Goal: Information Seeking & Learning: Learn about a topic

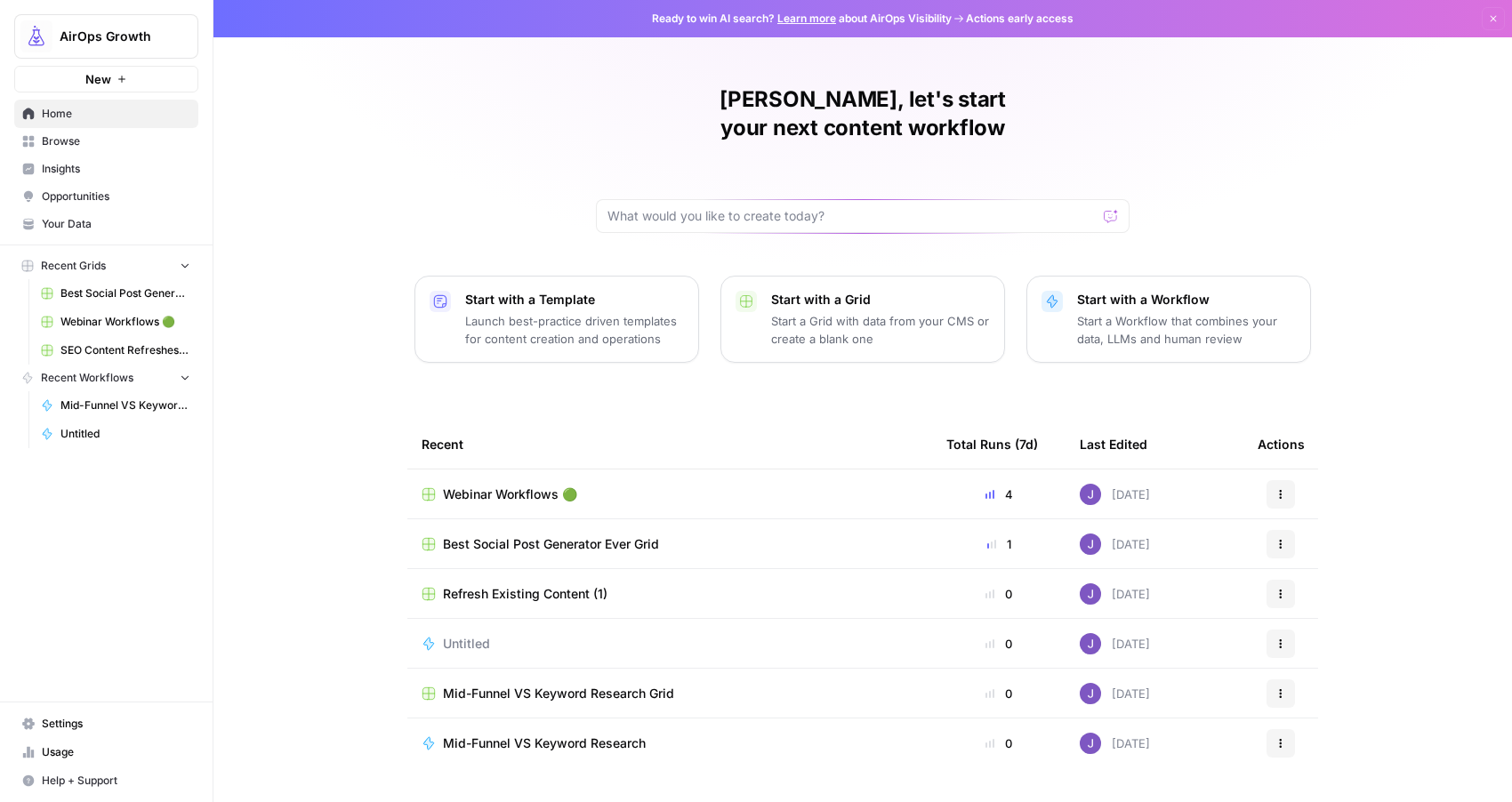
click at [83, 169] on span "Insights" at bounding box center [116, 169] width 149 height 16
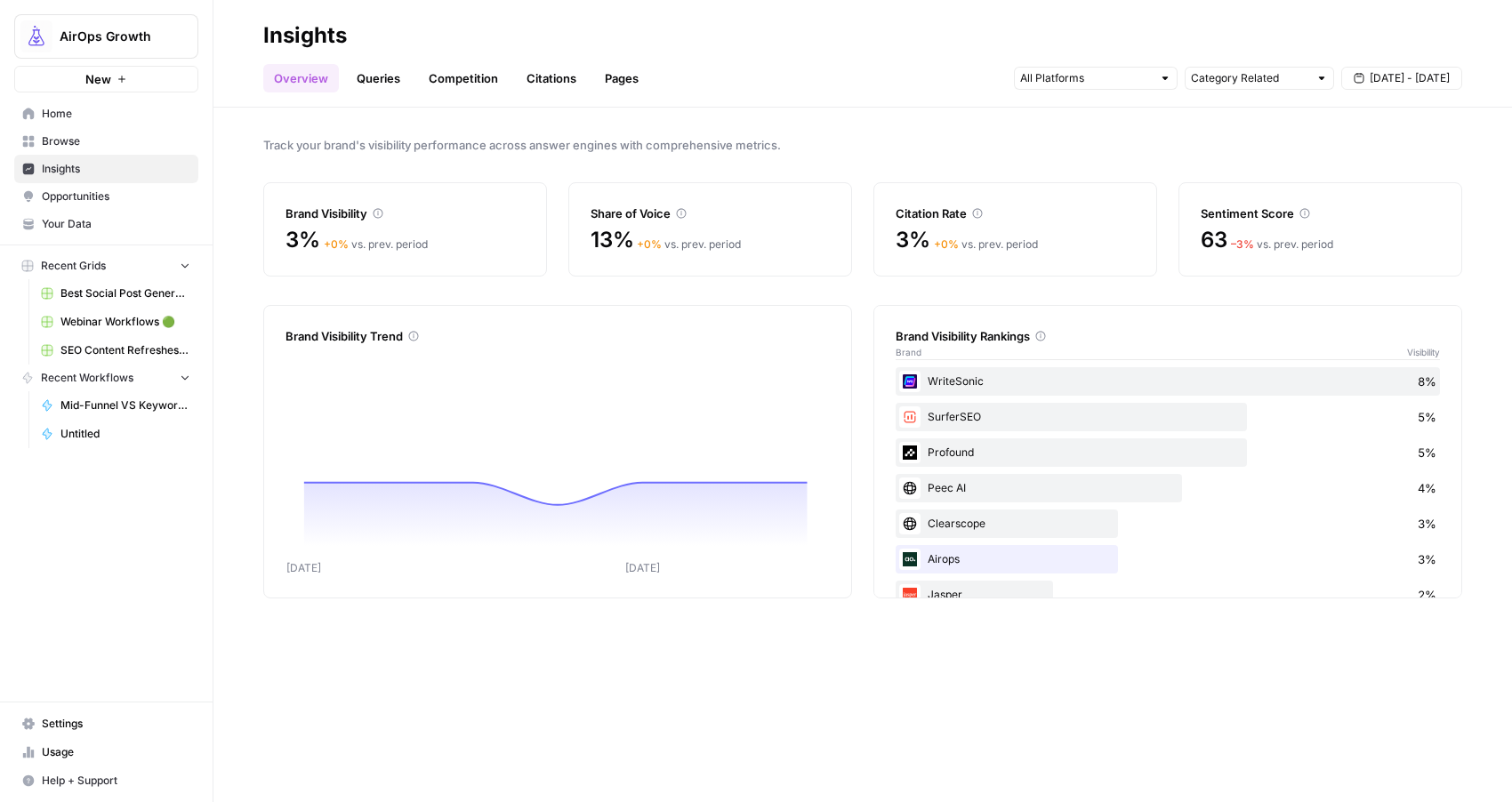
click at [387, 73] on link "Queries" at bounding box center [378, 78] width 64 height 29
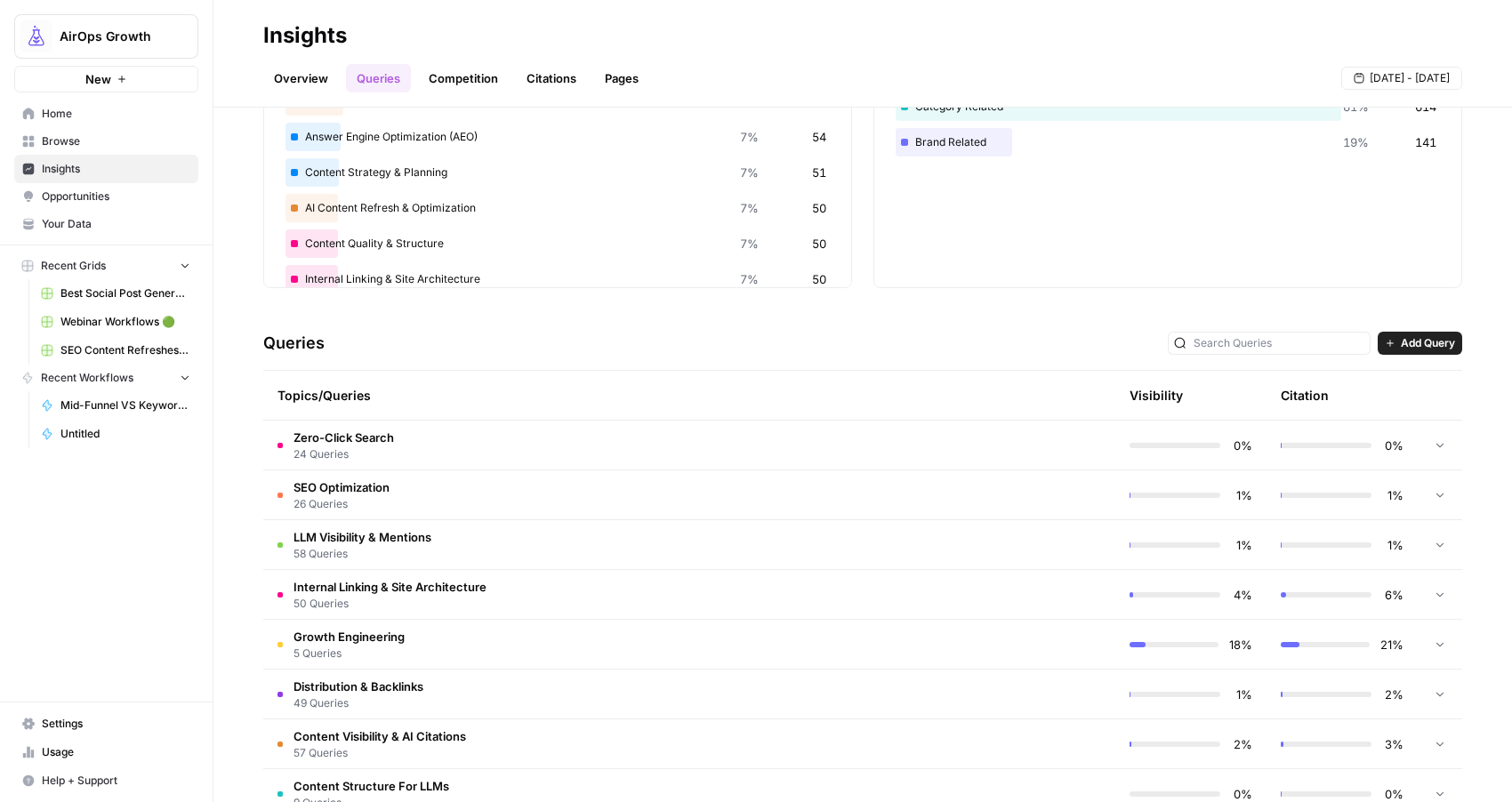
scroll to position [154, 0]
click at [1441, 536] on icon at bounding box center [1440, 542] width 13 height 13
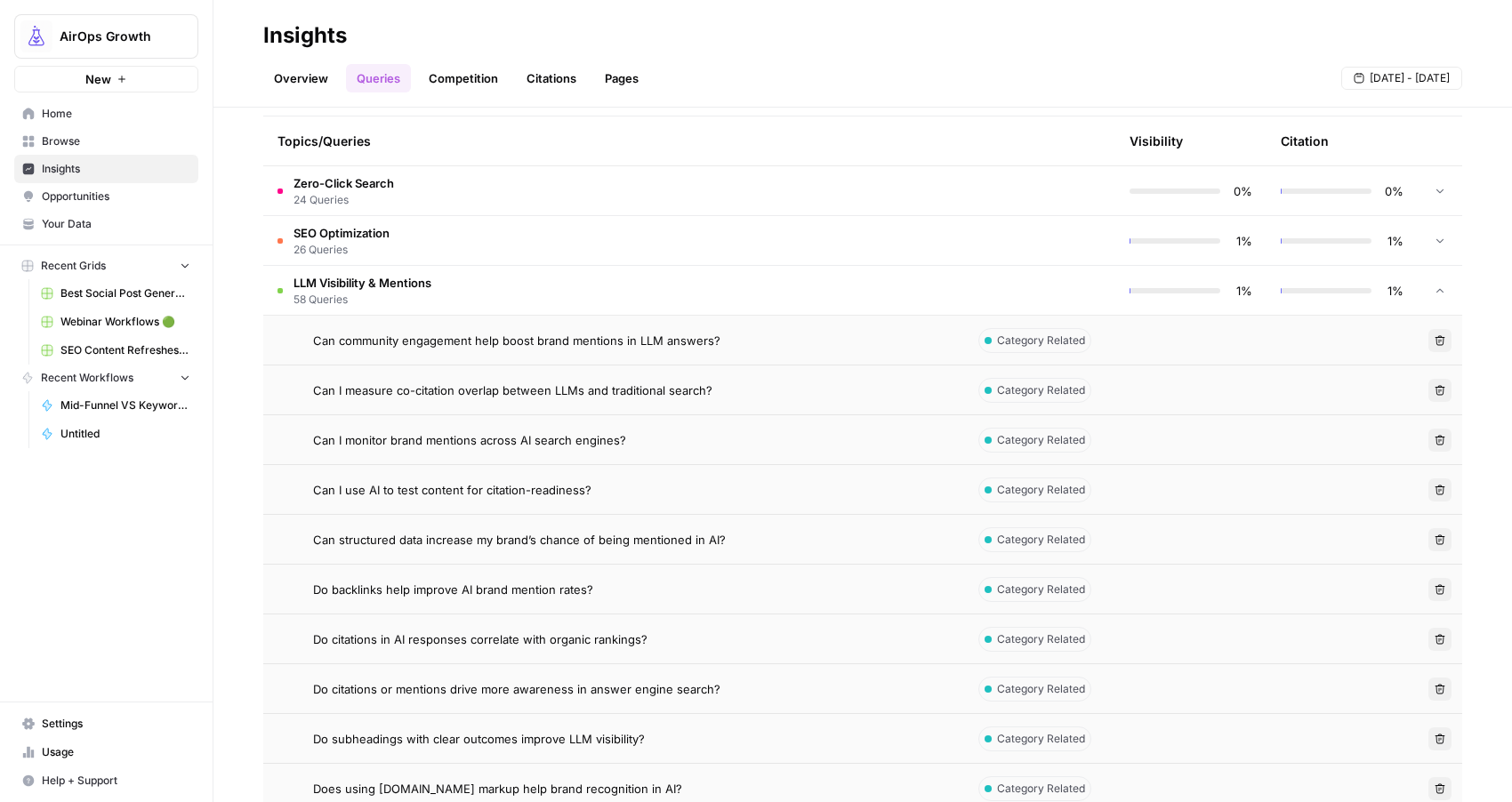
scroll to position [405, 0]
click at [58, 196] on span "Opportunities" at bounding box center [116, 196] width 149 height 16
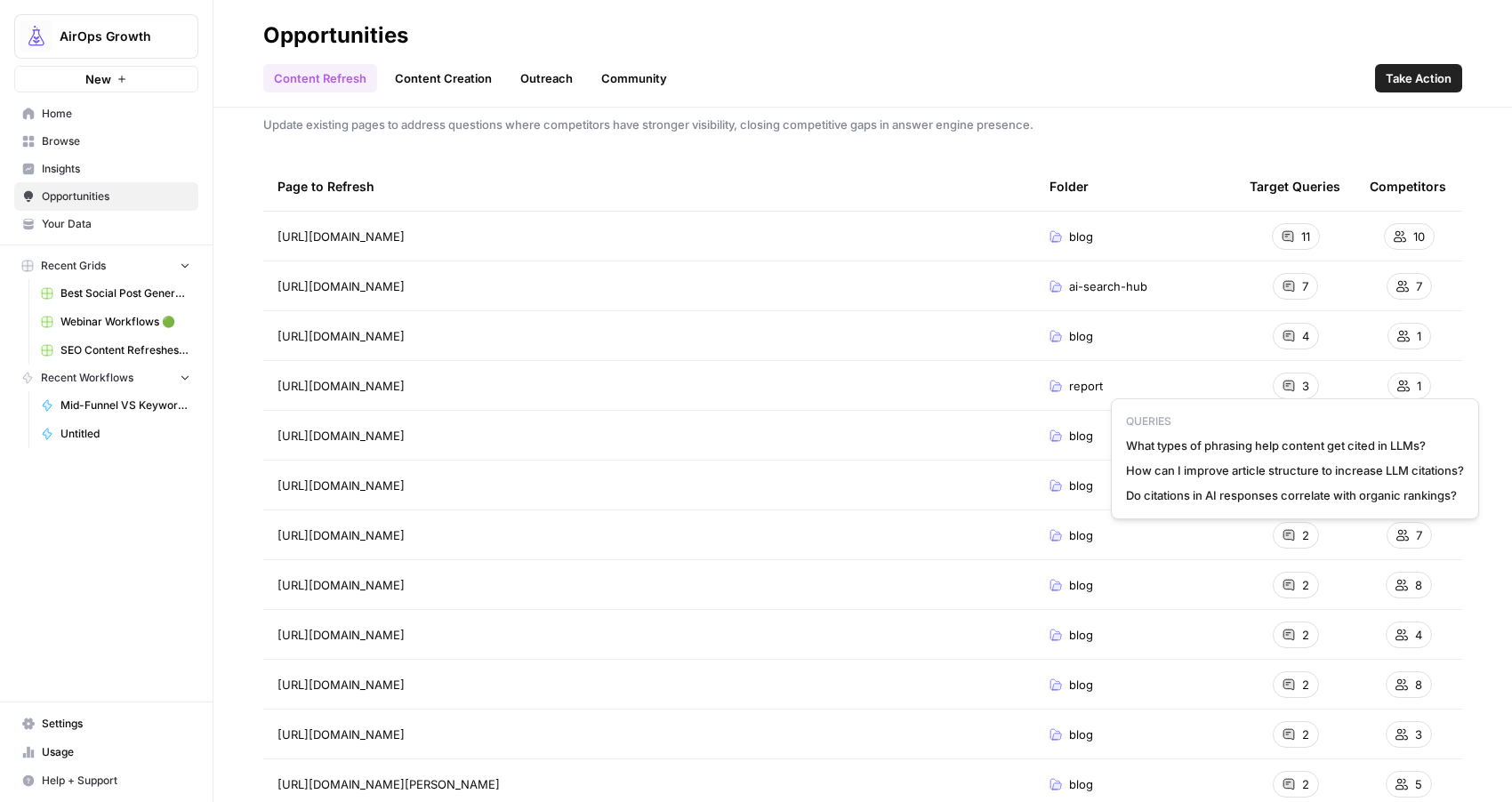
scroll to position [24, 0]
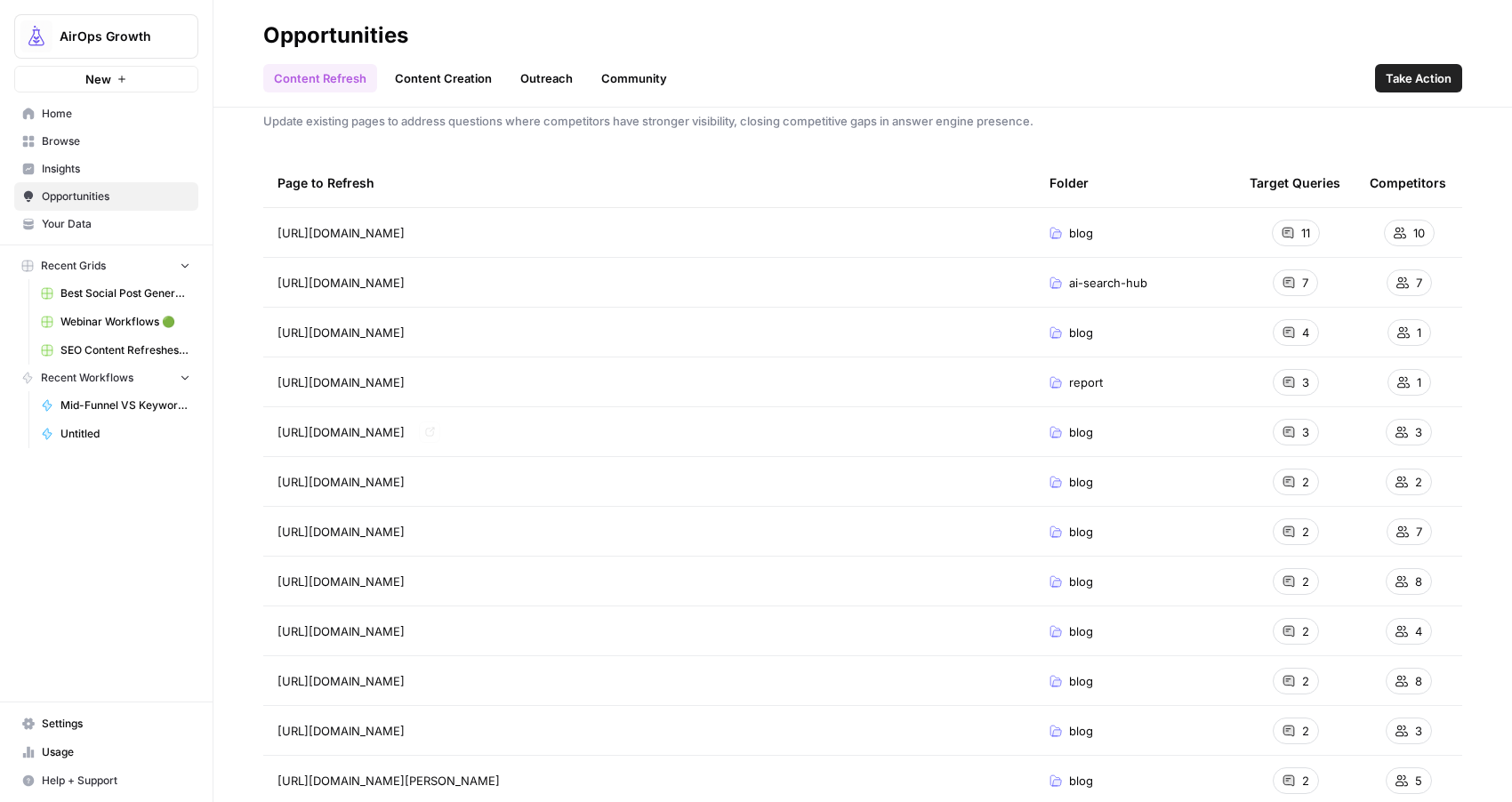
click at [435, 430] on icon "Go to page https://www.airops.com/blog/seo-internal-links-best-practices" at bounding box center [430, 432] width 10 height 10
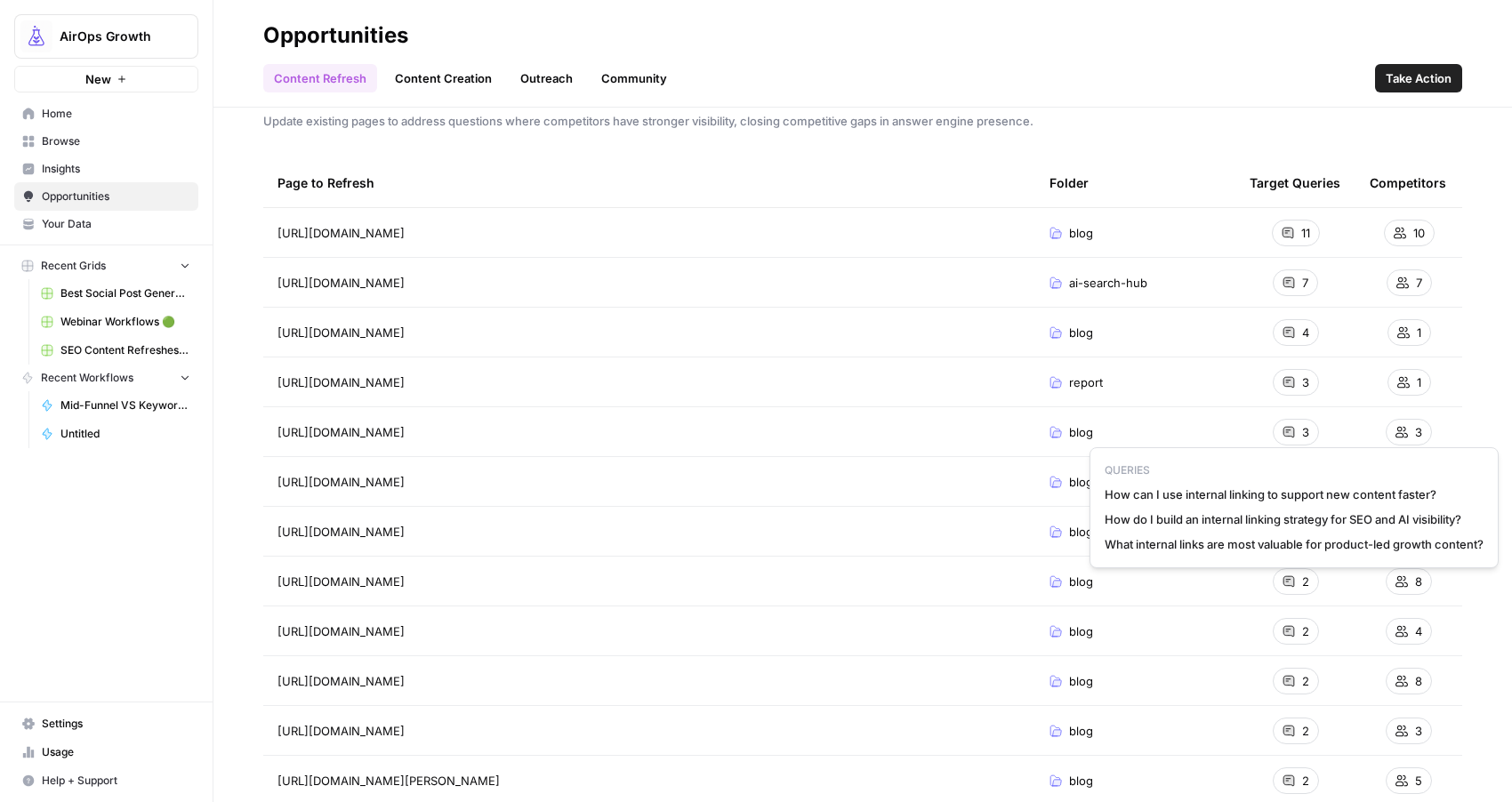
click at [1275, 492] on span "How can I use internal linking to support new content faster?" at bounding box center [1294, 495] width 379 height 18
copy span "How can I use internal linking to support new content faster?"
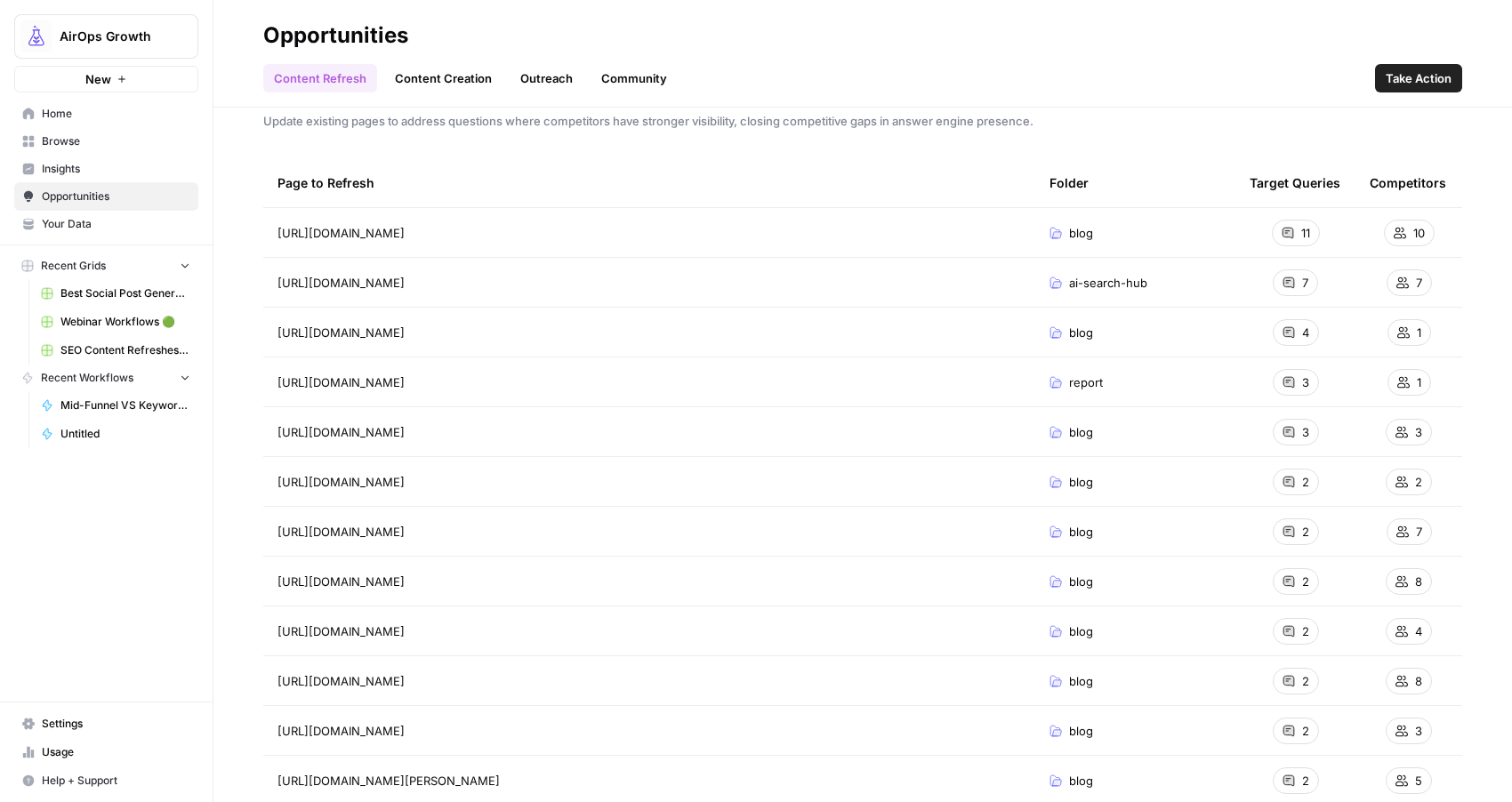
click at [116, 172] on span "Insights" at bounding box center [116, 169] width 149 height 16
click at [1424, 76] on span "Take Action" at bounding box center [1419, 78] width 65 height 18
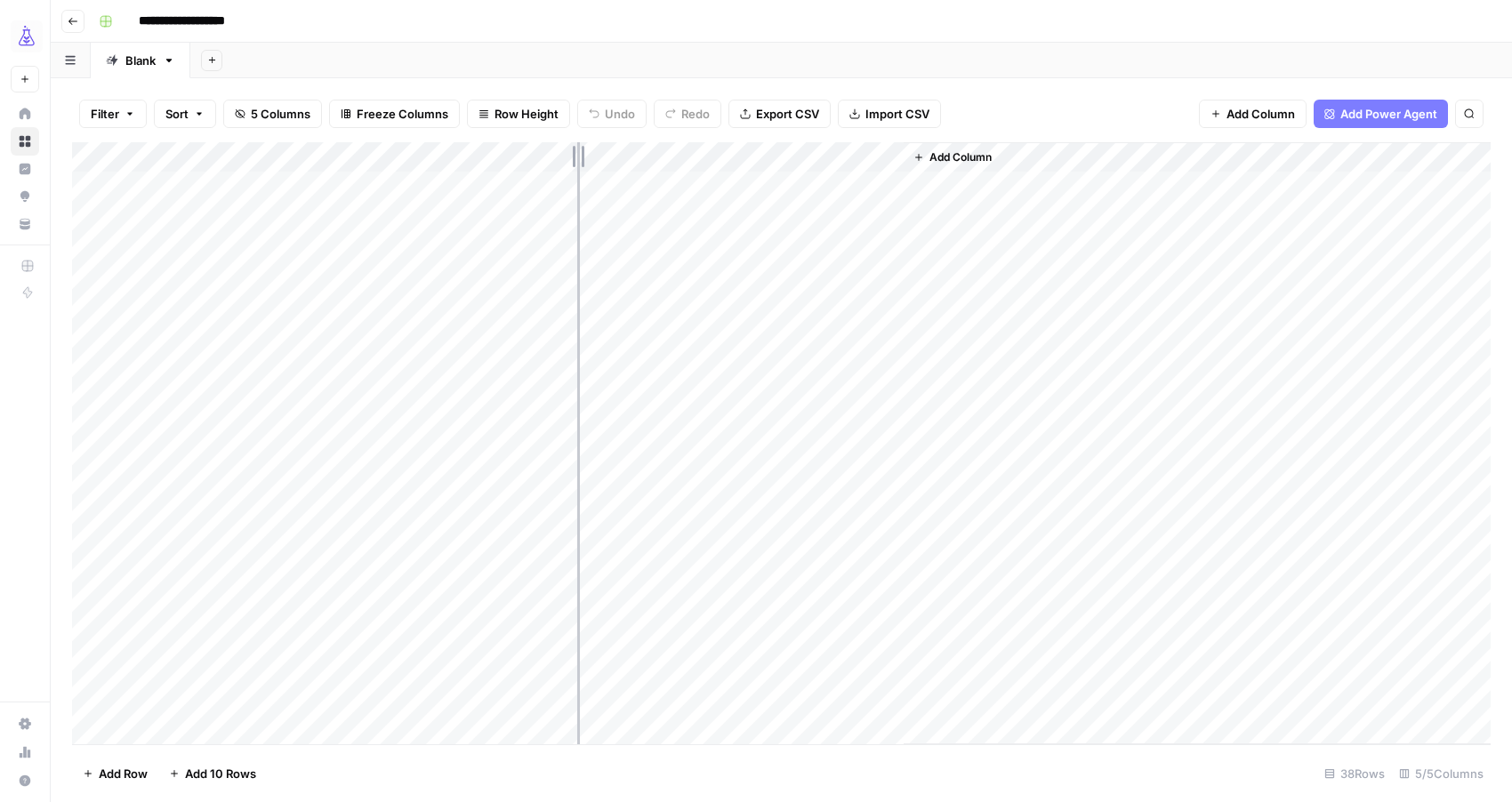
drag, startPoint x: 423, startPoint y: 151, endPoint x: 666, endPoint y: 167, distance: 243.5
click at [666, 167] on div "Add Column" at bounding box center [781, 444] width 1419 height 603
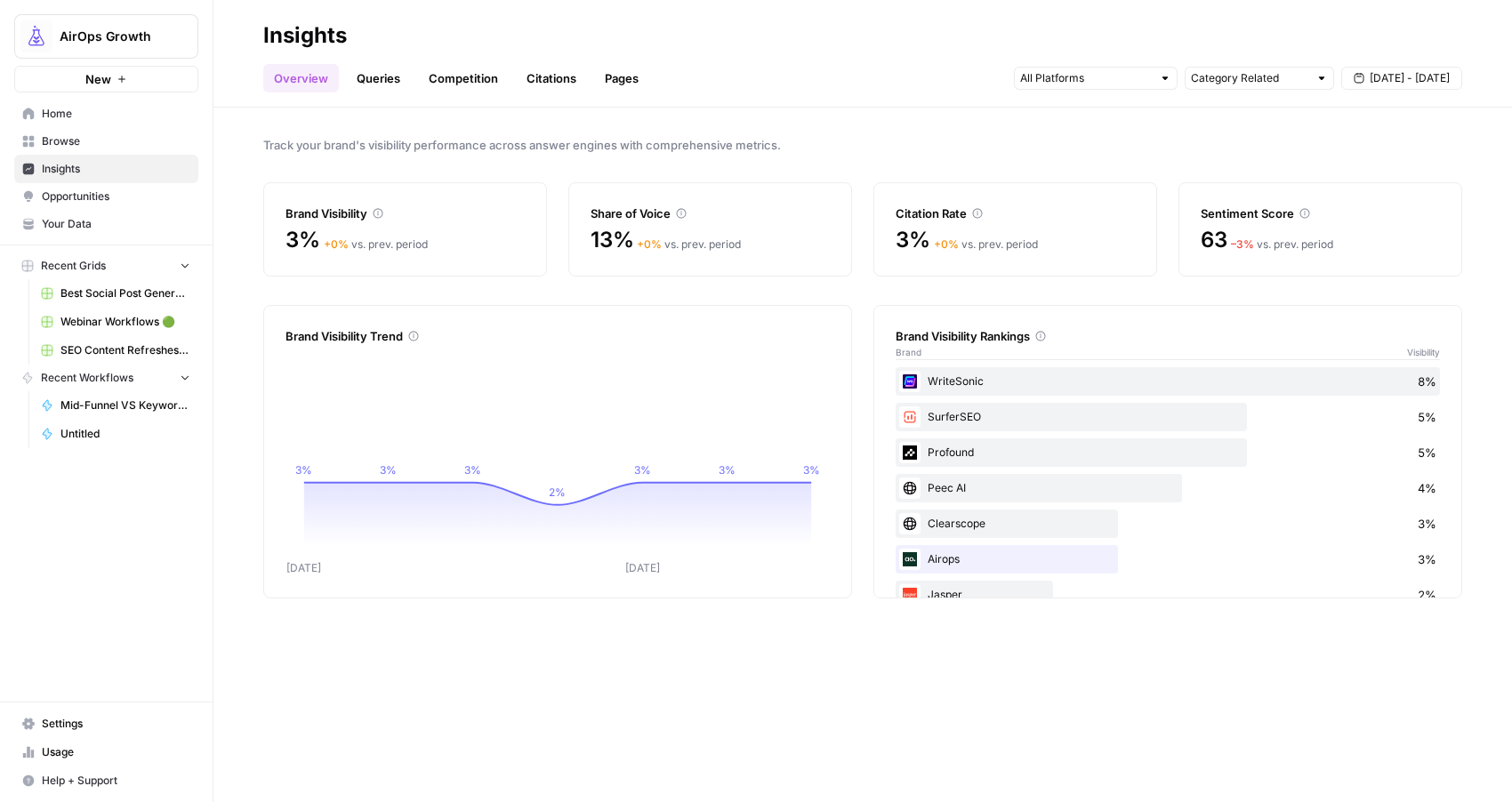
click at [375, 75] on link "Queries" at bounding box center [378, 78] width 64 height 29
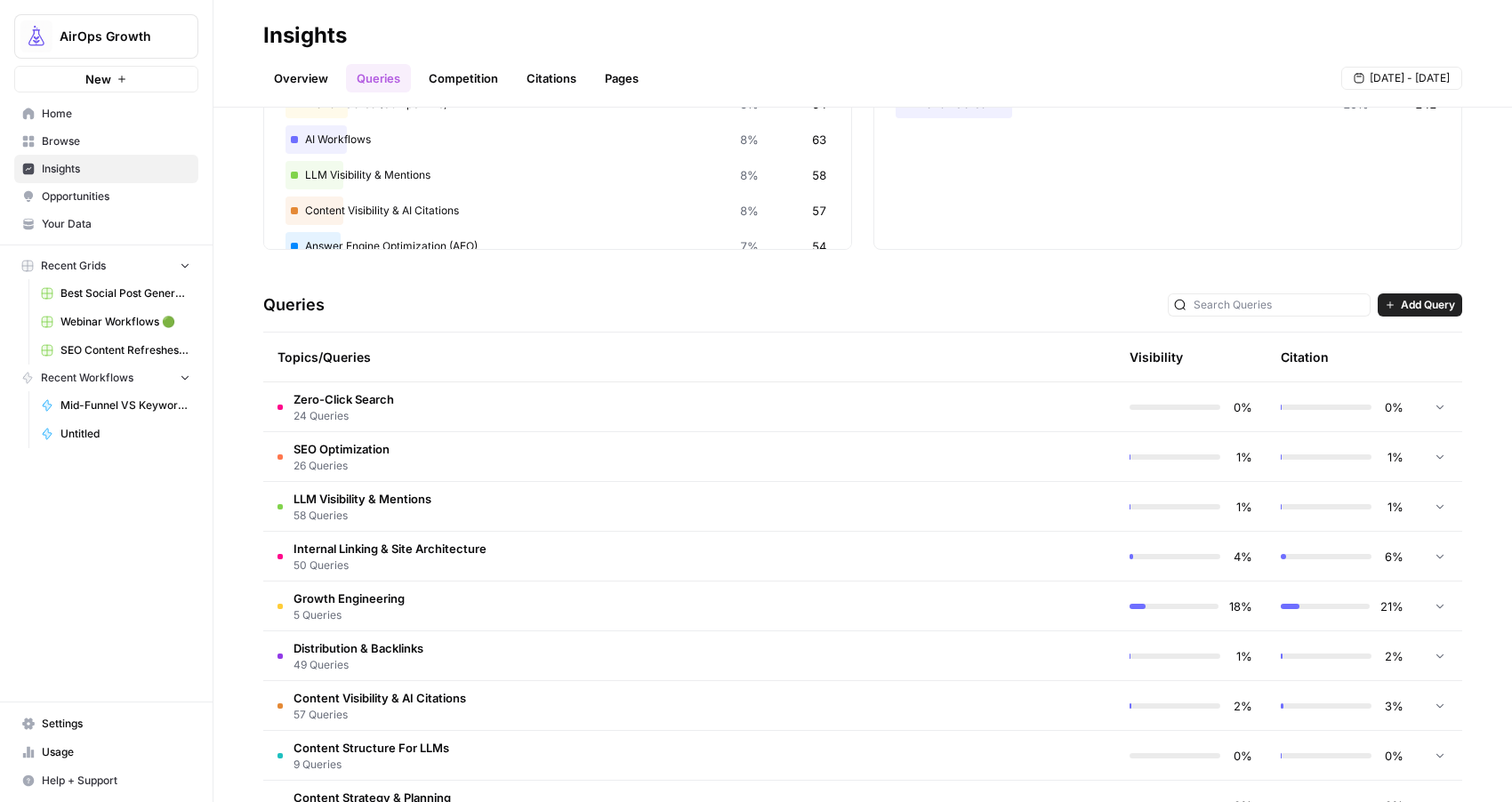
scroll to position [203, 0]
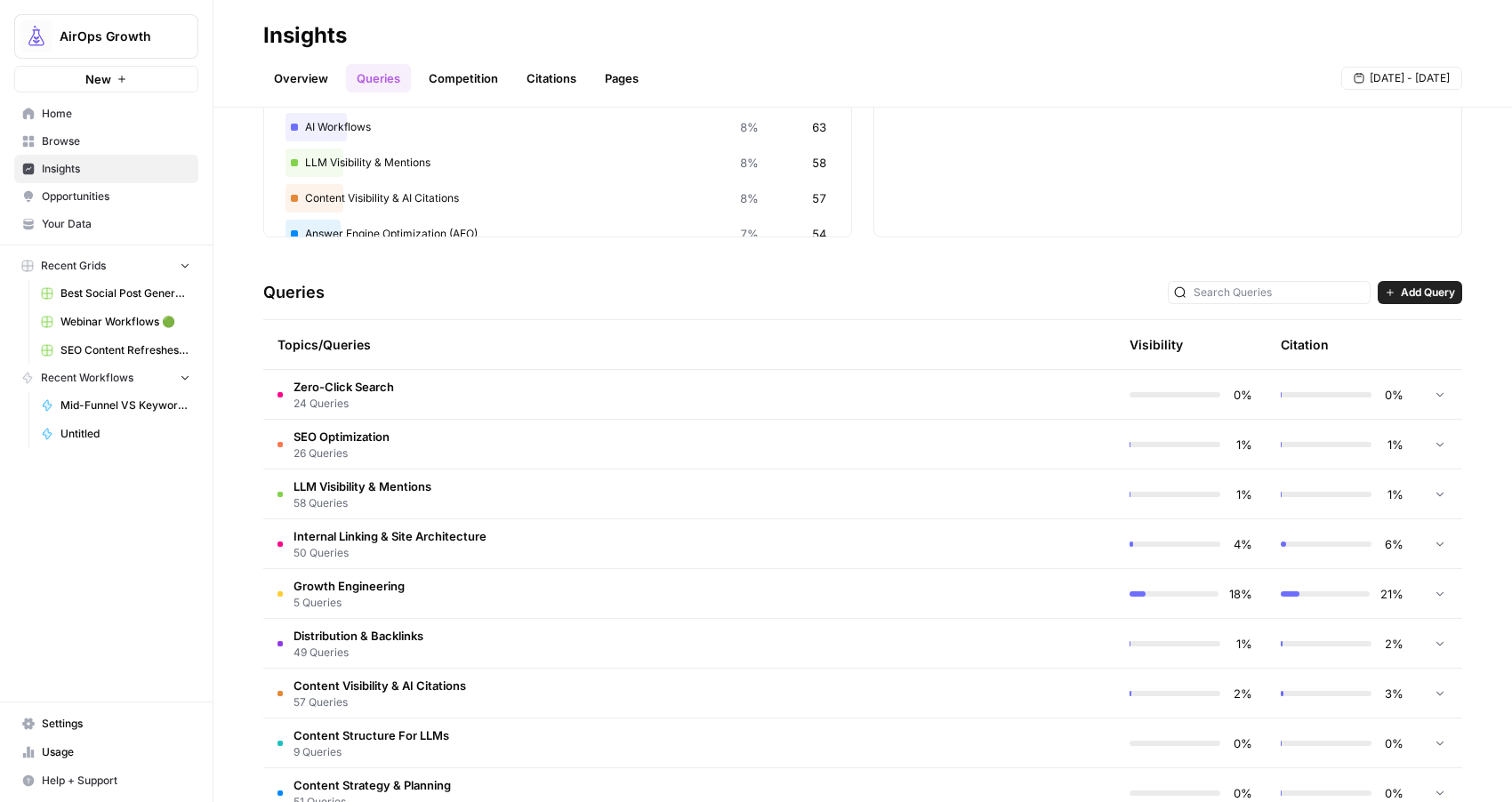
click at [1262, 281] on div at bounding box center [1269, 291] width 203 height 23
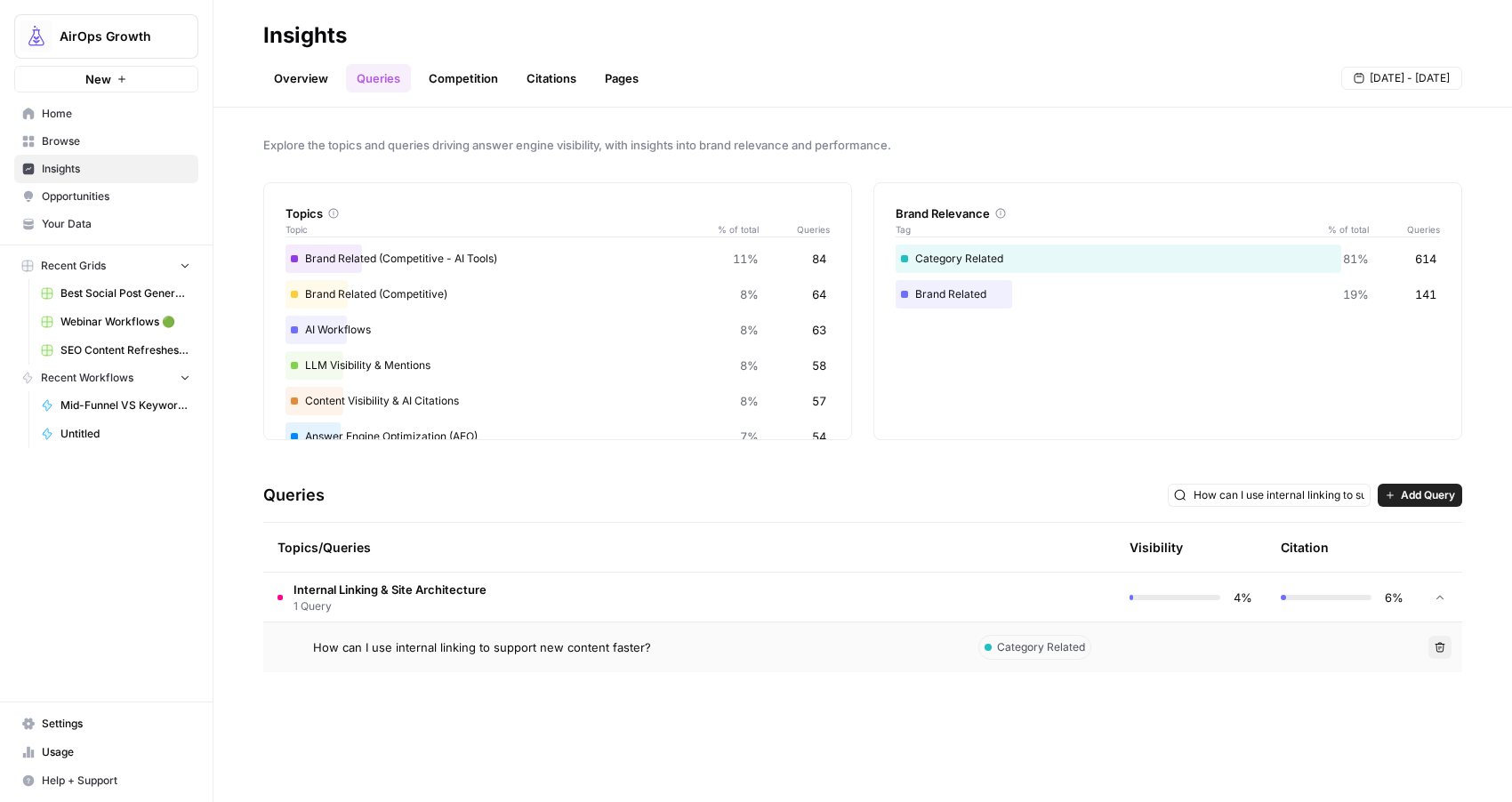
click at [453, 643] on span "How can I use internal linking to support new content faster?" at bounding box center [482, 647] width 338 height 18
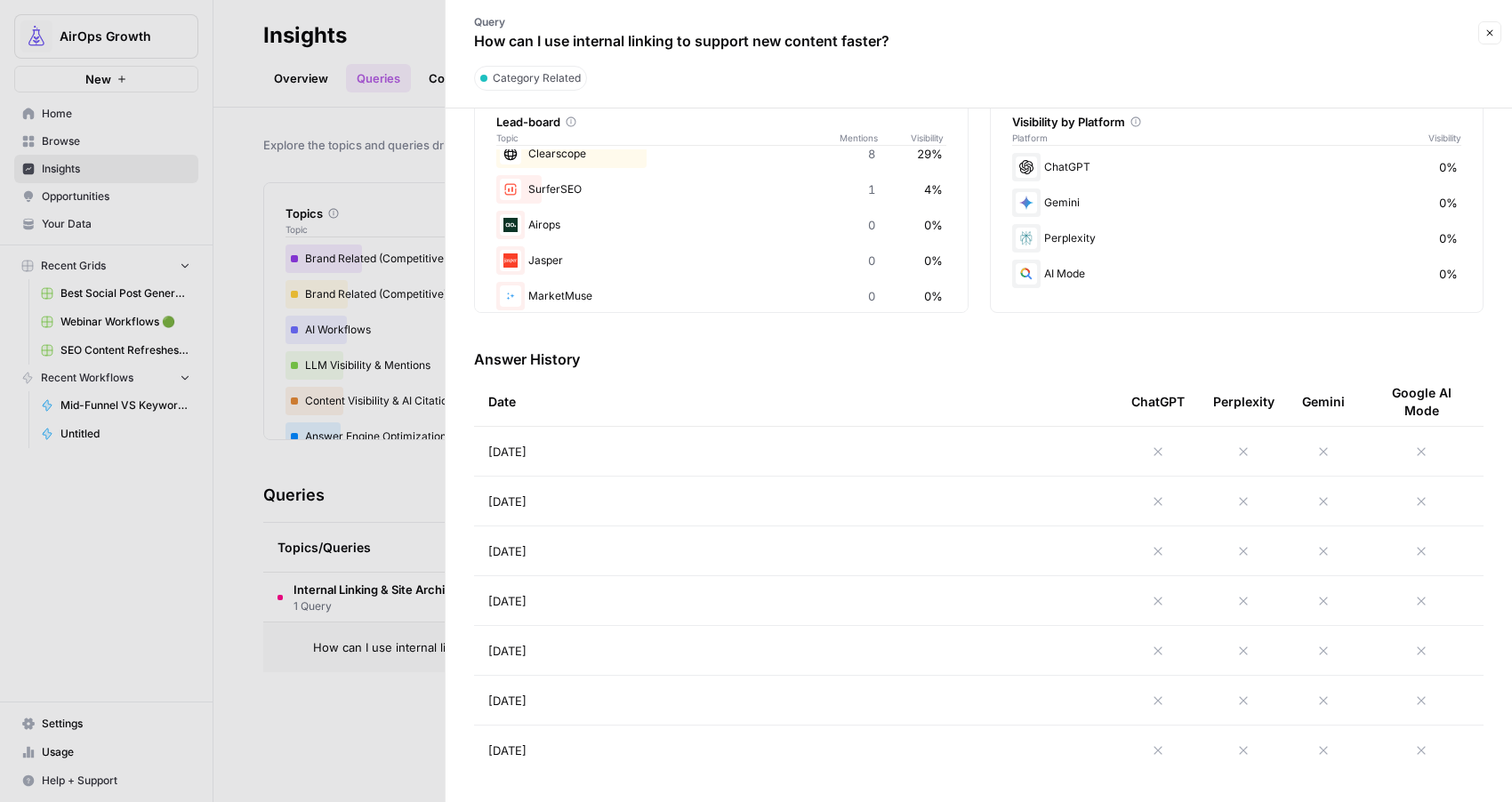
scroll to position [50, 0]
click at [608, 464] on td "Sep 3, 2025" at bounding box center [795, 451] width 643 height 49
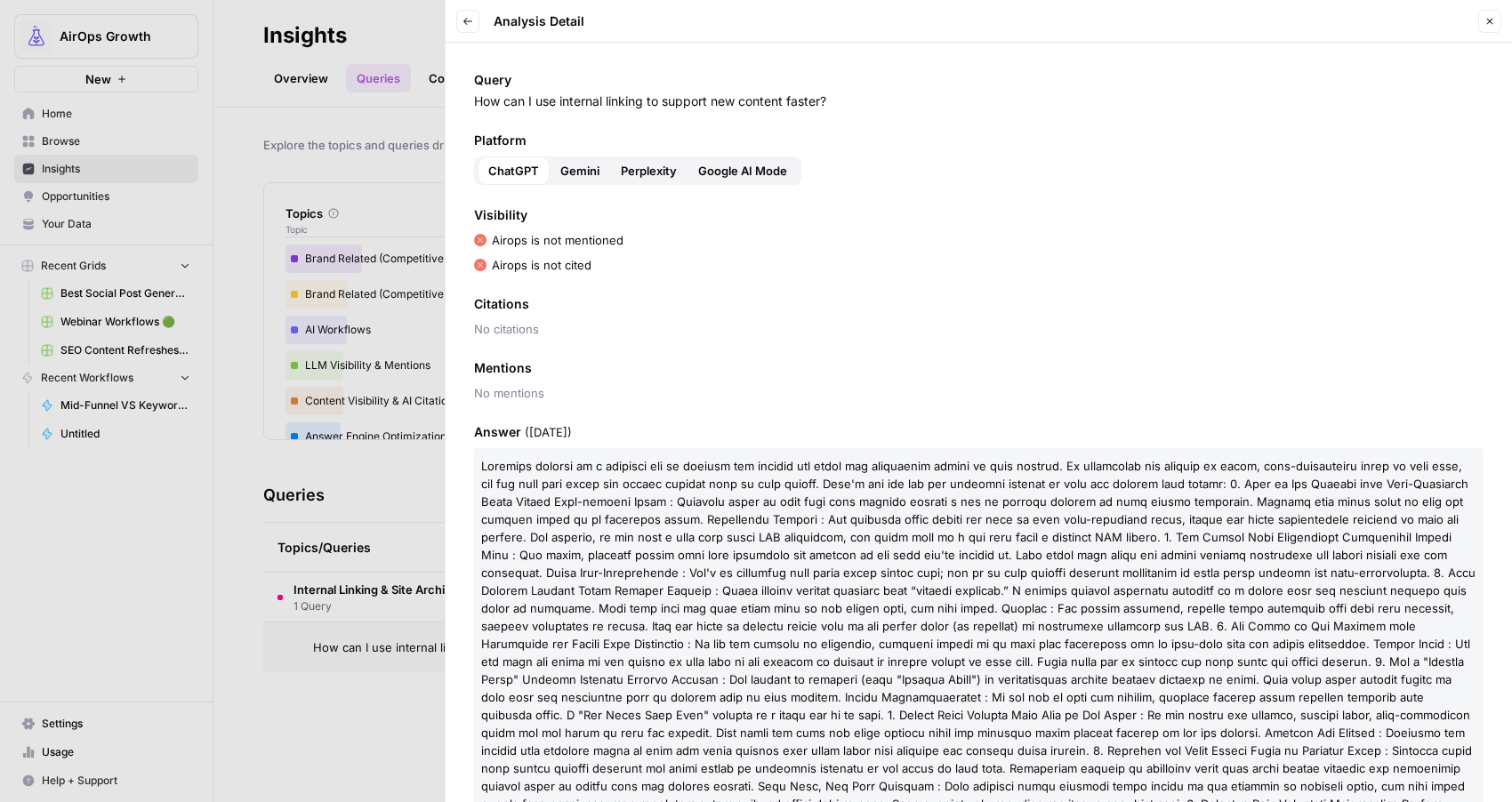
click at [574, 168] on span "Gemini" at bounding box center [579, 171] width 39 height 18
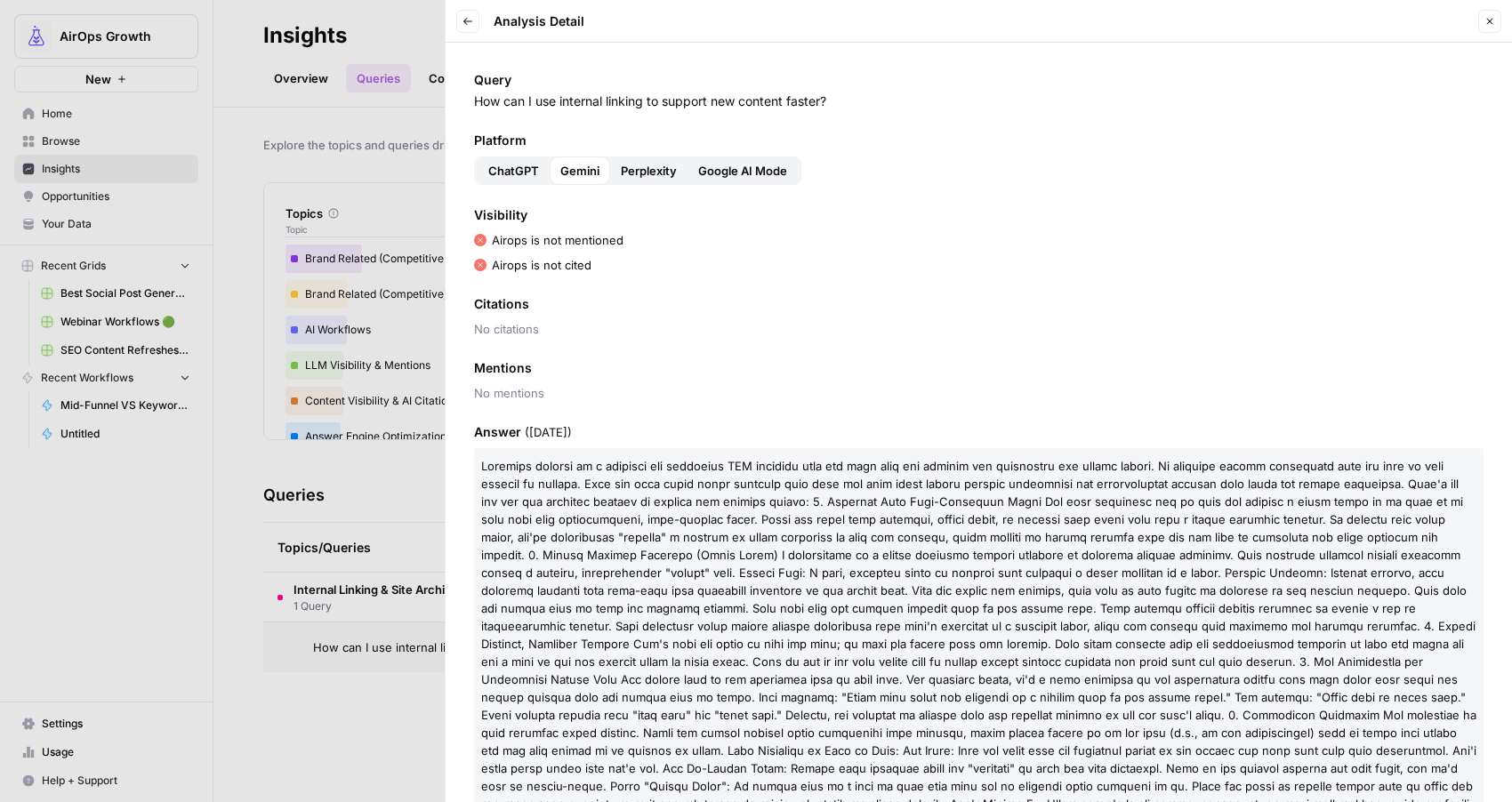
click at [643, 173] on span "Perplexity" at bounding box center [648, 171] width 57 height 18
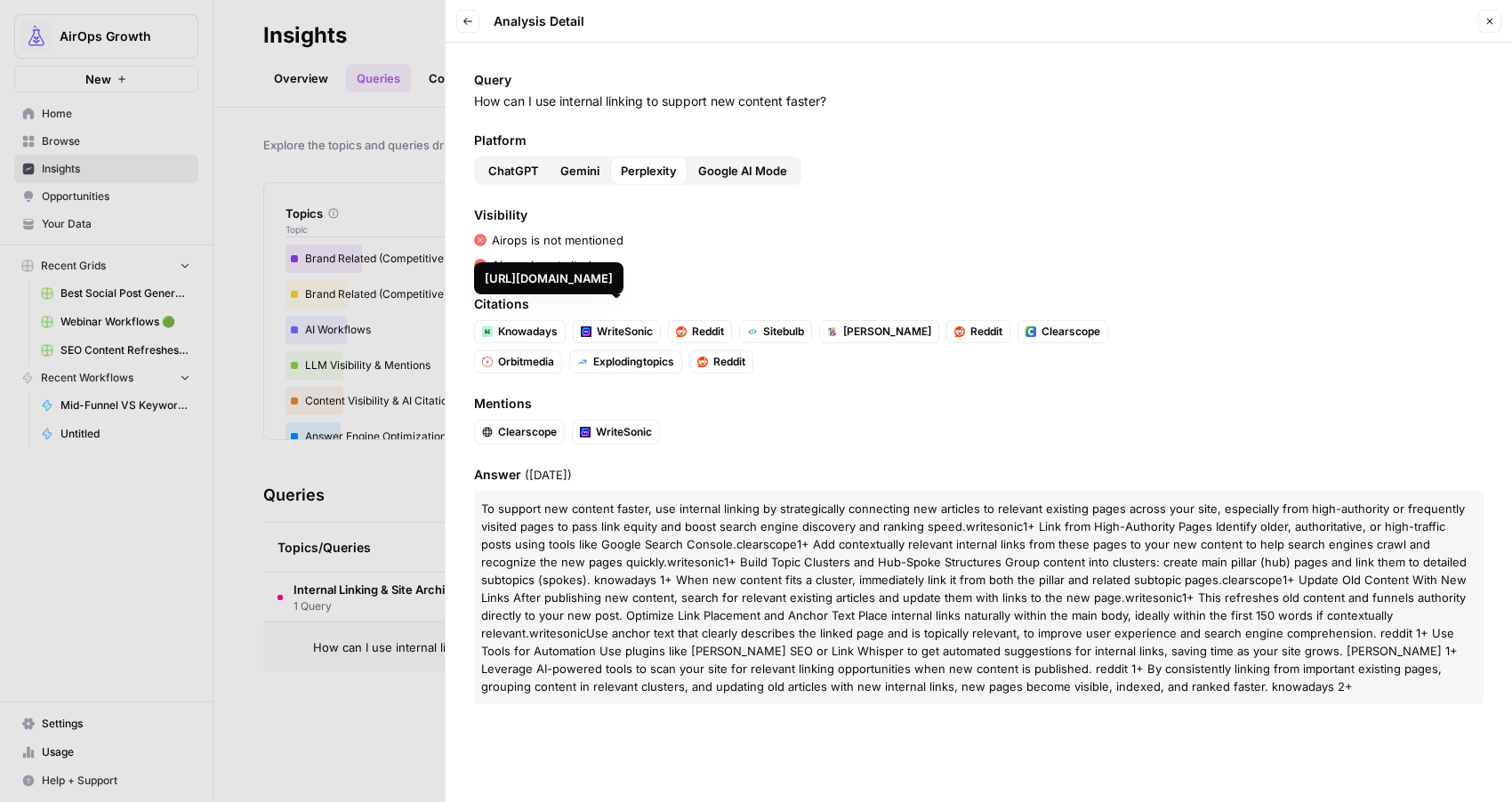
click at [630, 330] on span "WriteSonic" at bounding box center [625, 332] width 57 height 16
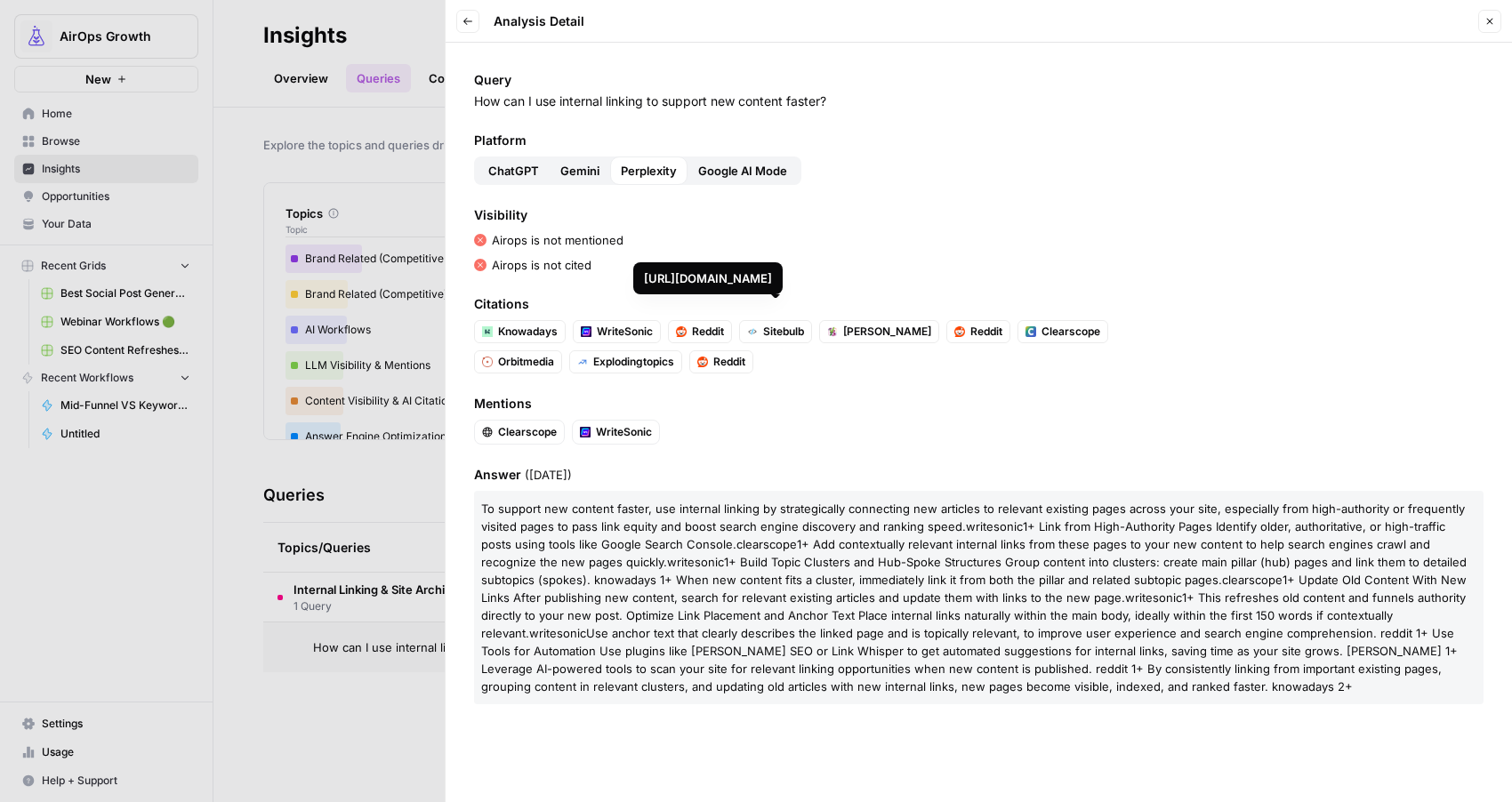
click at [790, 326] on span "Sitebulb" at bounding box center [783, 332] width 41 height 16
click at [616, 101] on p "How can I use internal linking to support new content faster?" at bounding box center [979, 101] width 1009 height 18
click at [467, 26] on icon "button" at bounding box center [467, 21] width 11 height 11
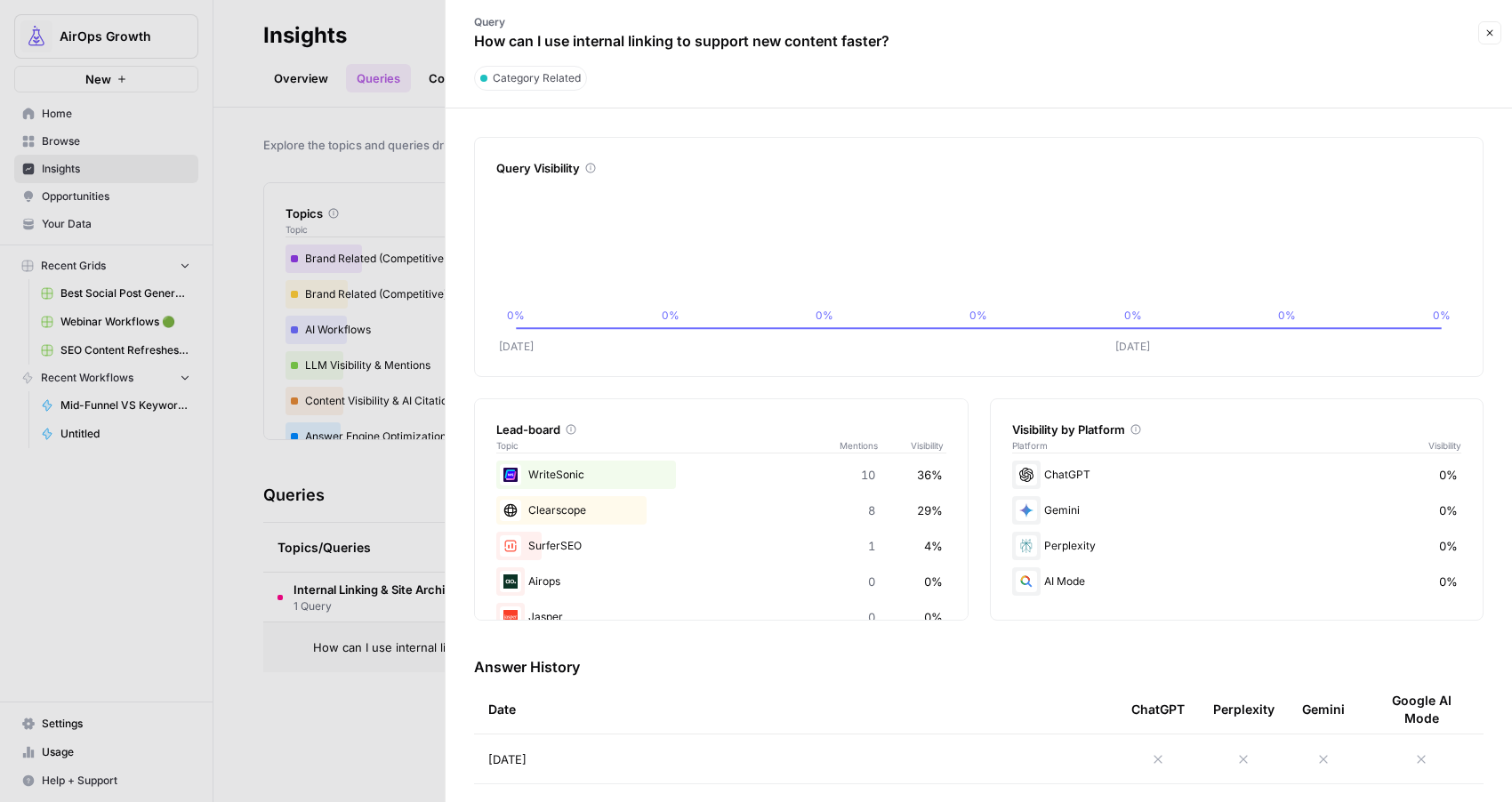
click at [1487, 32] on icon "button" at bounding box center [1489, 33] width 11 height 11
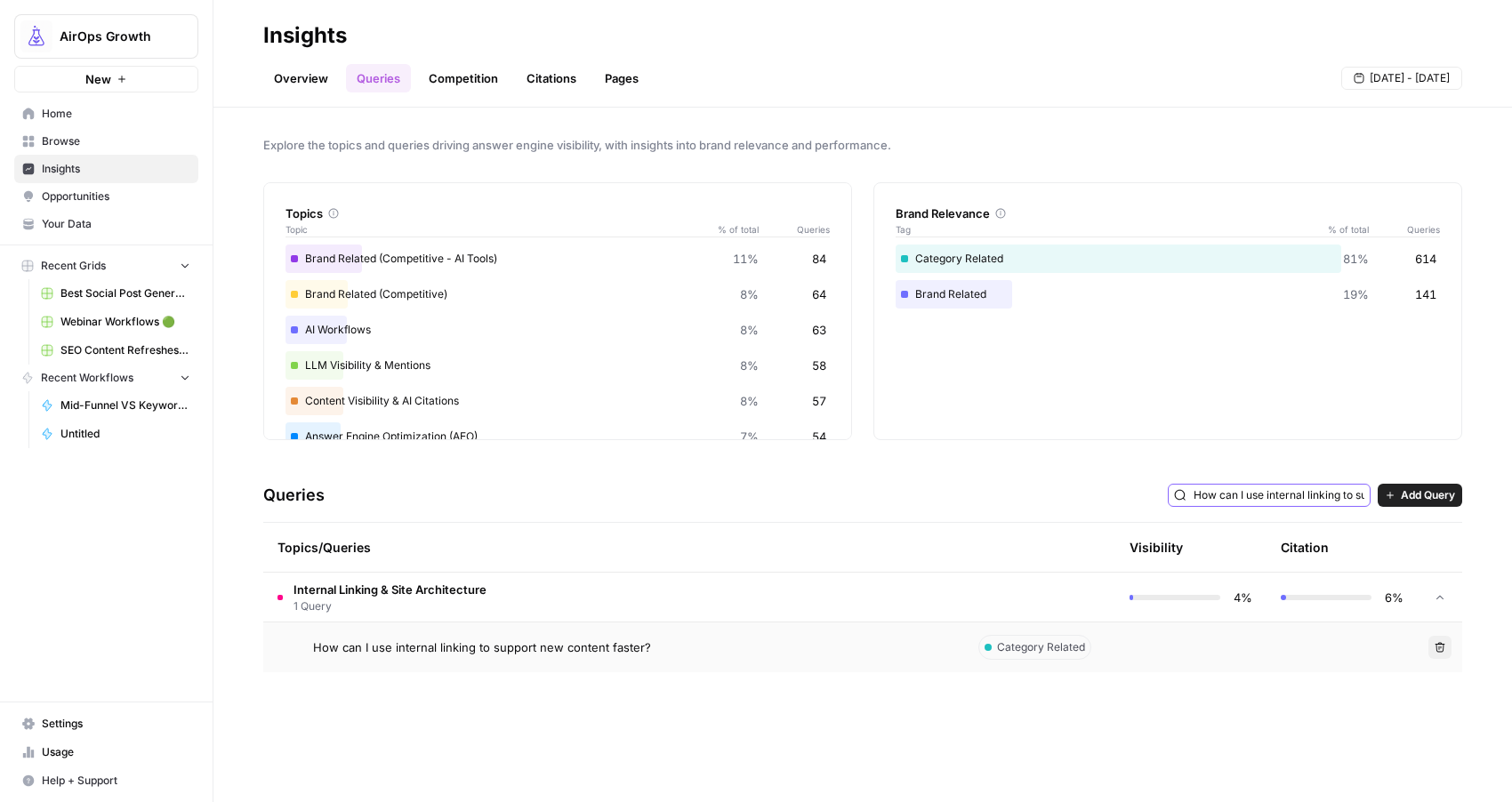
click at [1294, 493] on input "How can I use internal linking to support new content faster?" at bounding box center [1279, 496] width 171 height 18
type input "How can I use internal linking to support new content faster?"
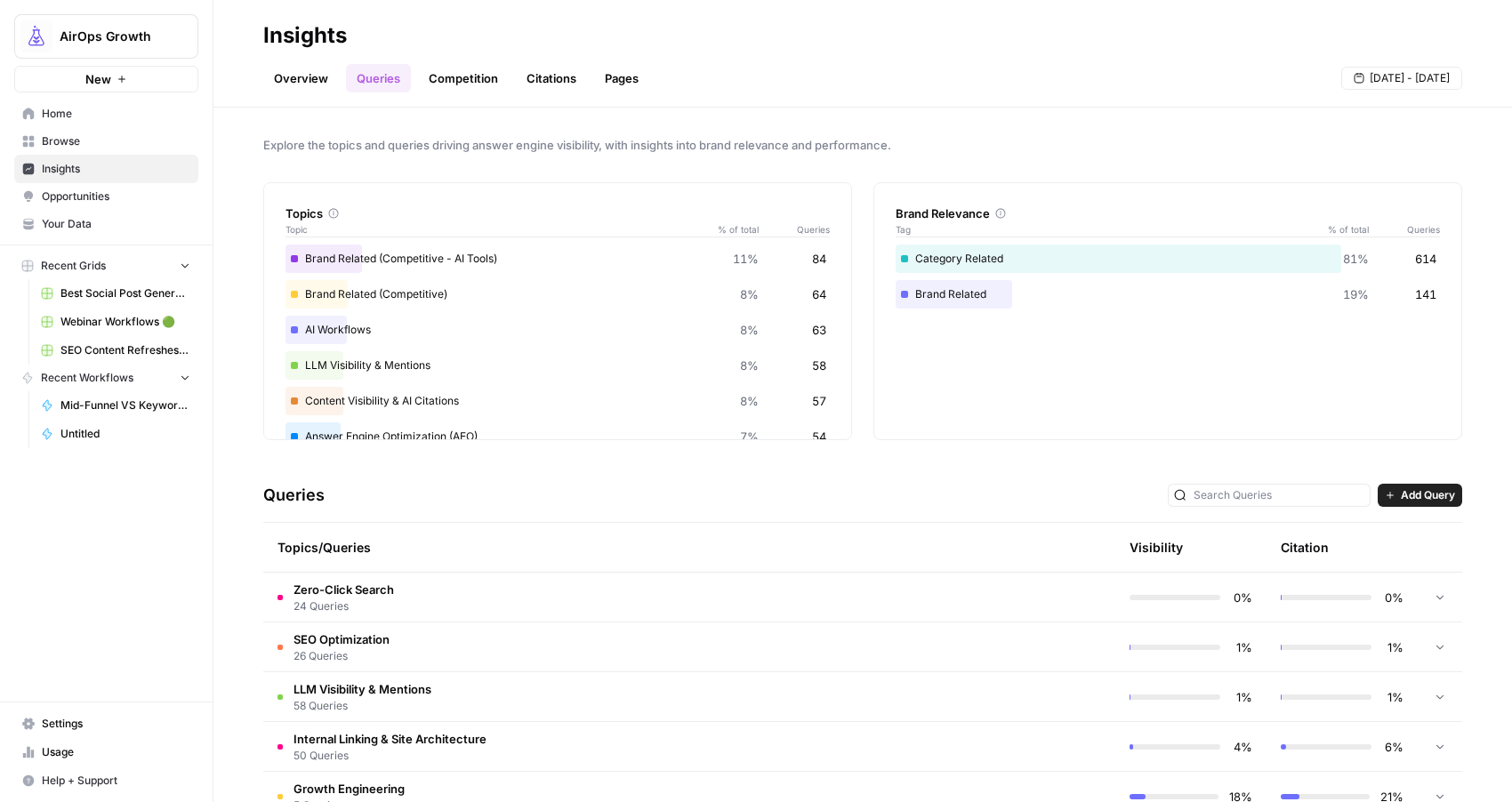
click at [1439, 598] on icon at bounding box center [1440, 597] width 13 height 13
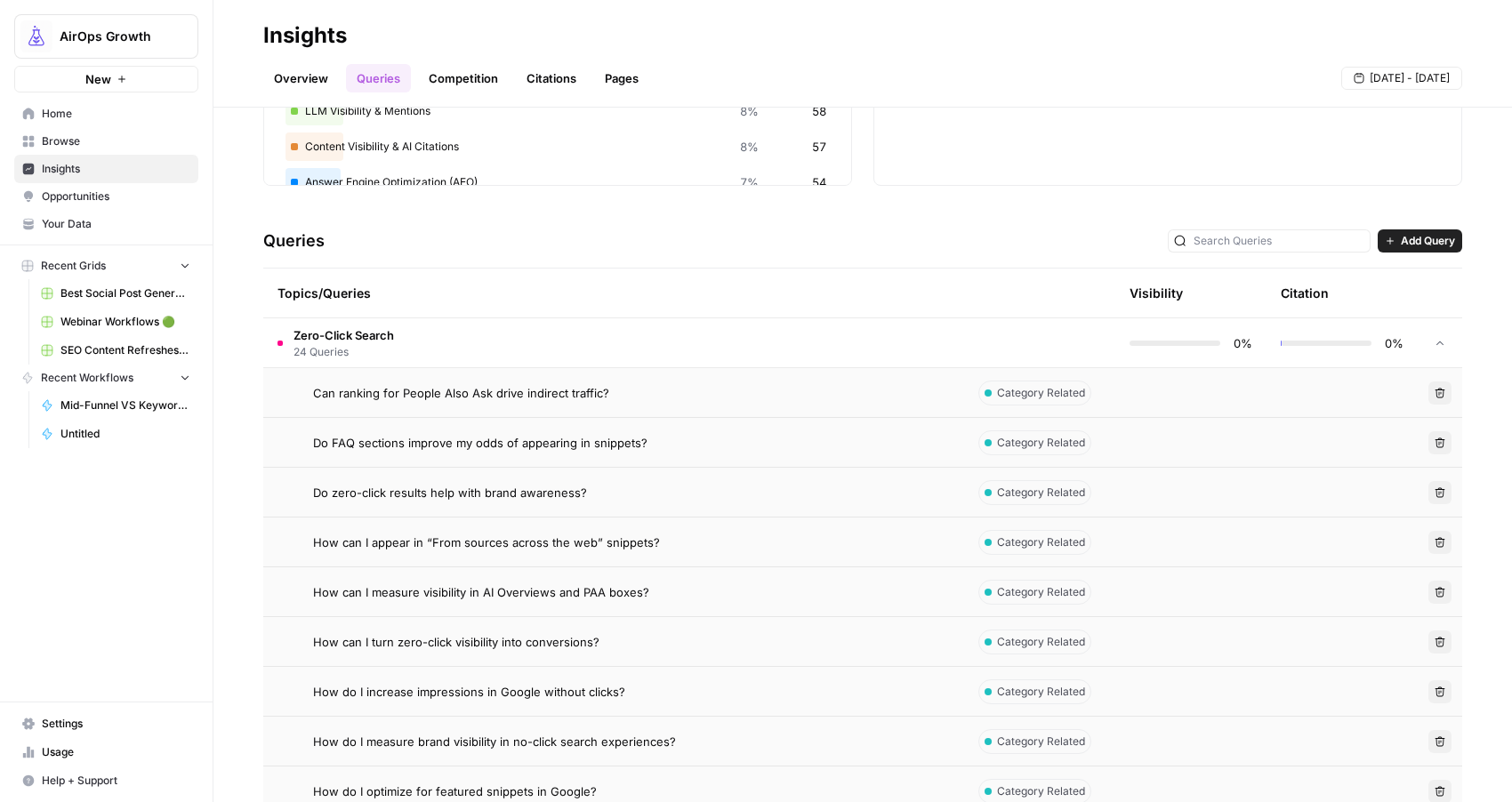
scroll to position [252, 0]
click at [546, 390] on span "Can ranking for People Also Ask drive indirect traffic?" at bounding box center [461, 396] width 296 height 18
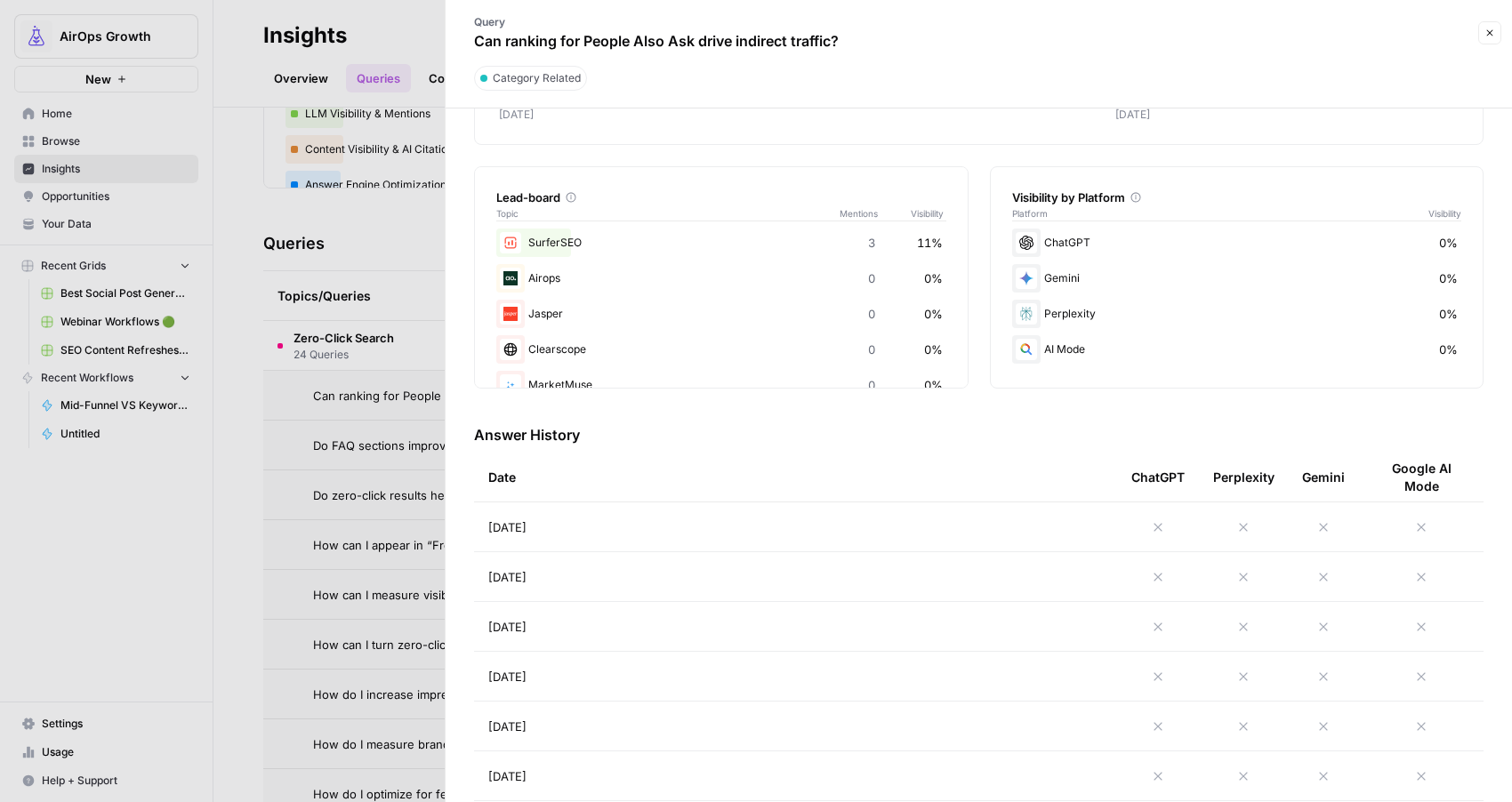
scroll to position [231, 0]
click at [1484, 34] on icon "button" at bounding box center [1489, 33] width 11 height 11
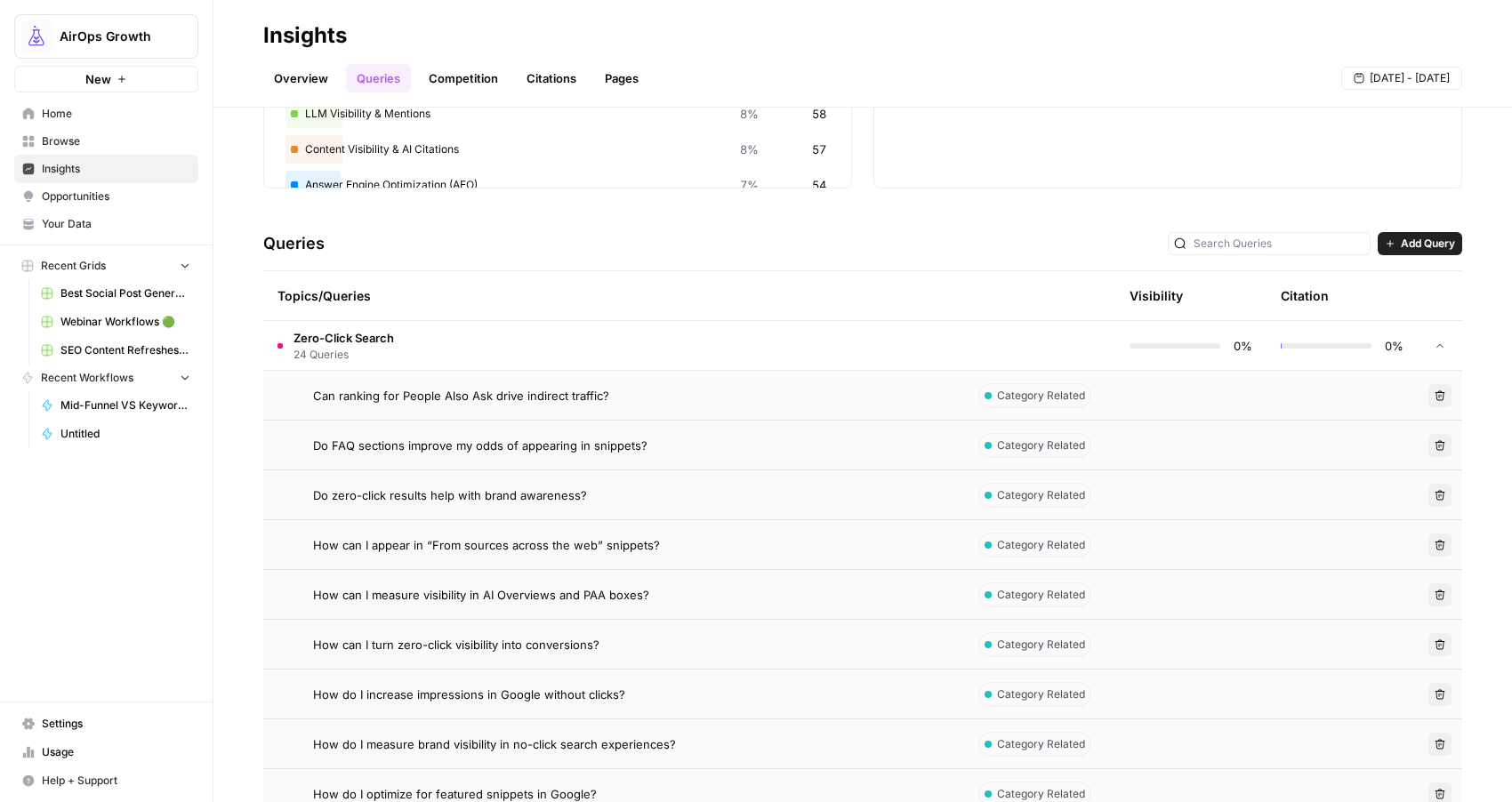
click at [591, 401] on span "Can ranking for People Also Ask drive indirect traffic?" at bounding box center [461, 396] width 296 height 18
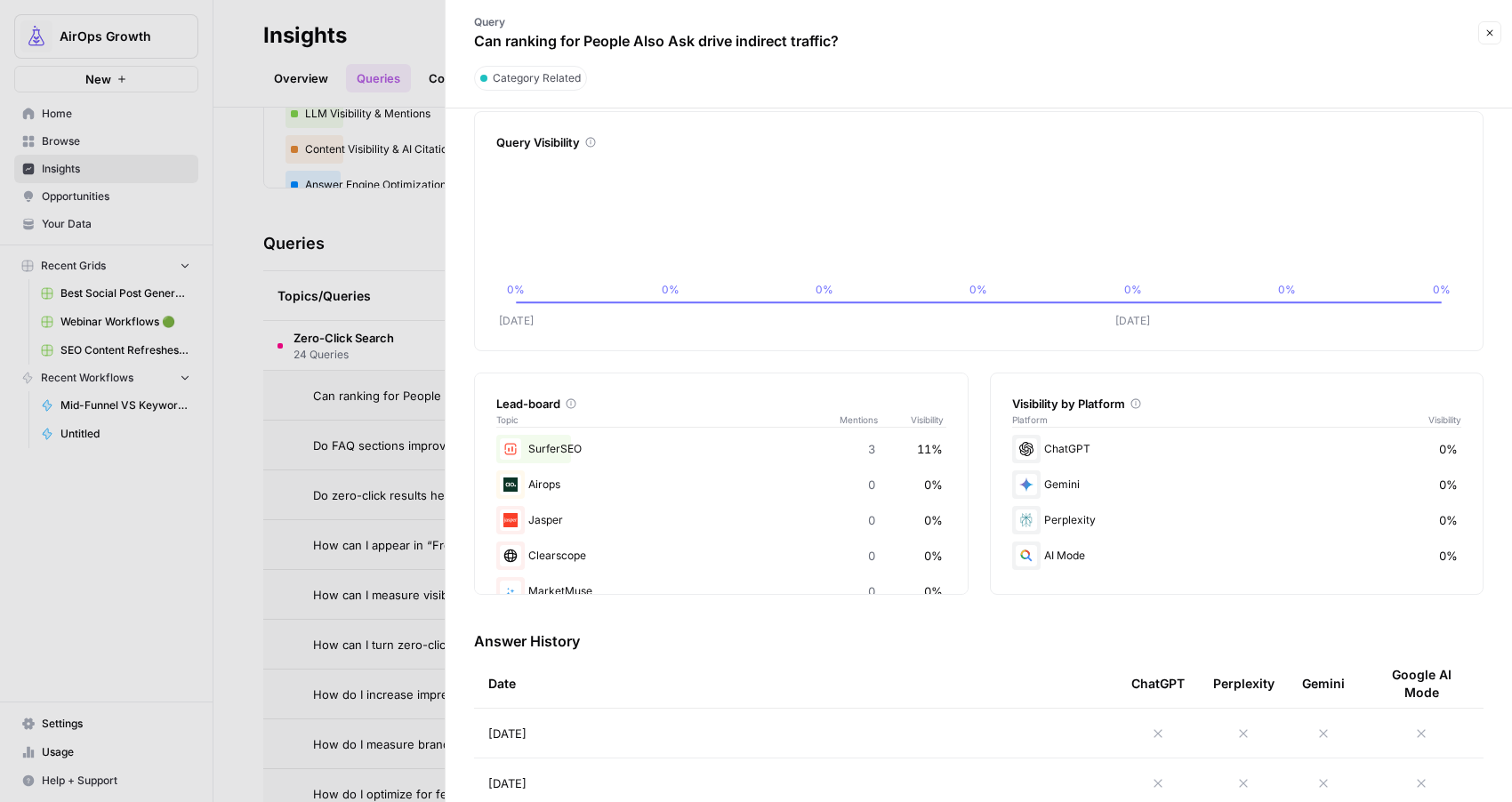
scroll to position [9, 0]
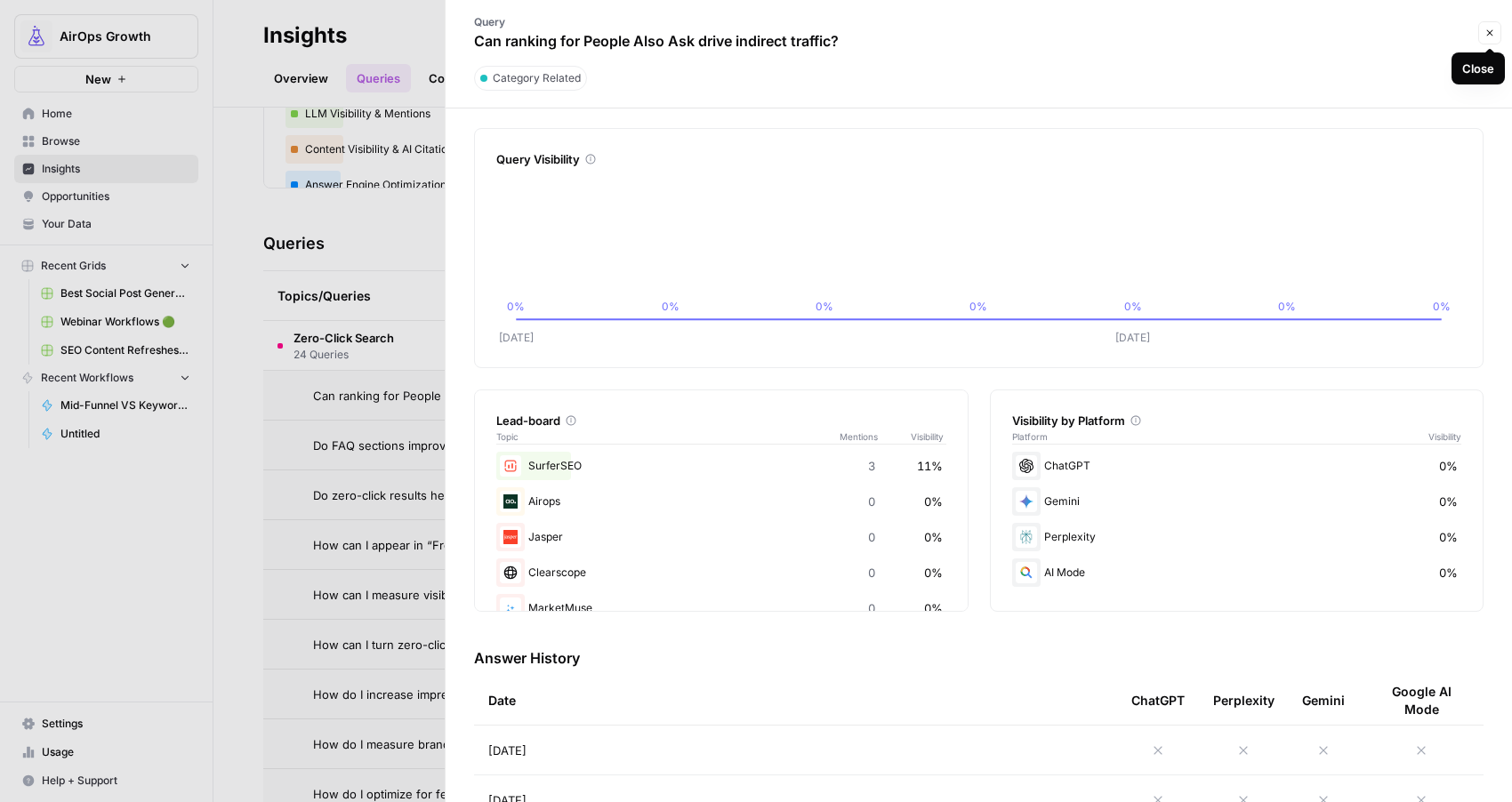
click at [1492, 39] on button "Close" at bounding box center [1489, 33] width 23 height 23
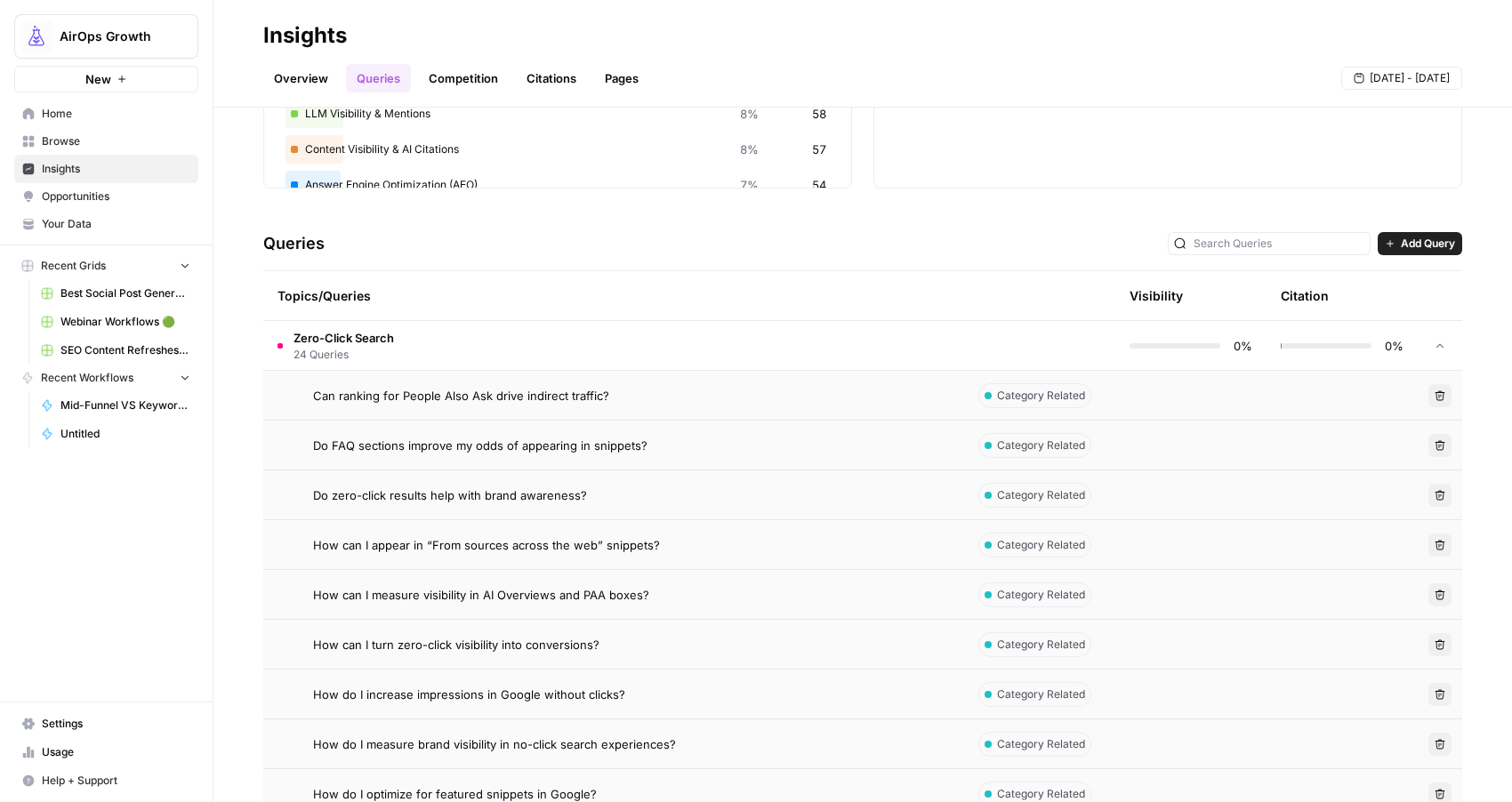
drag, startPoint x: 708, startPoint y: 387, endPoint x: 733, endPoint y: 330, distance: 62.2
click at [619, 79] on link "Pages" at bounding box center [622, 78] width 56 height 29
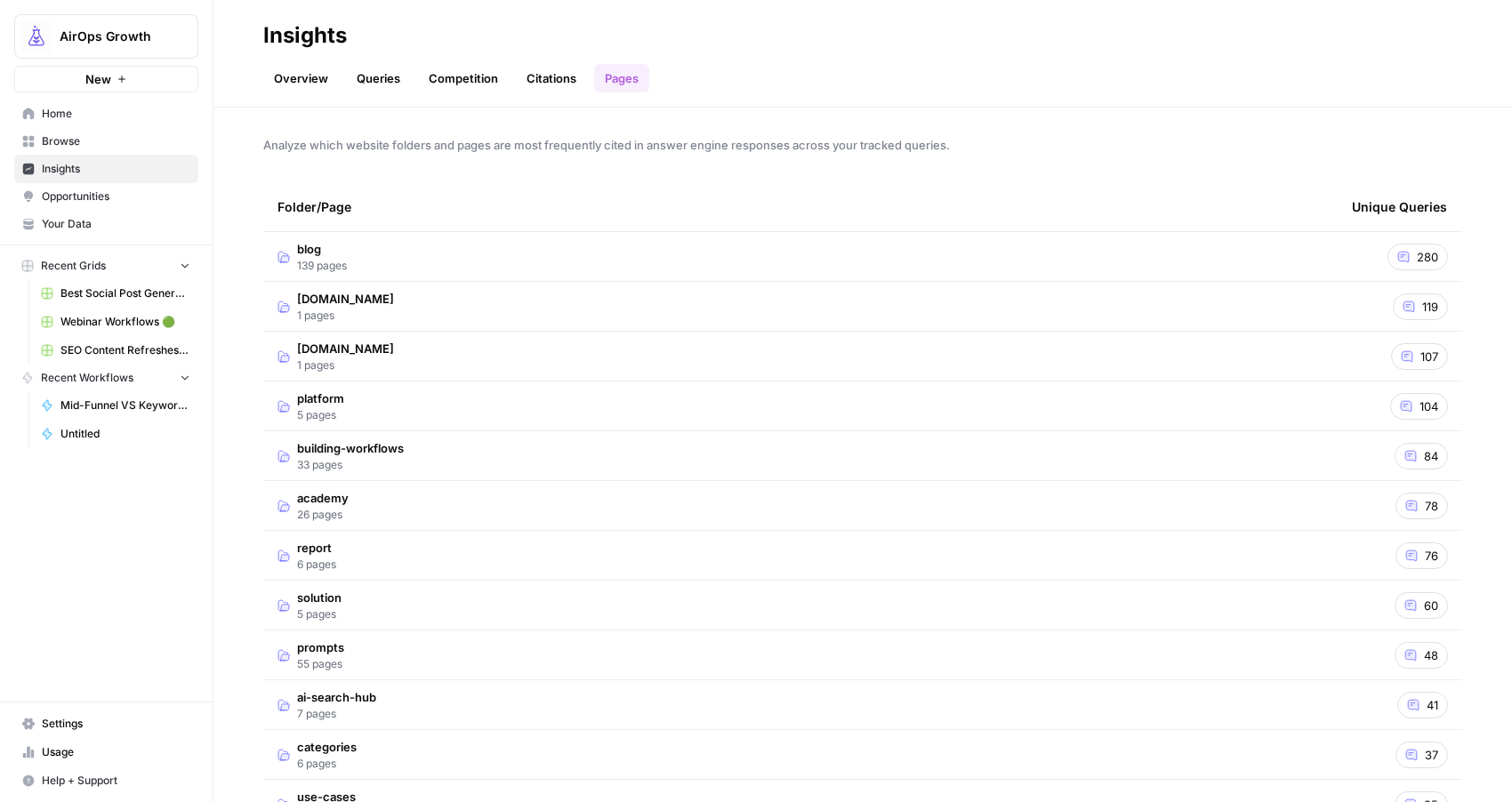
click at [373, 81] on link "Queries" at bounding box center [378, 78] width 64 height 29
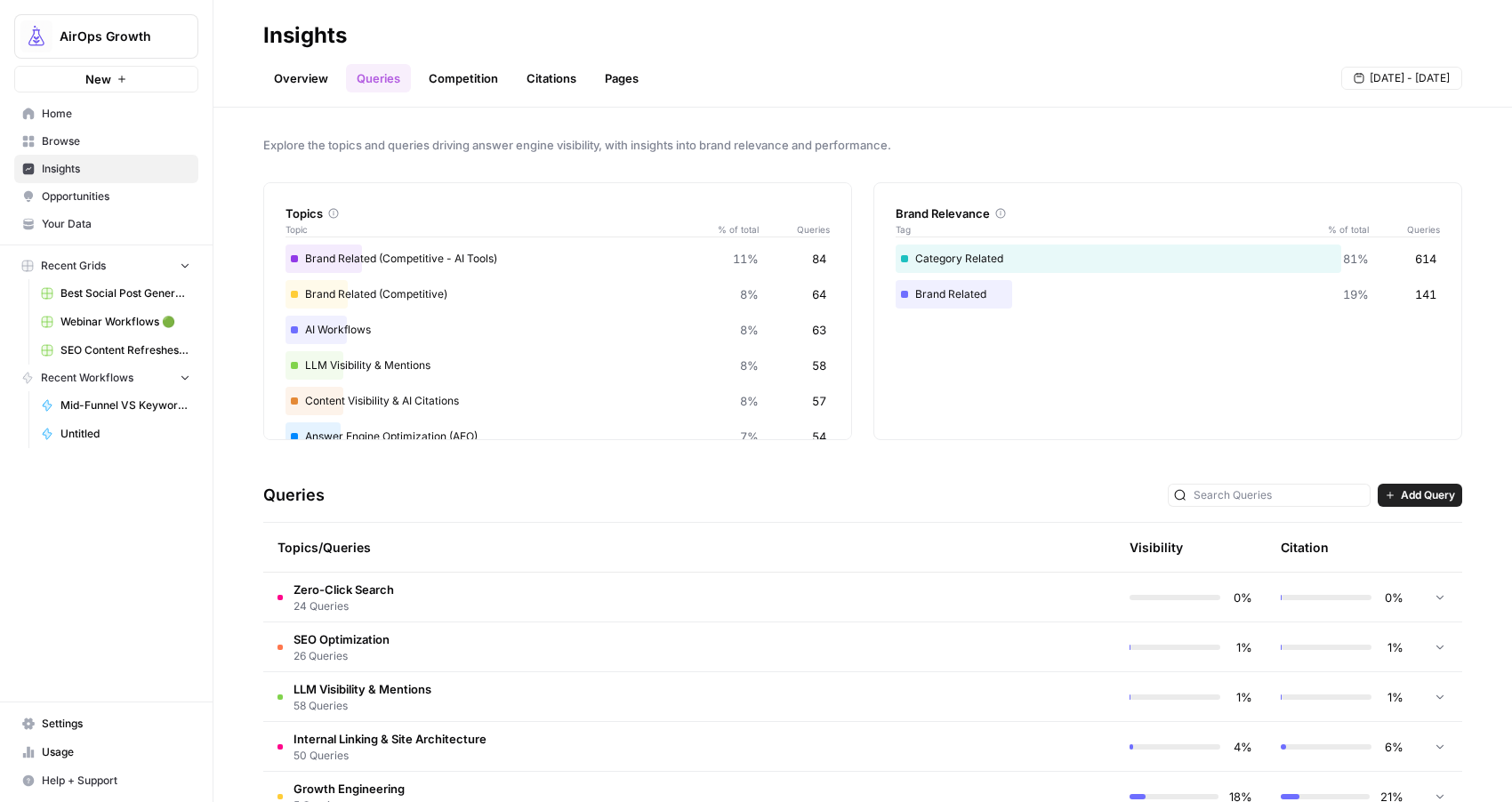
click at [572, 578] on td "Zero-Click Search 24 Queries" at bounding box center [614, 597] width 701 height 49
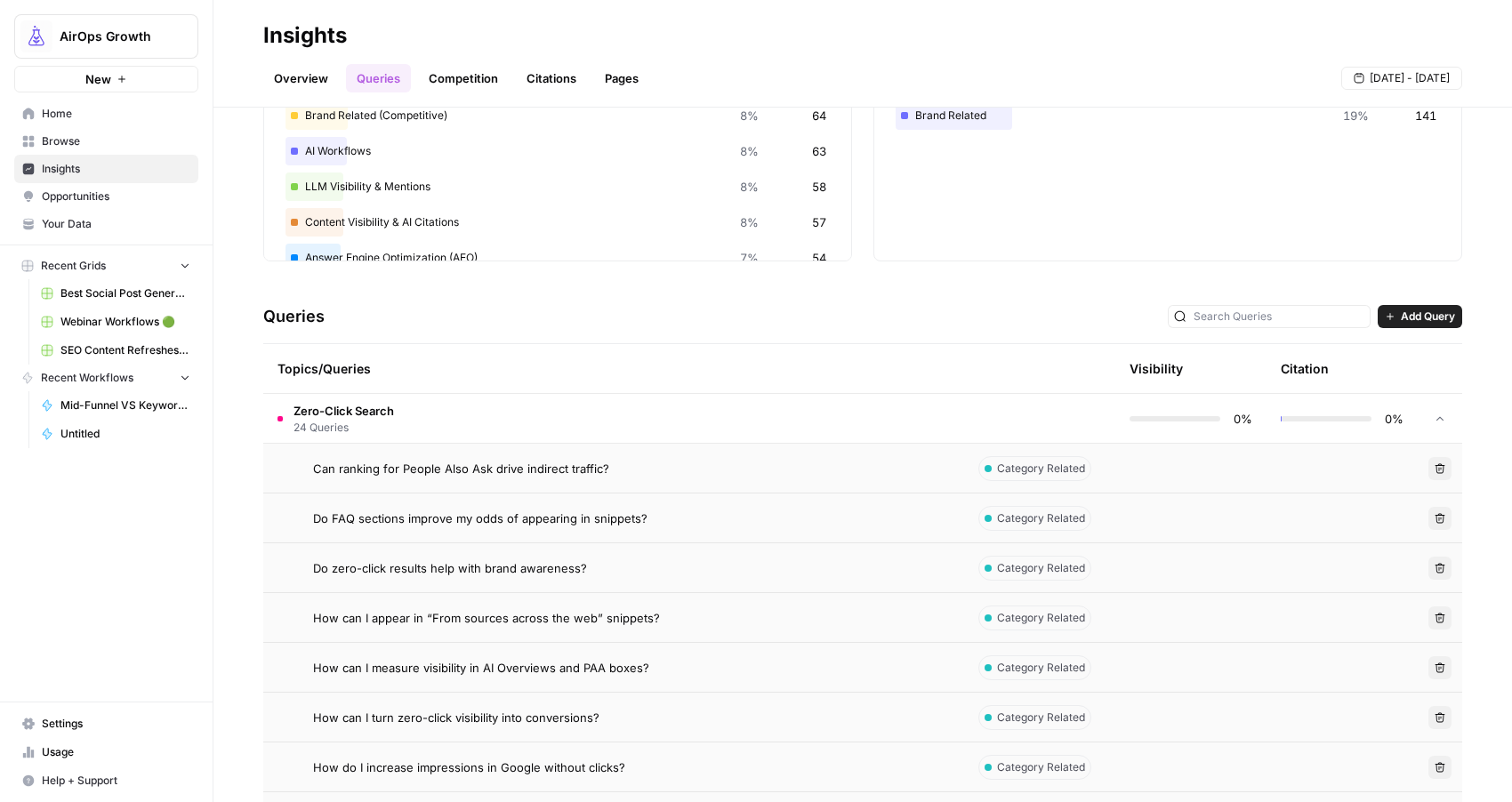
scroll to position [176, 0]
click at [1181, 419] on div at bounding box center [1174, 421] width 90 height 5
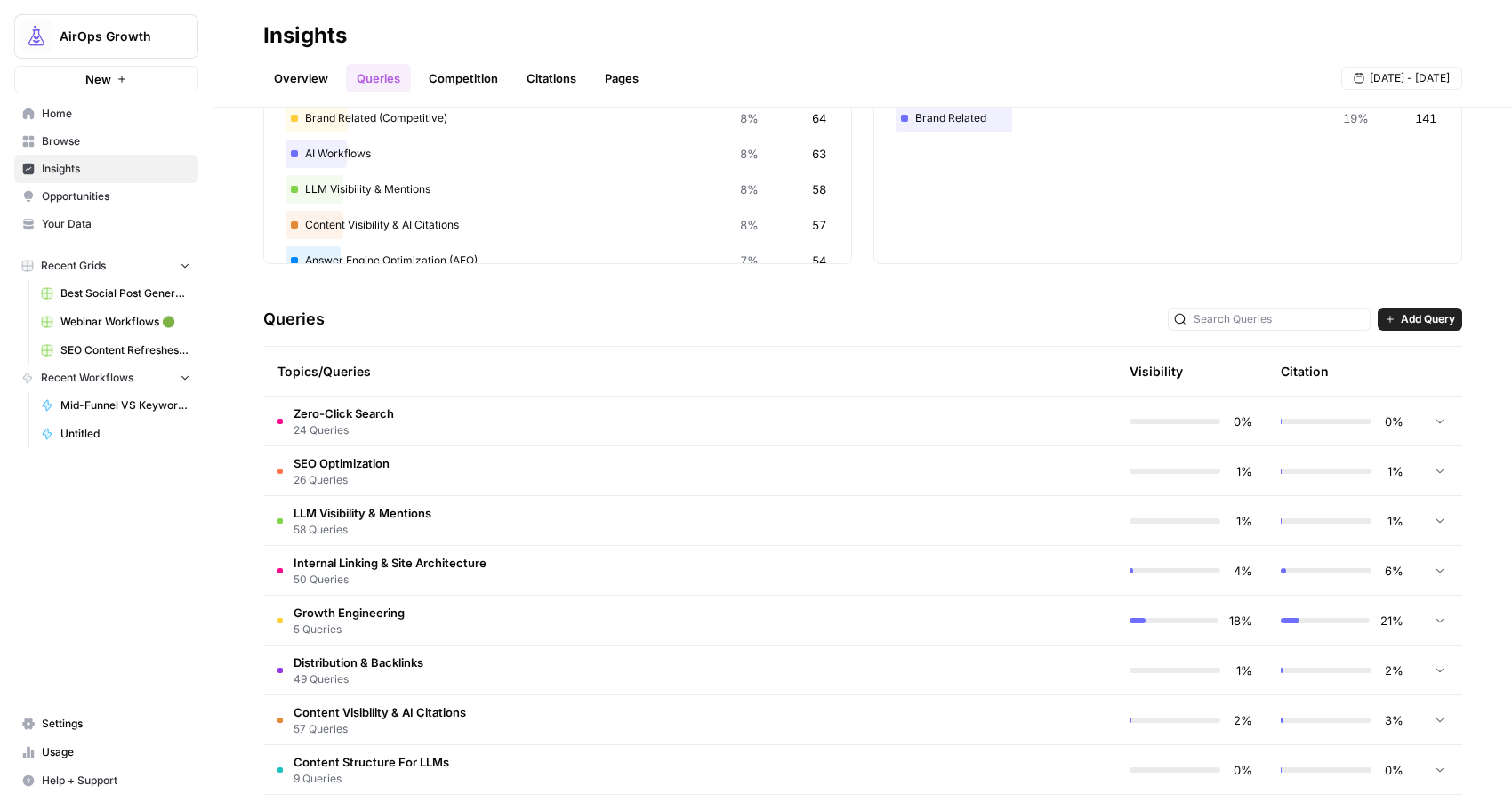
click at [1183, 631] on td "18%" at bounding box center [1191, 620] width 151 height 49
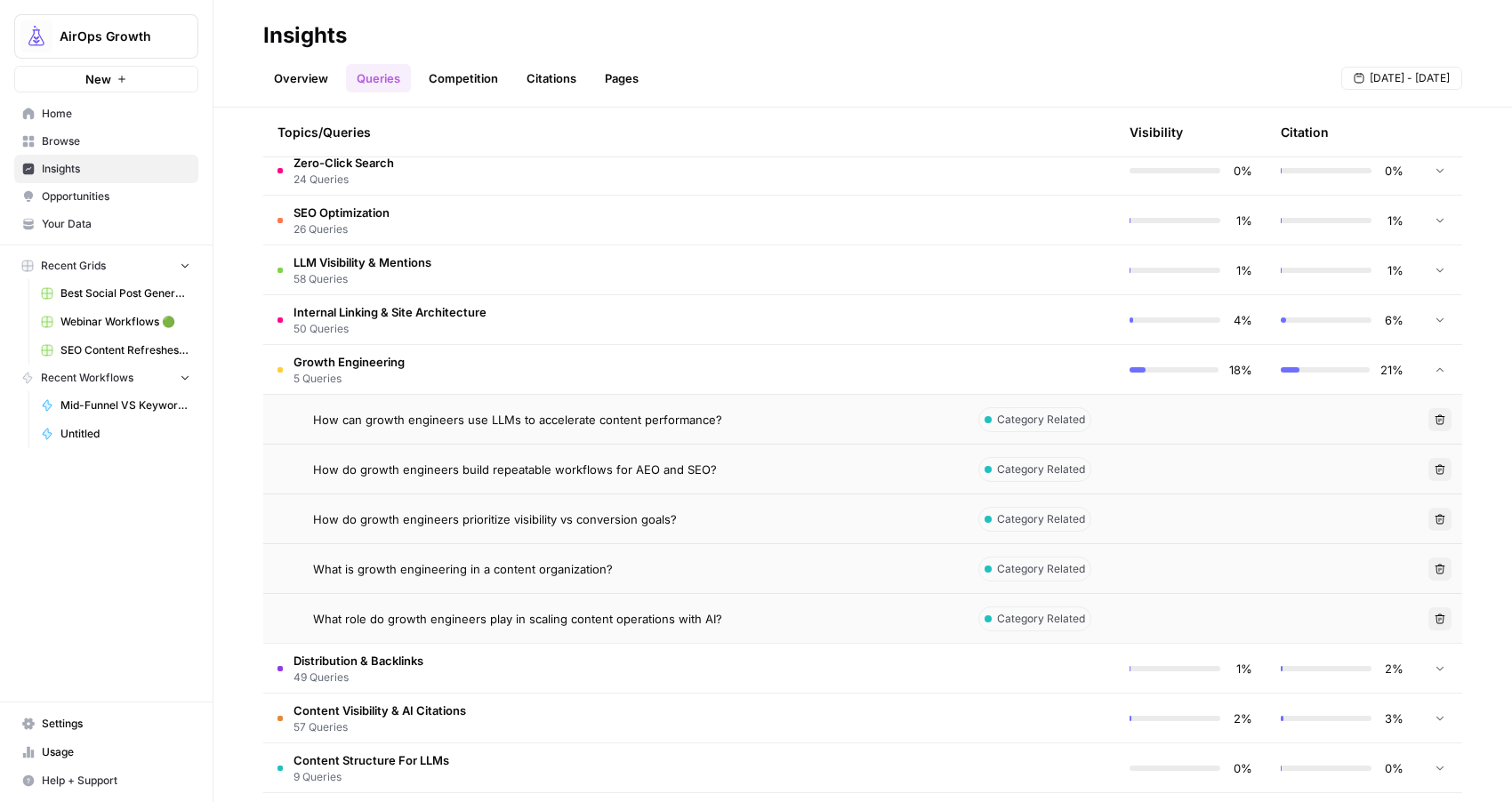
scroll to position [427, 0]
click at [111, 190] on span "Opportunities" at bounding box center [116, 196] width 149 height 16
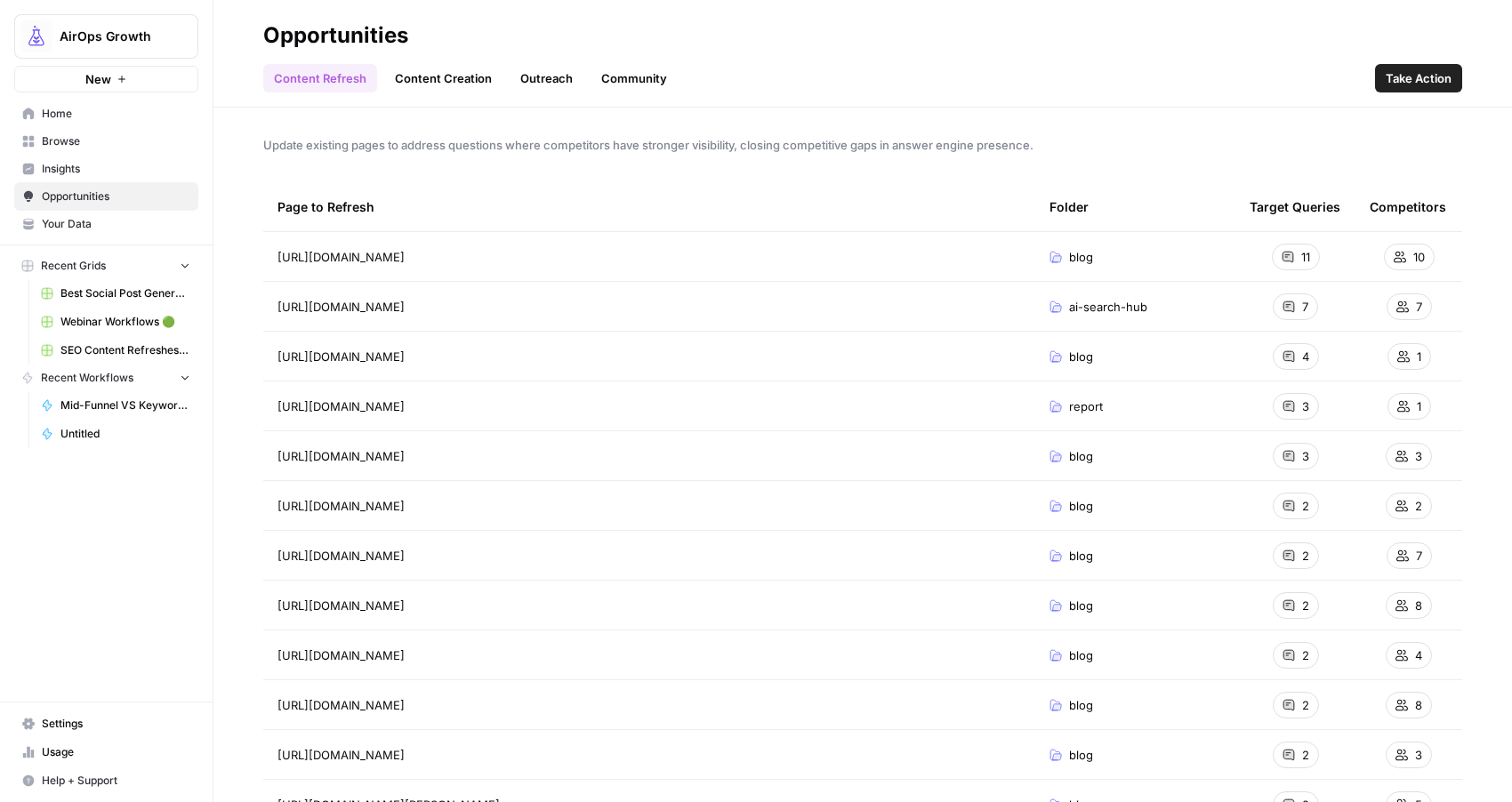
click at [99, 172] on span "Insights" at bounding box center [116, 169] width 149 height 16
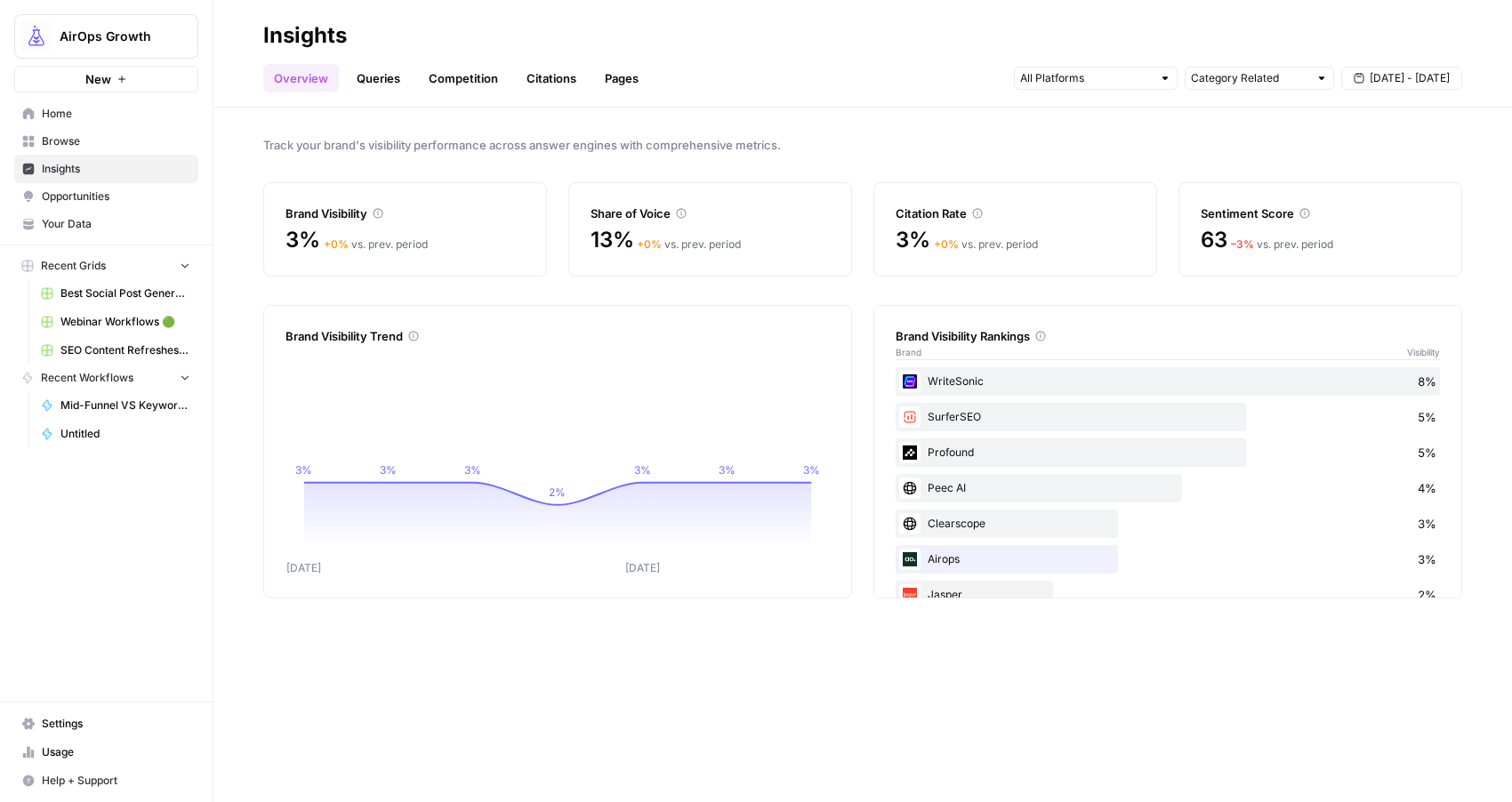
scroll to position [281, 0]
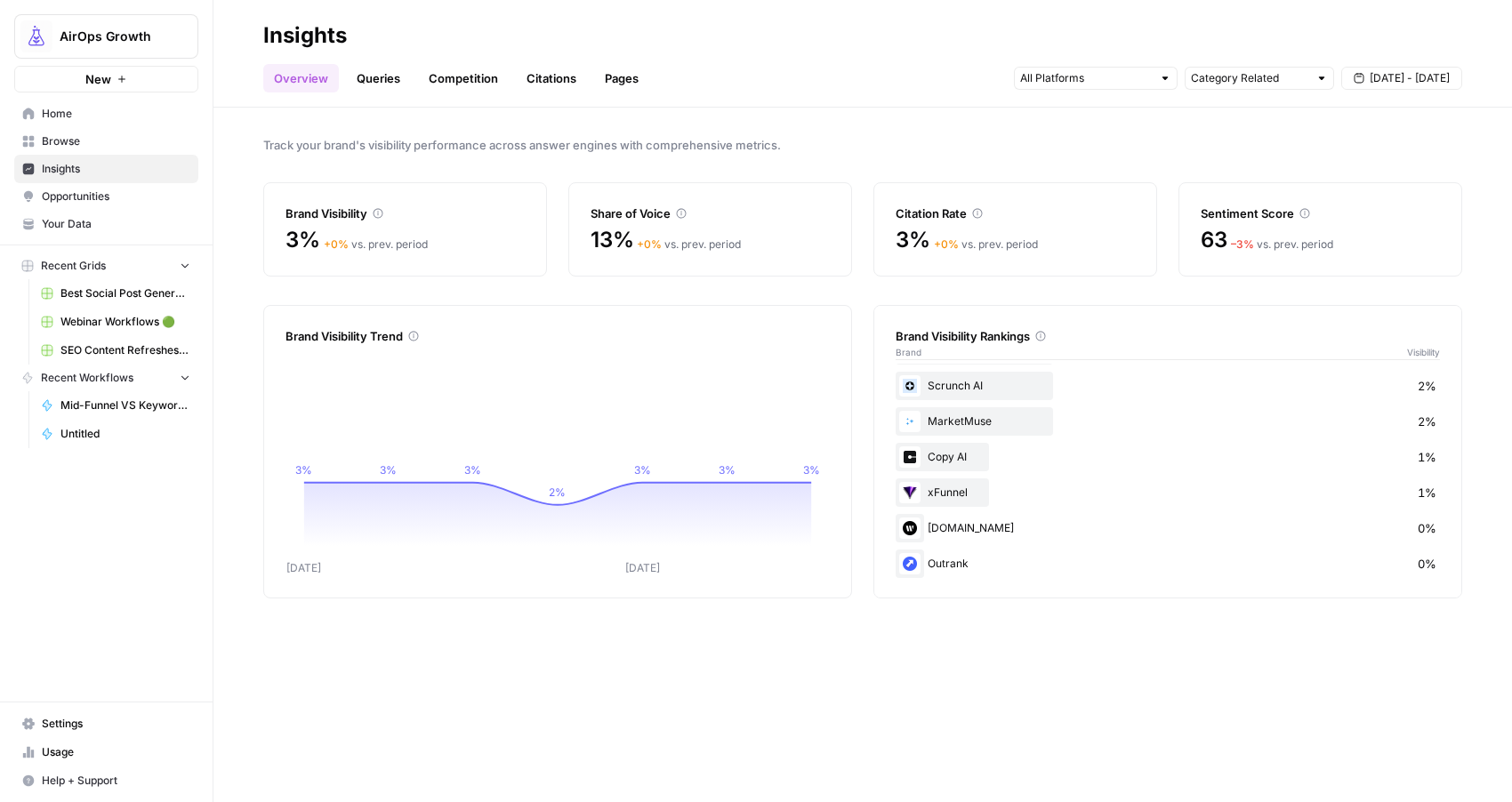
click at [370, 69] on link "Queries" at bounding box center [378, 78] width 64 height 29
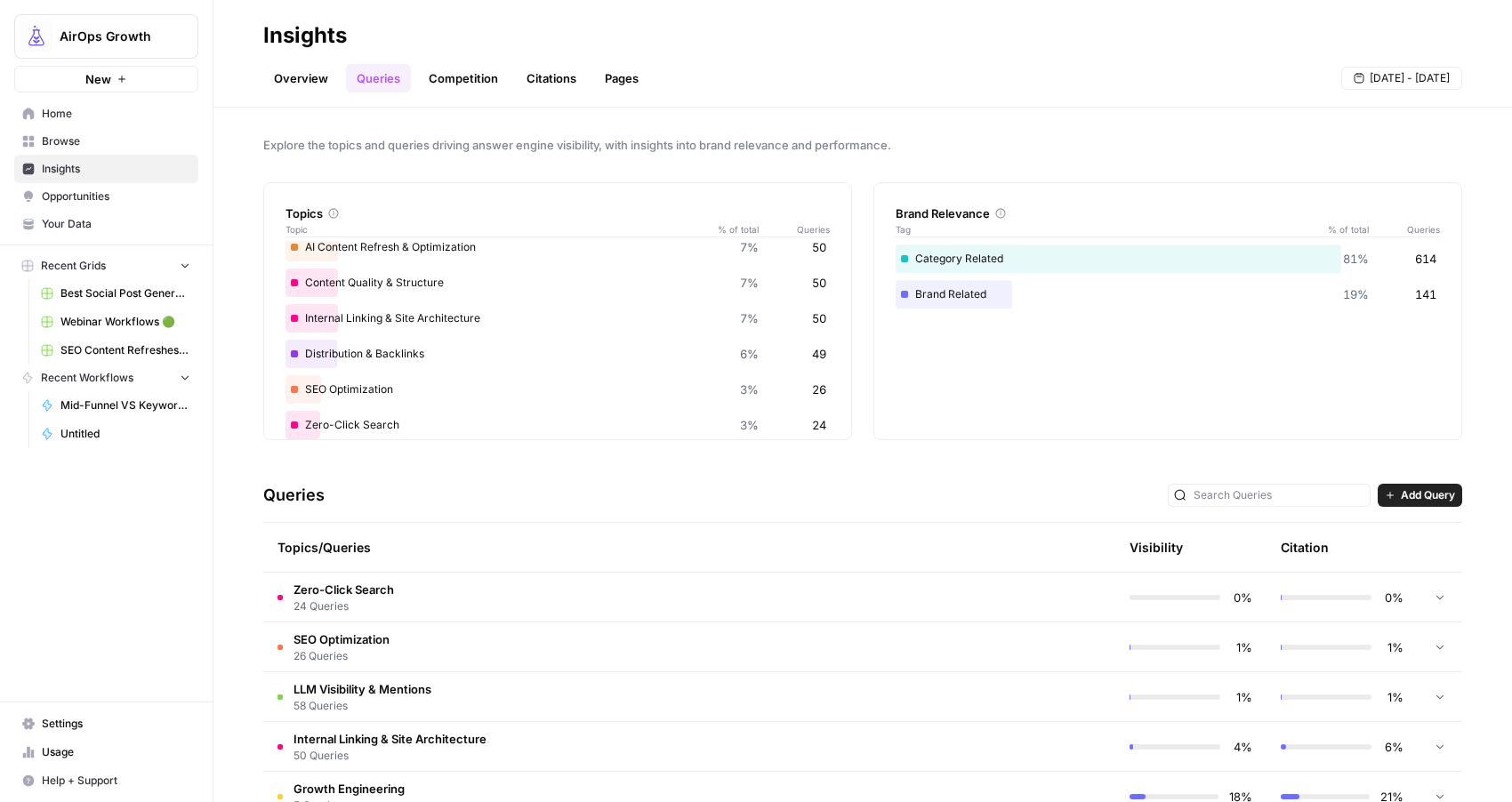
scroll to position [303, 0]
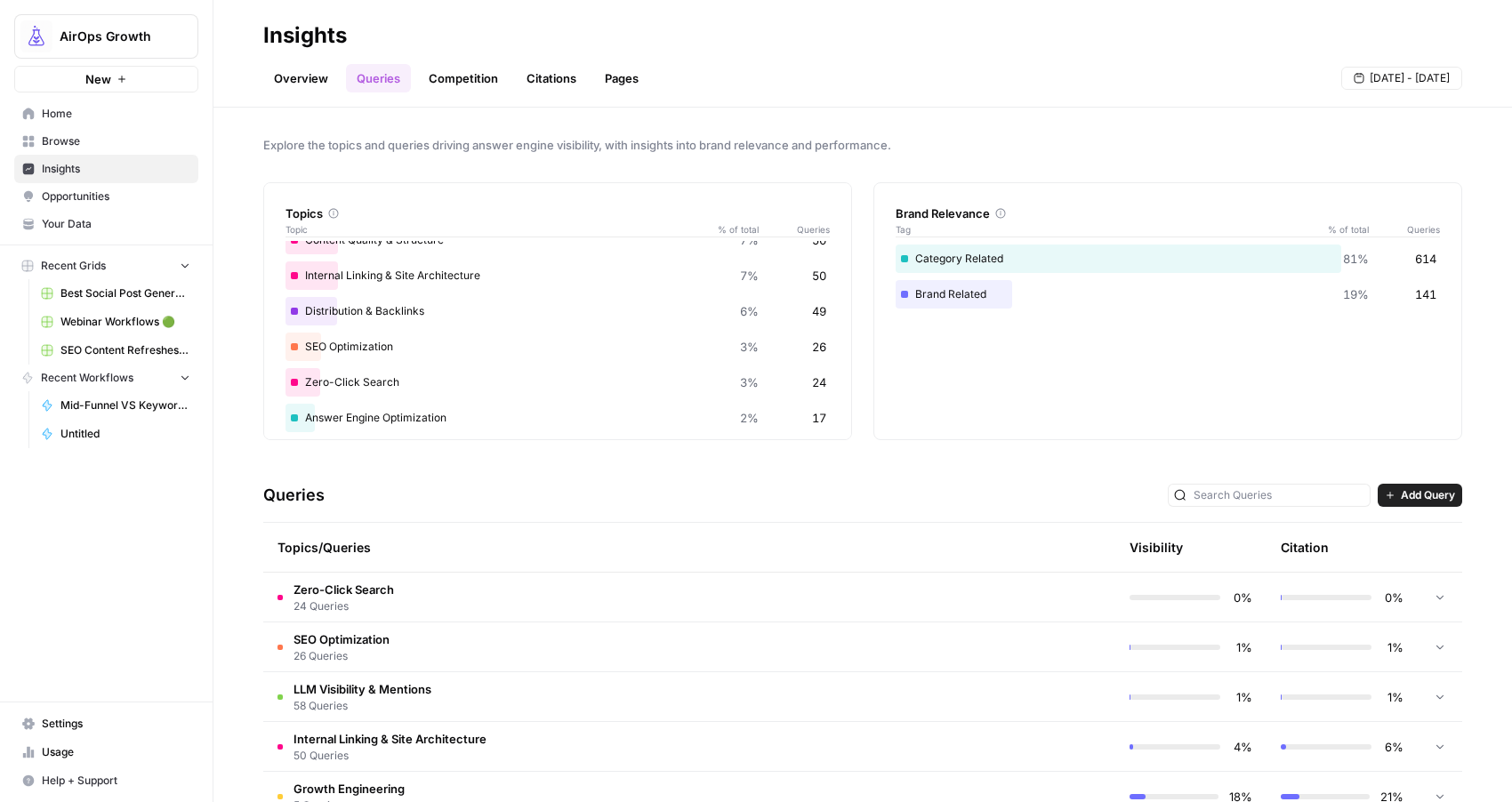
click at [949, 605] on td "Zero-Click Search 24 Queries" at bounding box center [614, 597] width 701 height 49
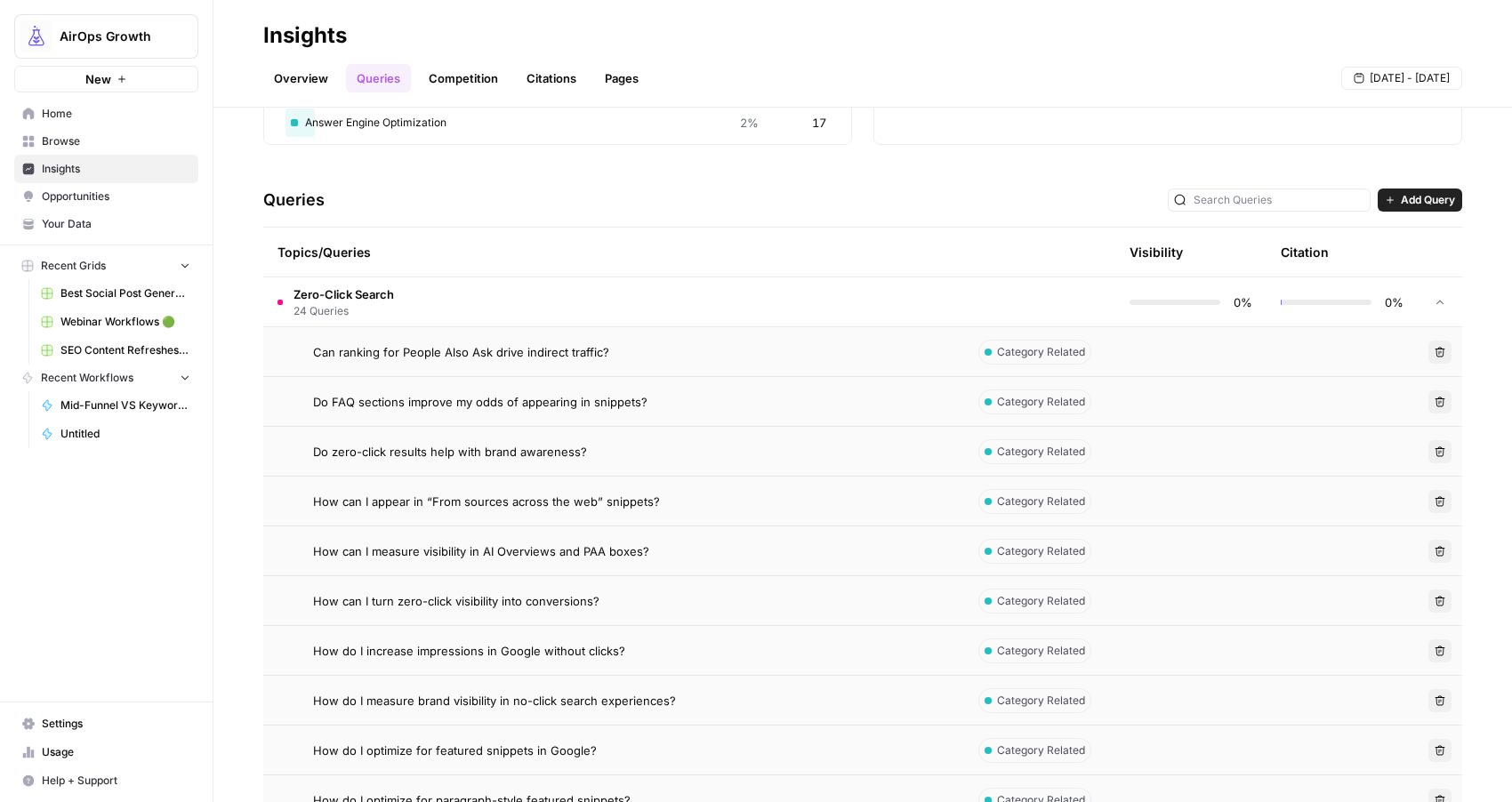
scroll to position [296, 0]
click at [78, 201] on span "Opportunities" at bounding box center [116, 196] width 149 height 16
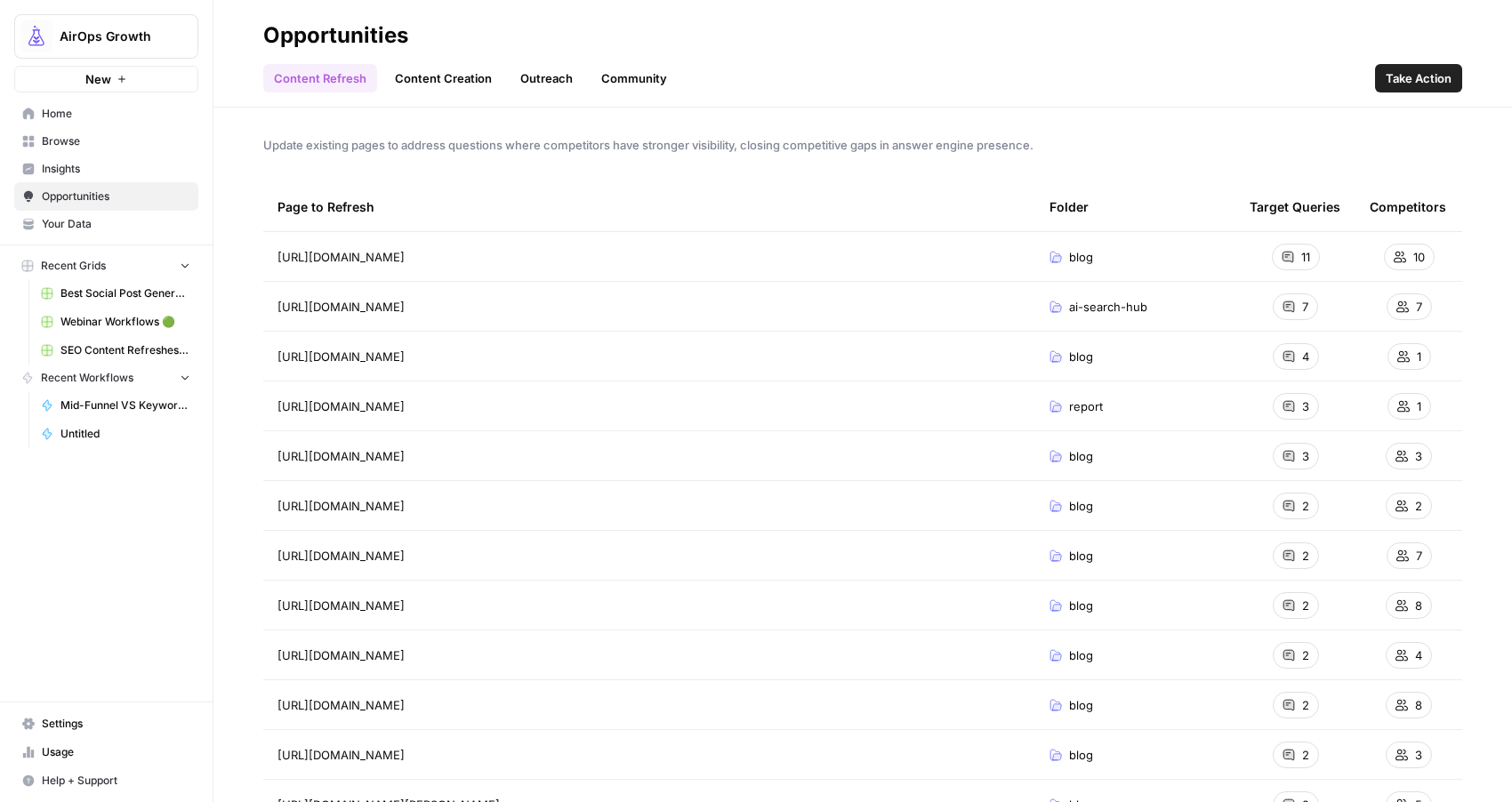
click at [467, 73] on link "Content Creation" at bounding box center [443, 78] width 118 height 29
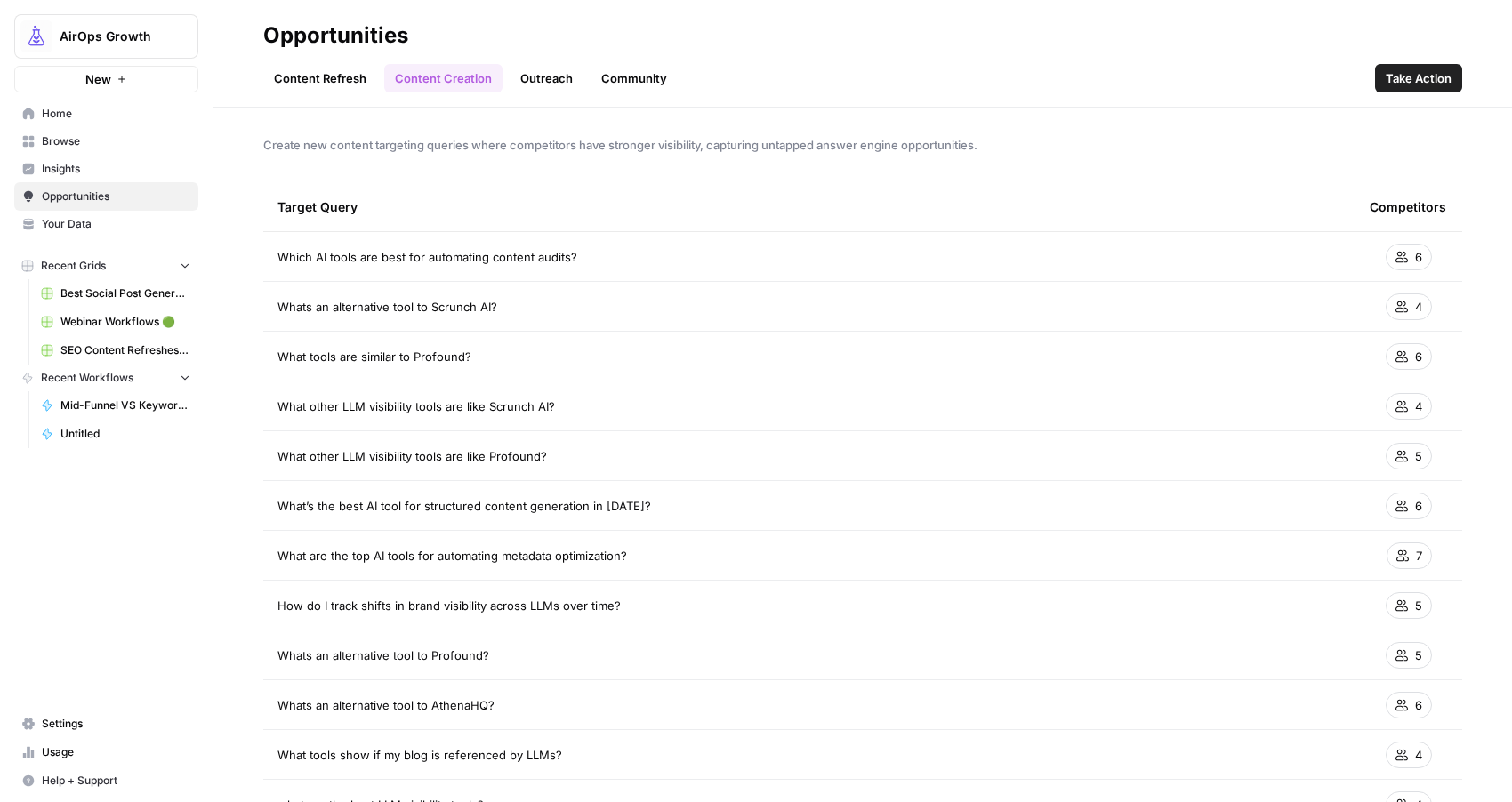
click at [82, 167] on span "Insights" at bounding box center [116, 169] width 149 height 16
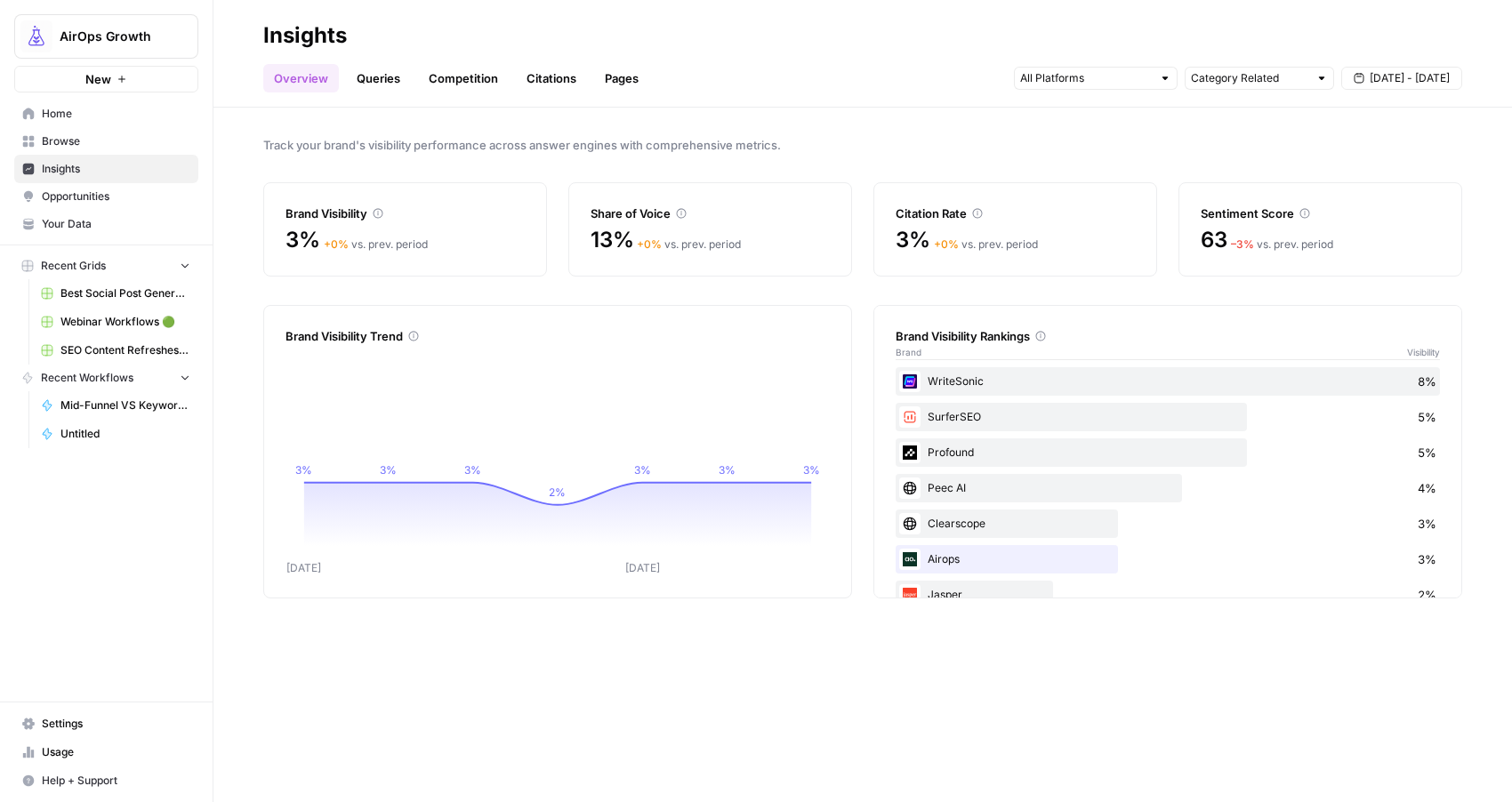
click at [379, 73] on link "Queries" at bounding box center [378, 78] width 64 height 29
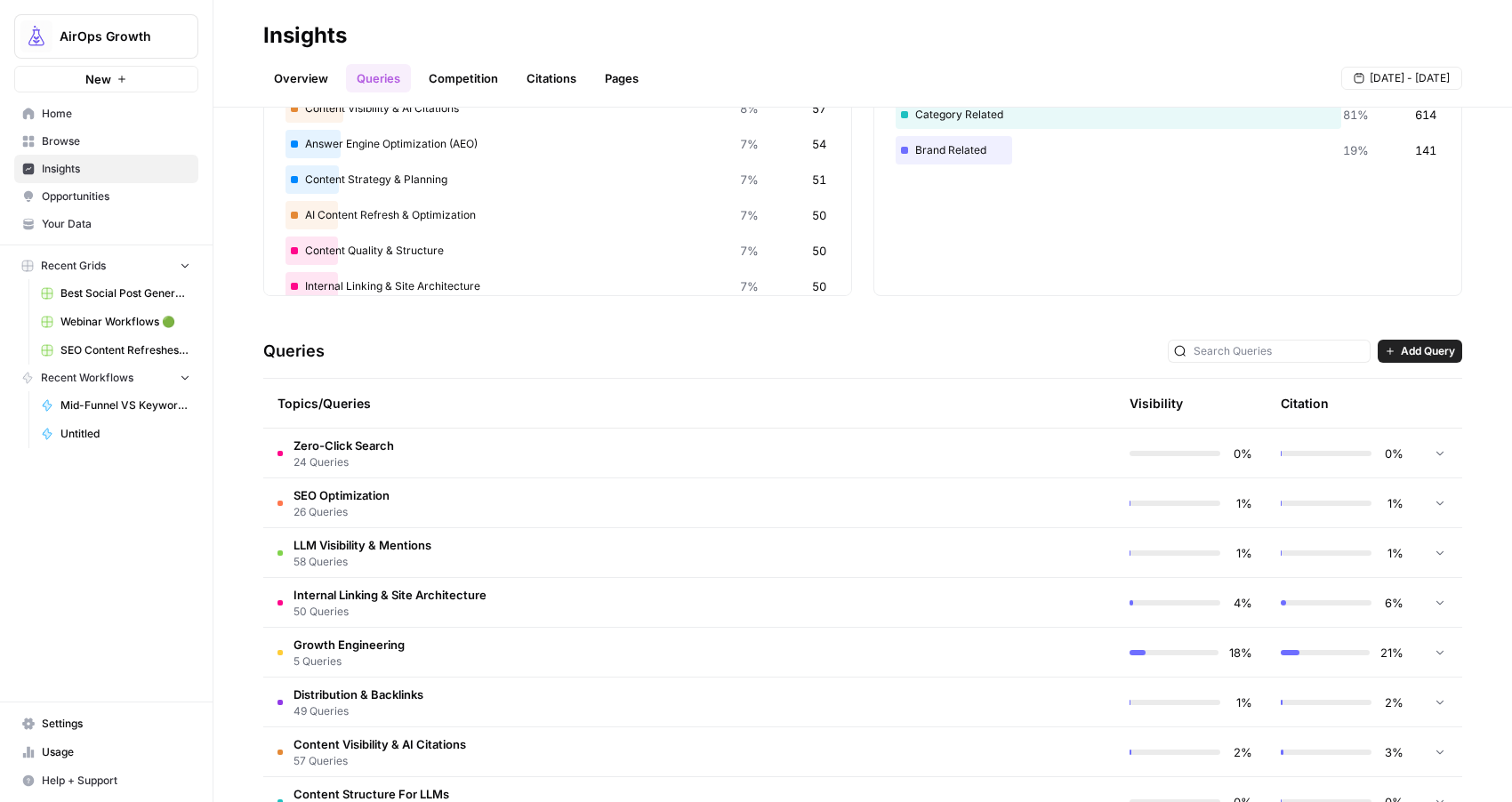
scroll to position [172, 0]
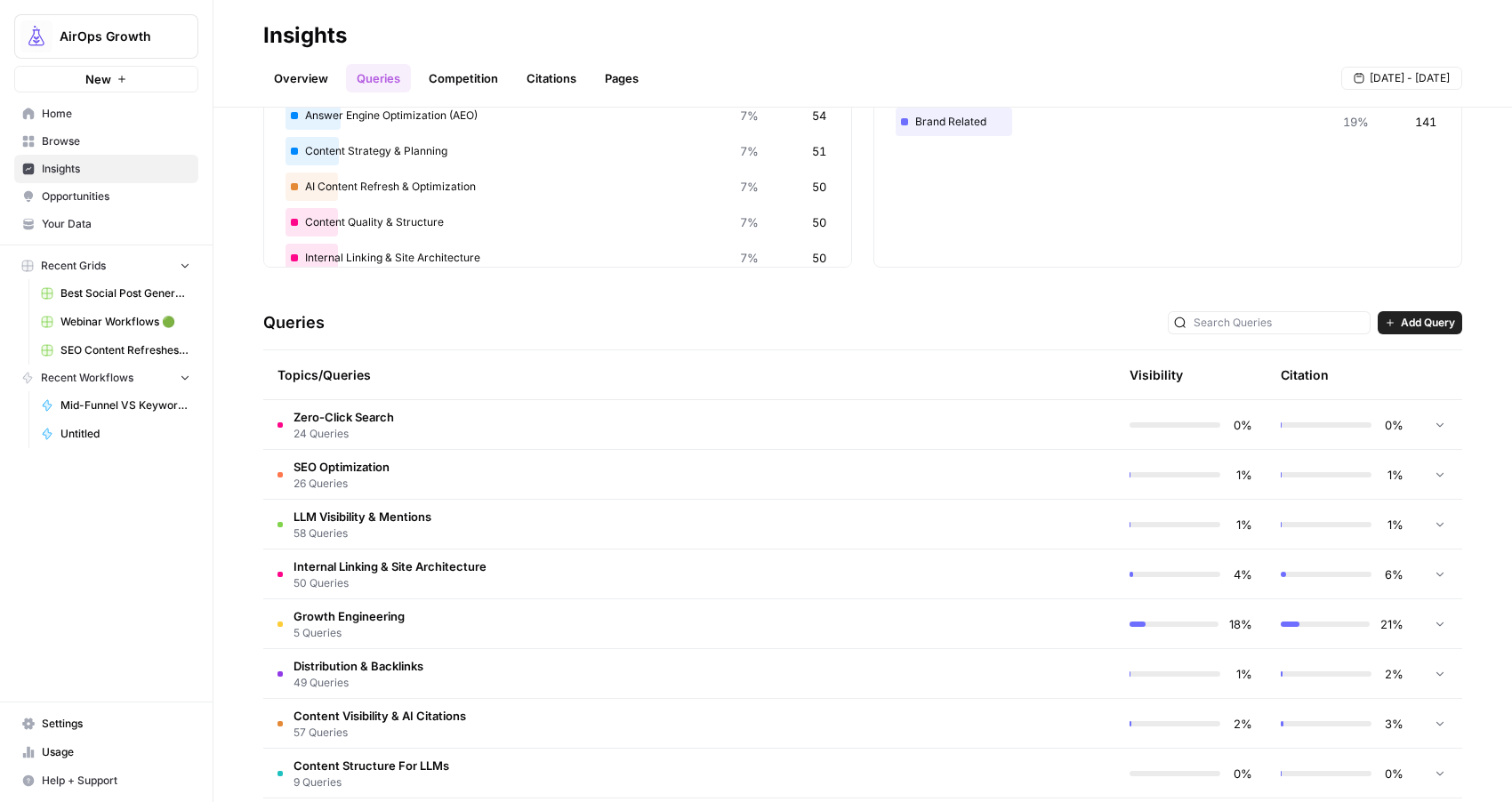
click at [417, 423] on td "Zero-Click Search 24 Queries" at bounding box center [614, 424] width 701 height 49
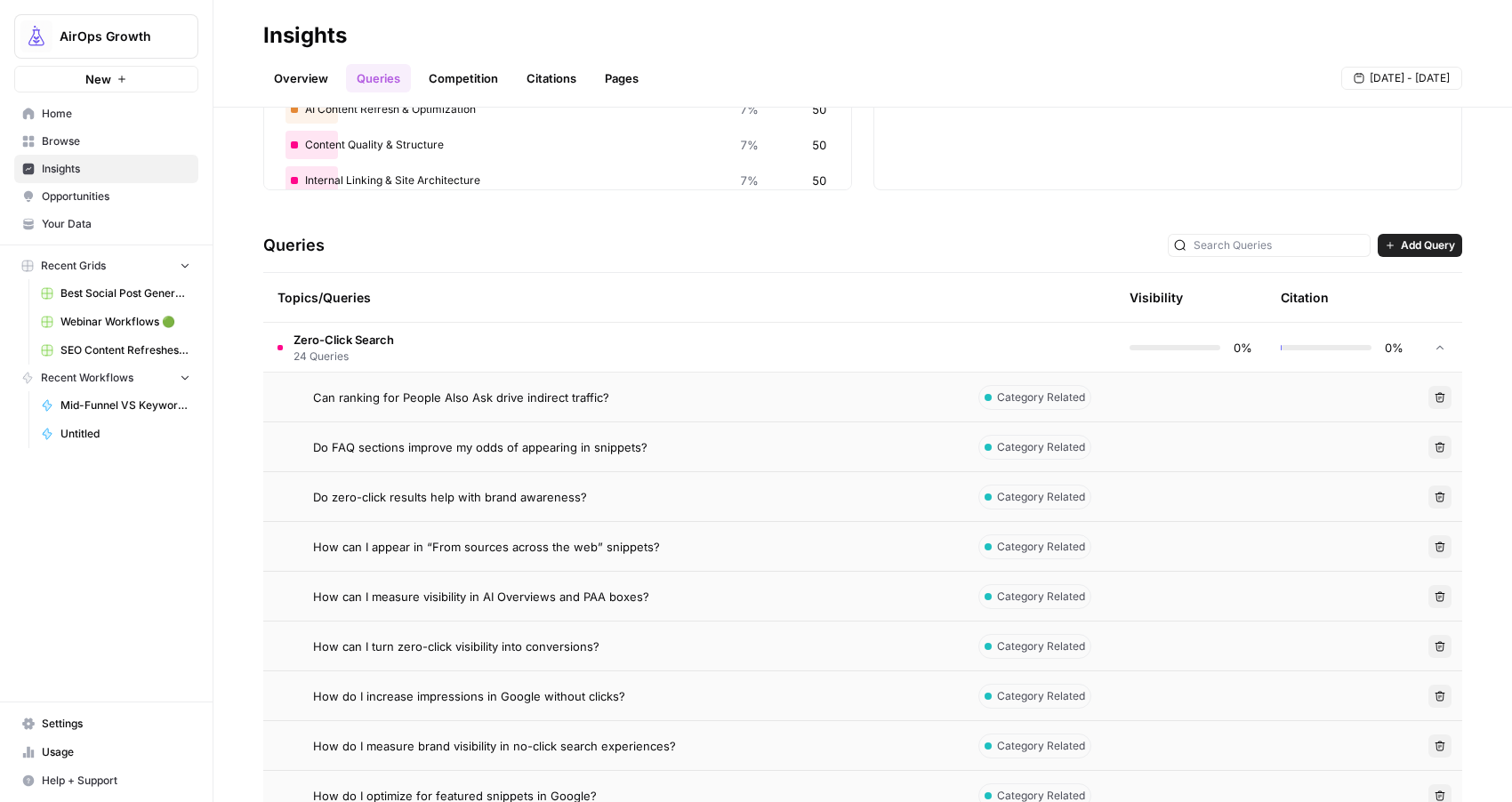
scroll to position [244, 0]
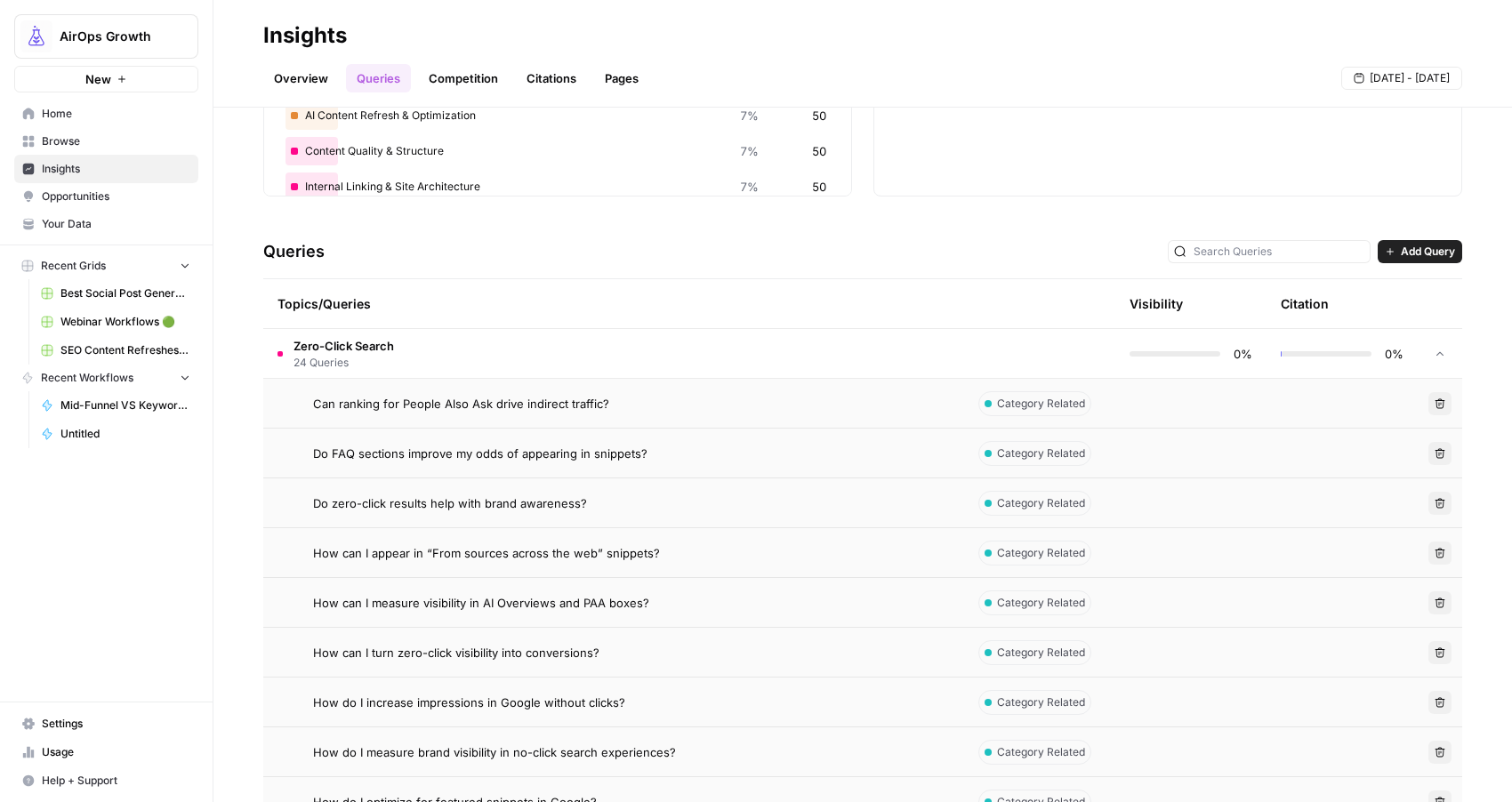
click at [514, 401] on span "Can ranking for People Also Ask drive indirect traffic?" at bounding box center [461, 403] width 296 height 18
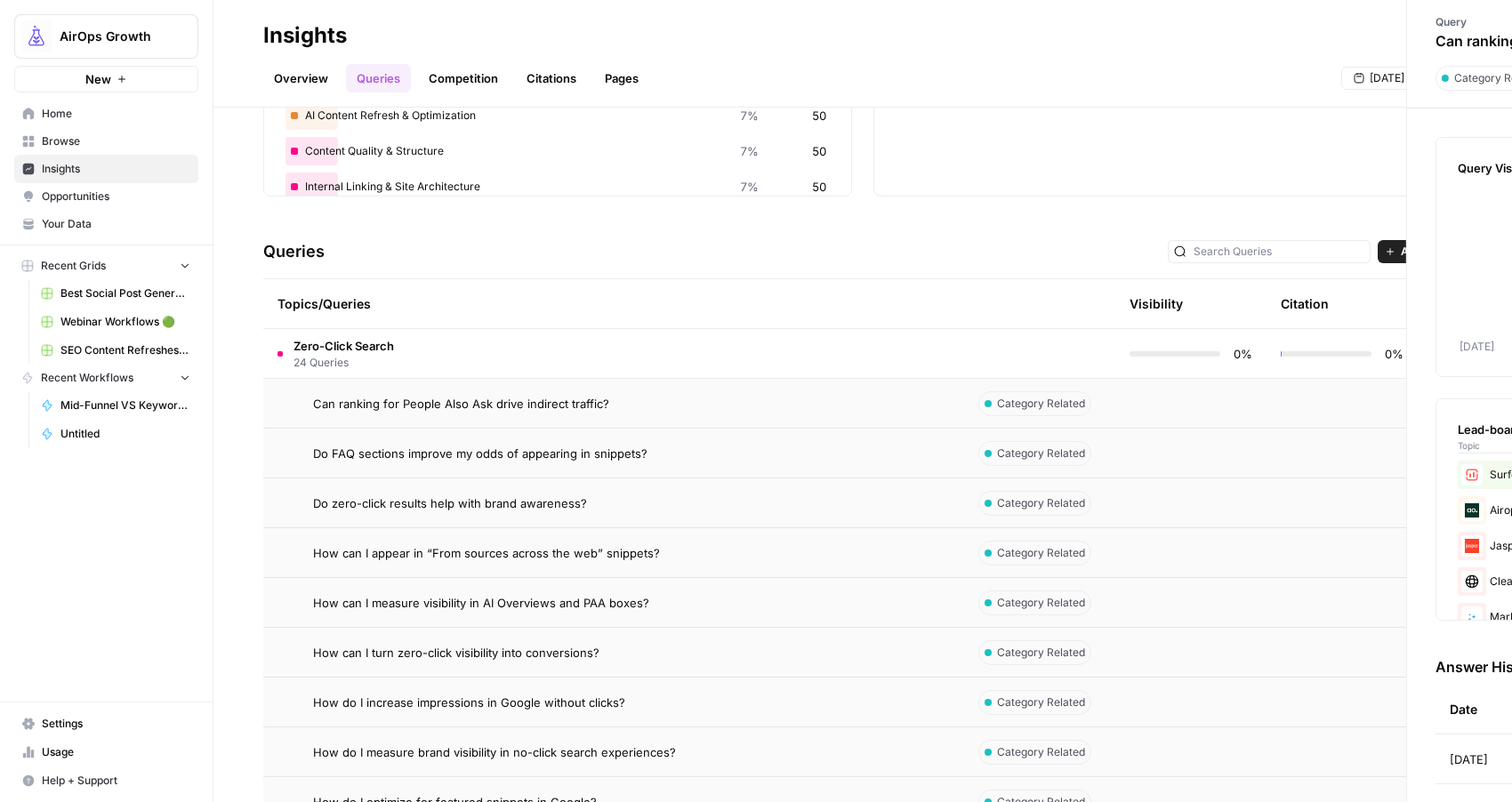
click at [514, 401] on div at bounding box center [756, 401] width 1512 height 802
click at [514, 401] on span "Can ranking for People Also Ask drive indirect traffic?" at bounding box center [461, 403] width 296 height 18
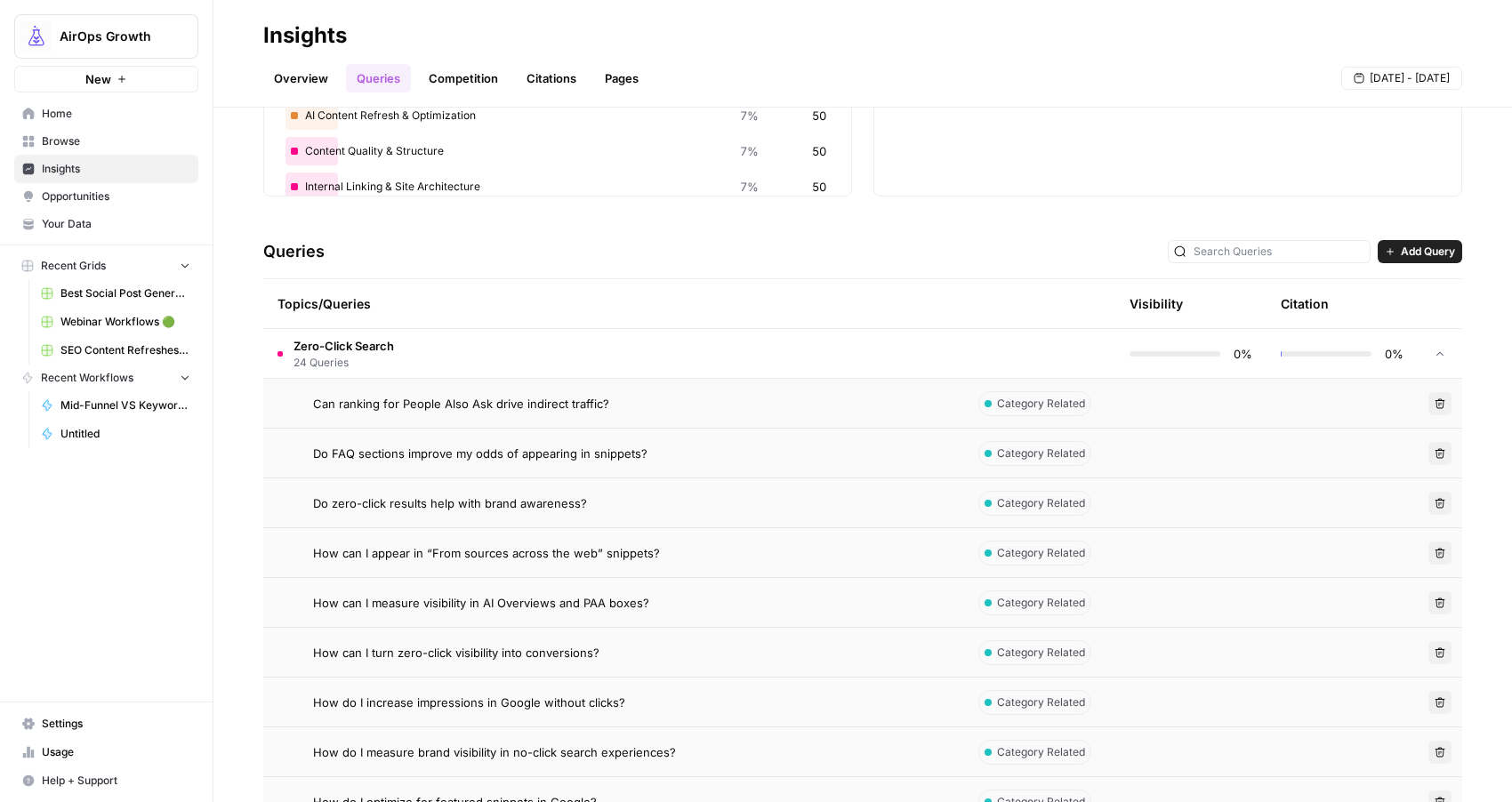
click at [550, 83] on link "Citations" at bounding box center [551, 78] width 71 height 29
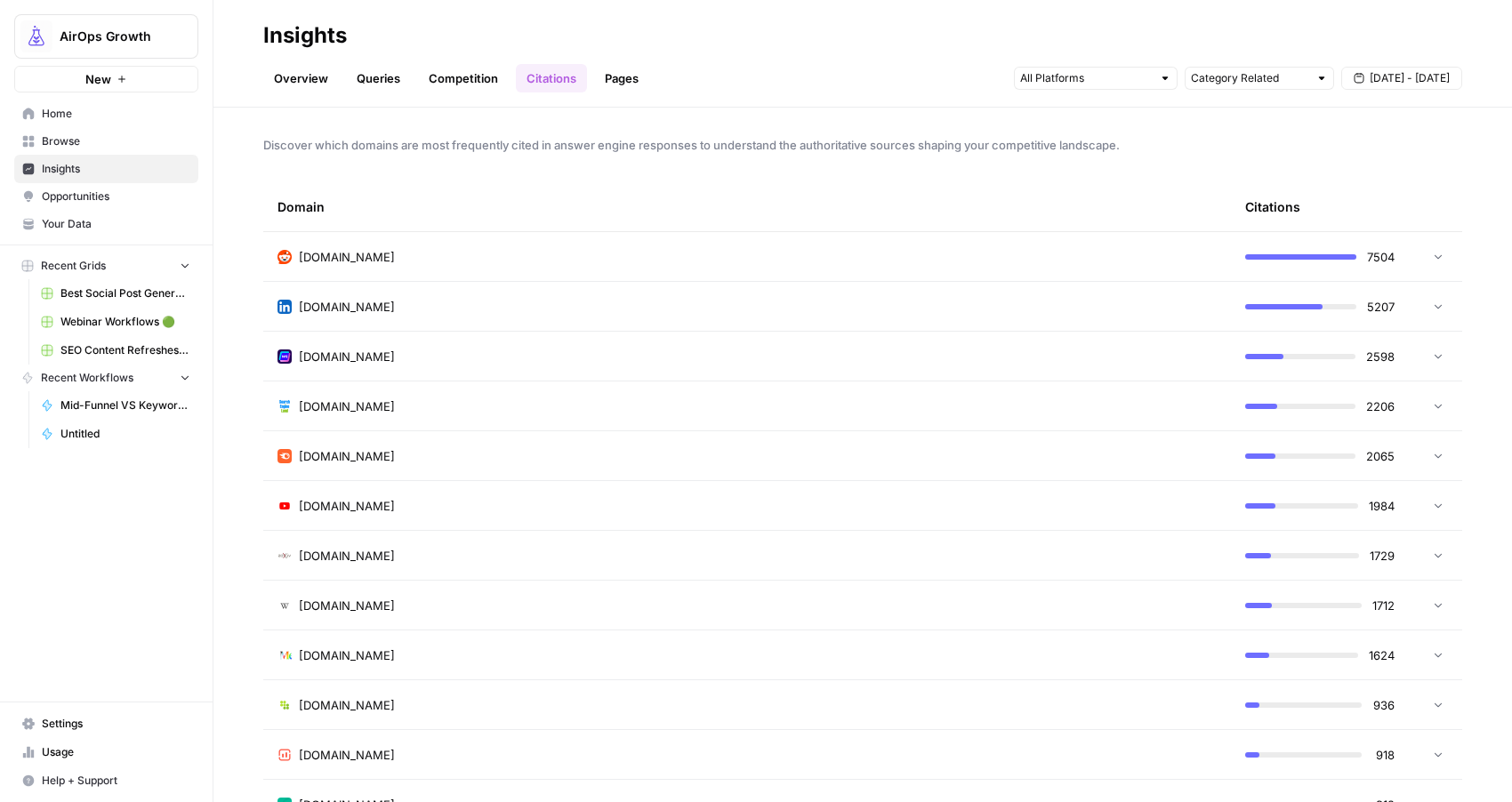
click at [621, 84] on link "Pages" at bounding box center [622, 78] width 56 height 29
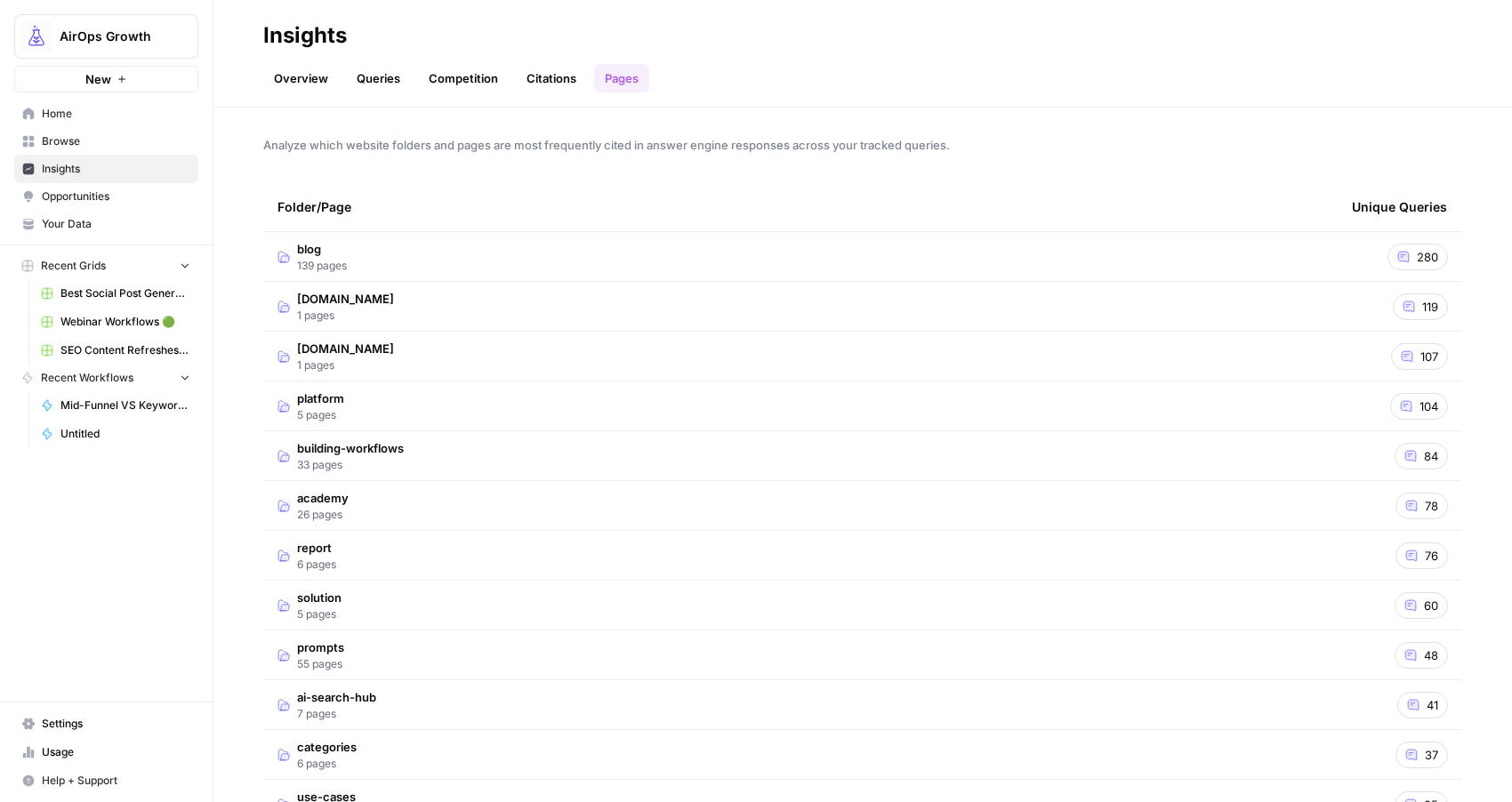
click at [385, 82] on link "Queries" at bounding box center [378, 78] width 64 height 29
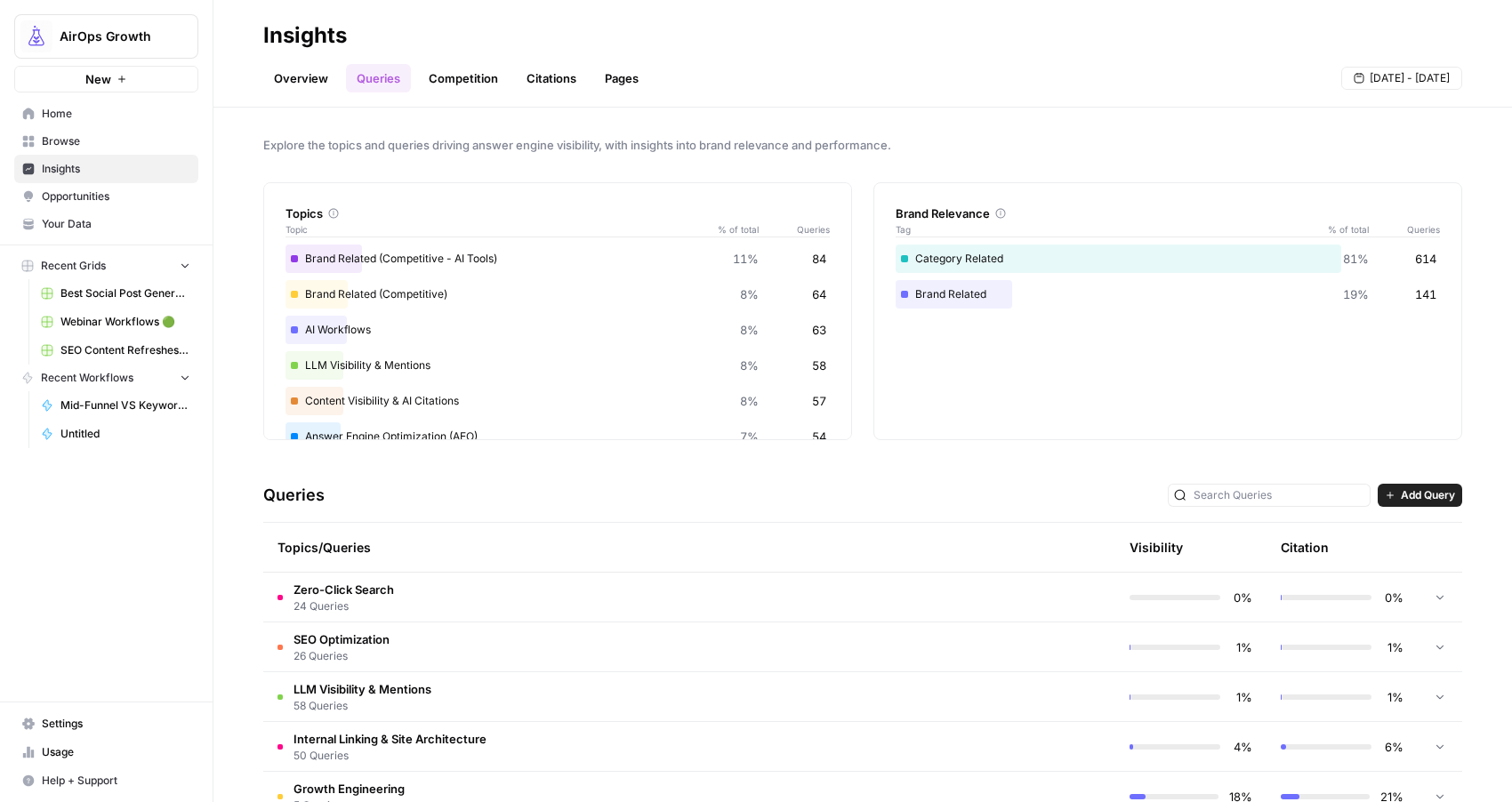
click at [512, 595] on td "Zero-Click Search 24 Queries" at bounding box center [614, 597] width 701 height 49
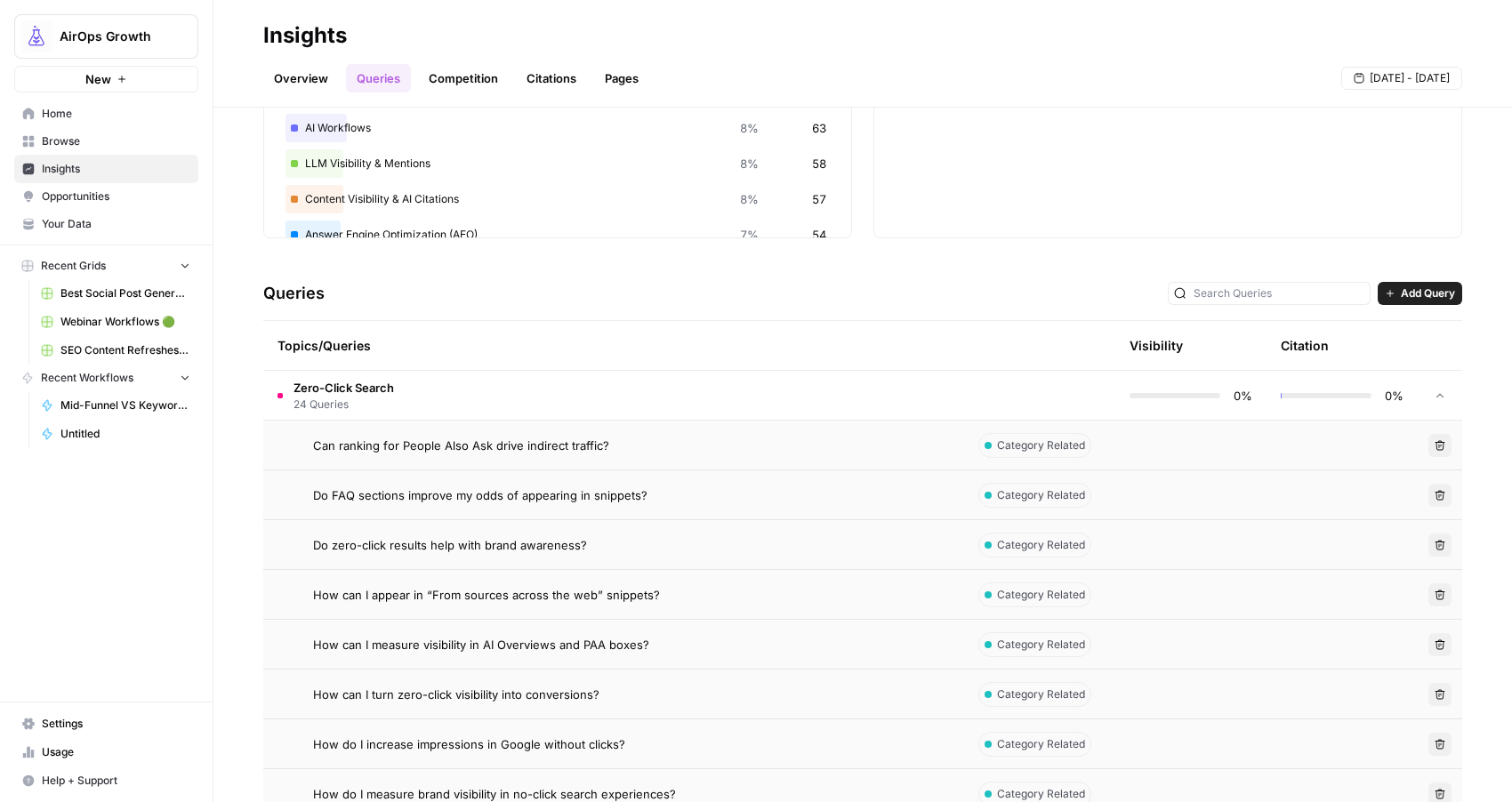
scroll to position [216, 0]
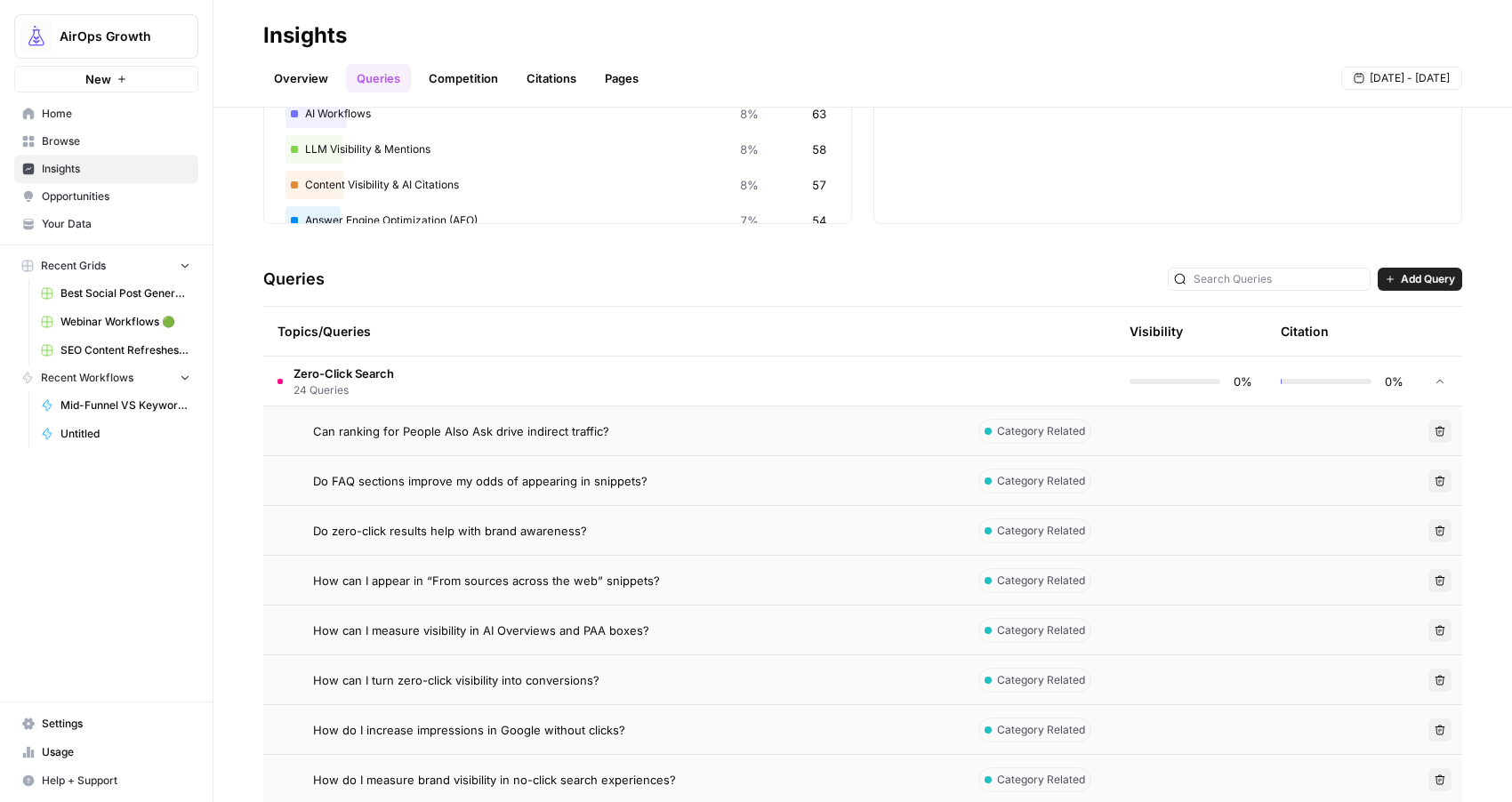
click at [592, 435] on span "Can ranking for People Also Ask drive indirect traffic?" at bounding box center [461, 431] width 296 height 18
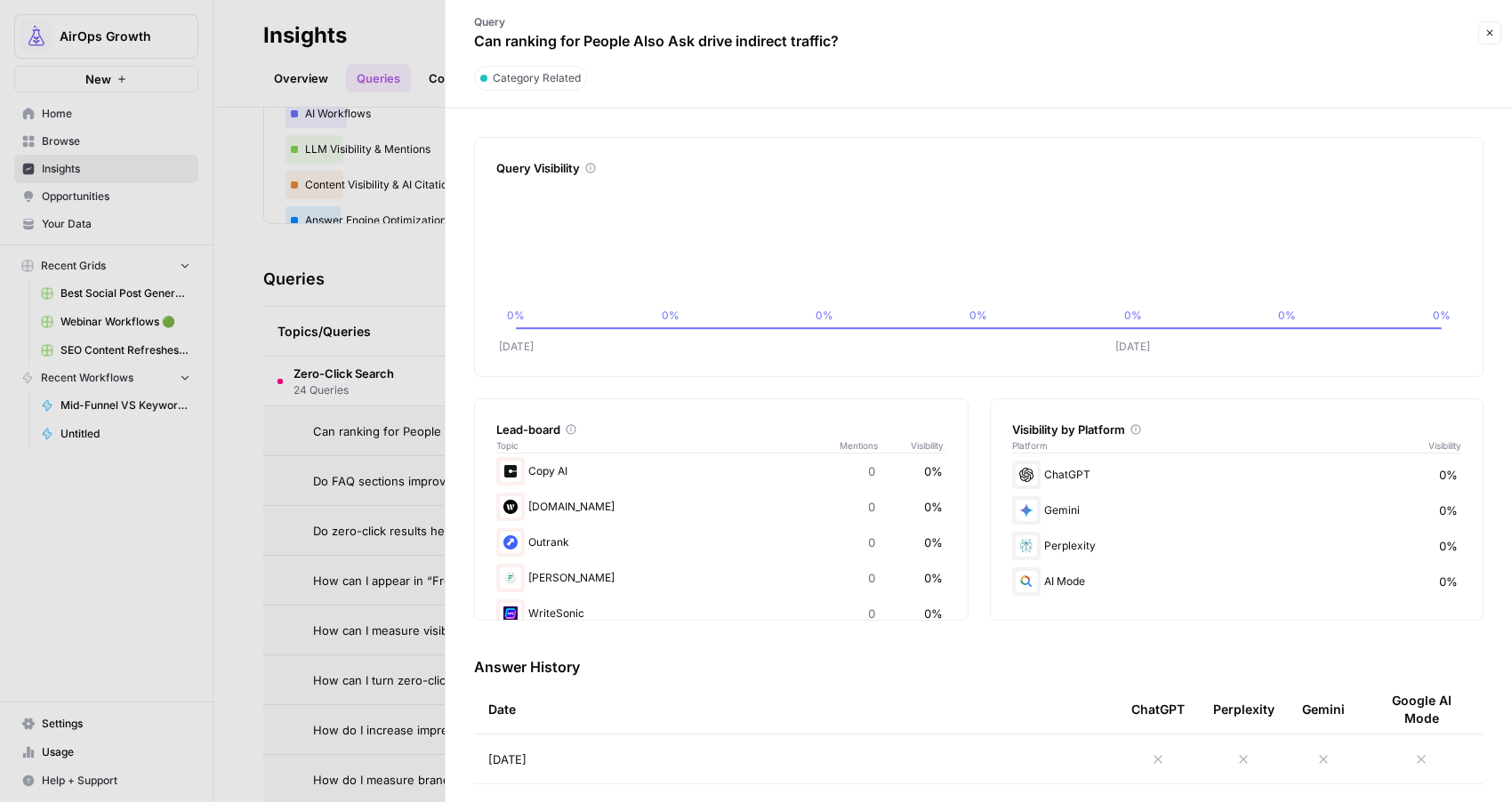
scroll to position [307, 0]
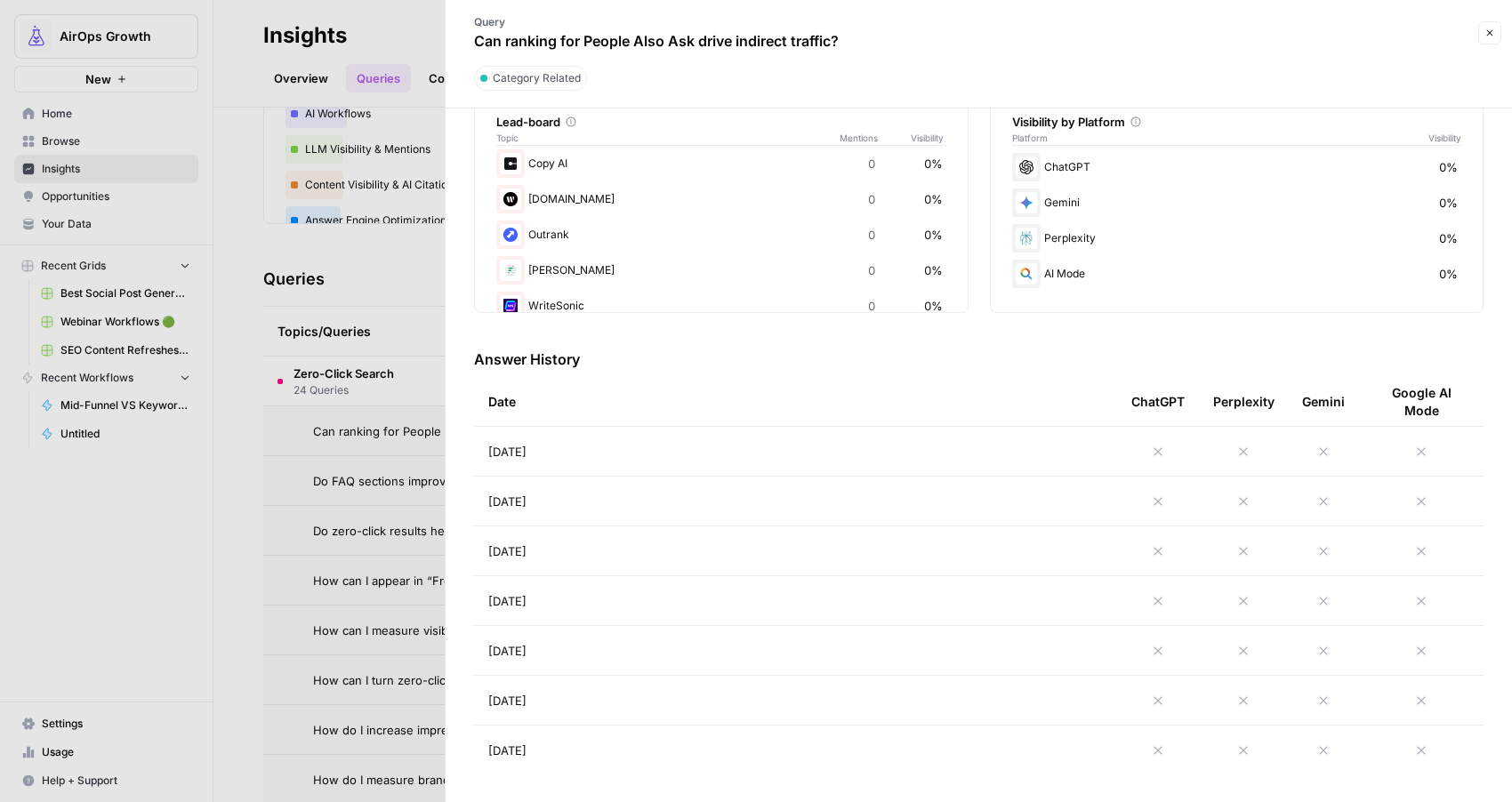
click at [1493, 33] on icon "button" at bounding box center [1489, 33] width 11 height 11
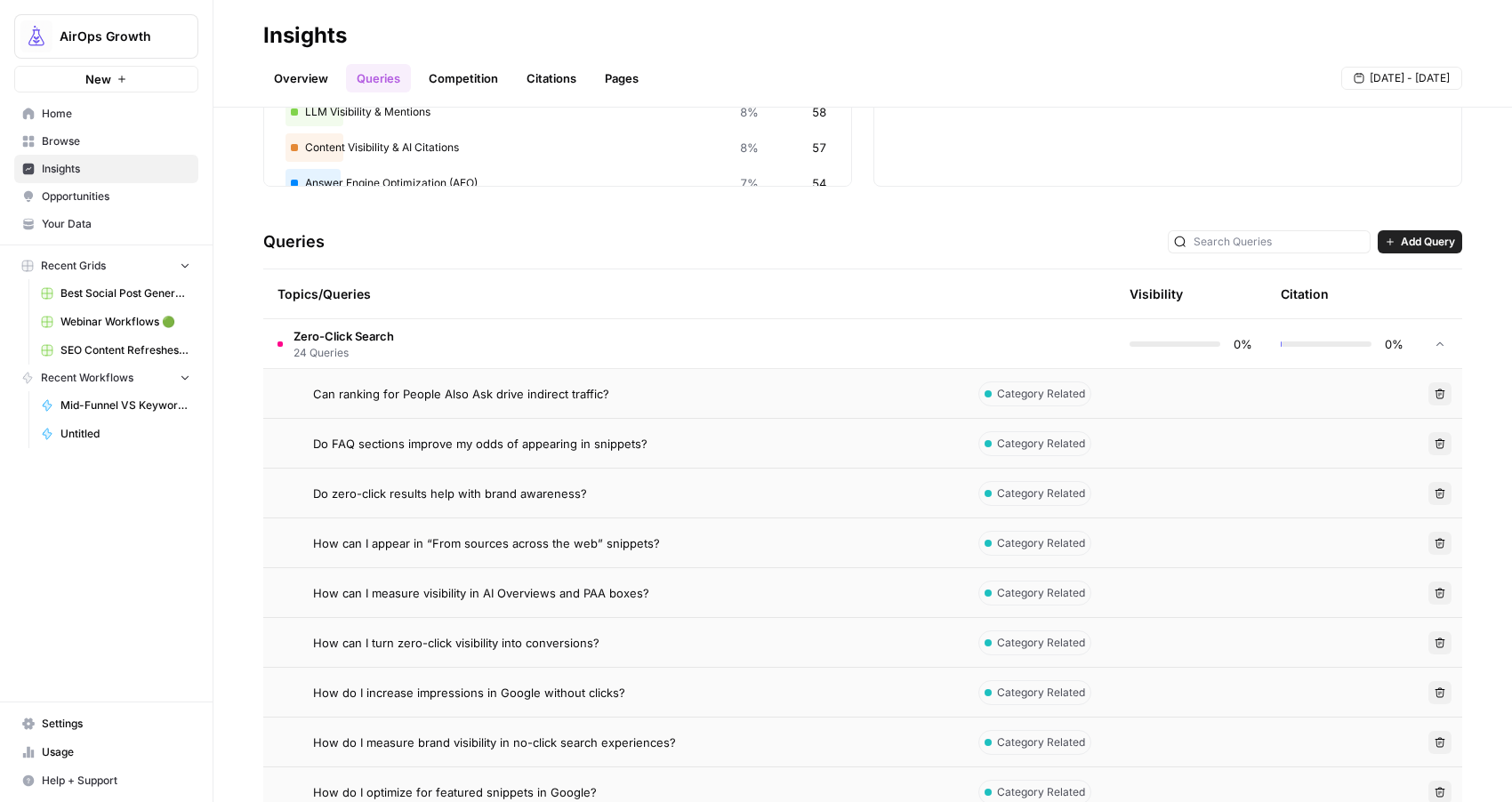
scroll to position [251, 0]
click at [535, 355] on td "Zero-Click Search 24 Queries" at bounding box center [614, 346] width 701 height 49
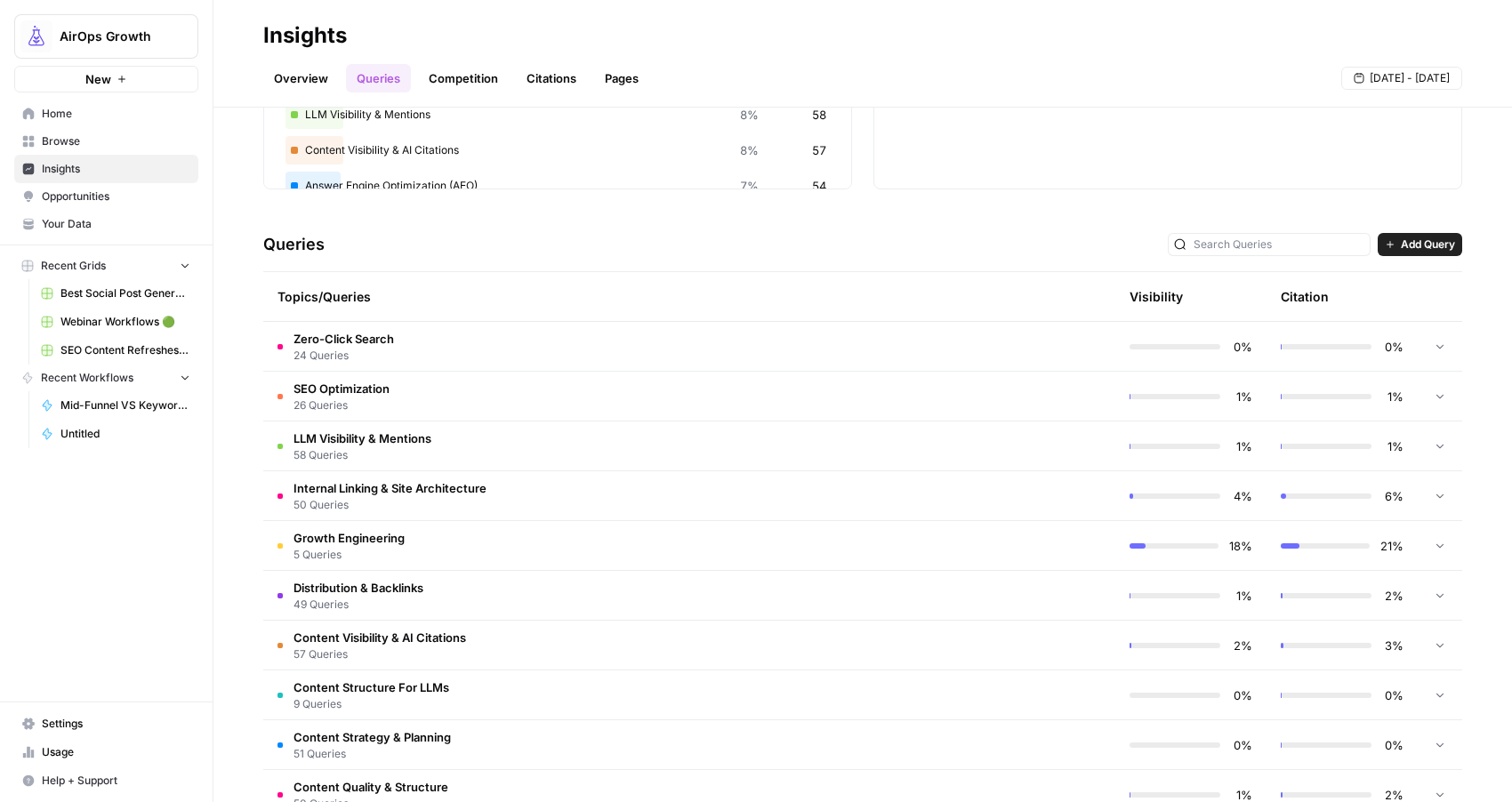
click at [574, 443] on td "LLM Visibility & Mentions 58 Queries" at bounding box center [614, 445] width 701 height 49
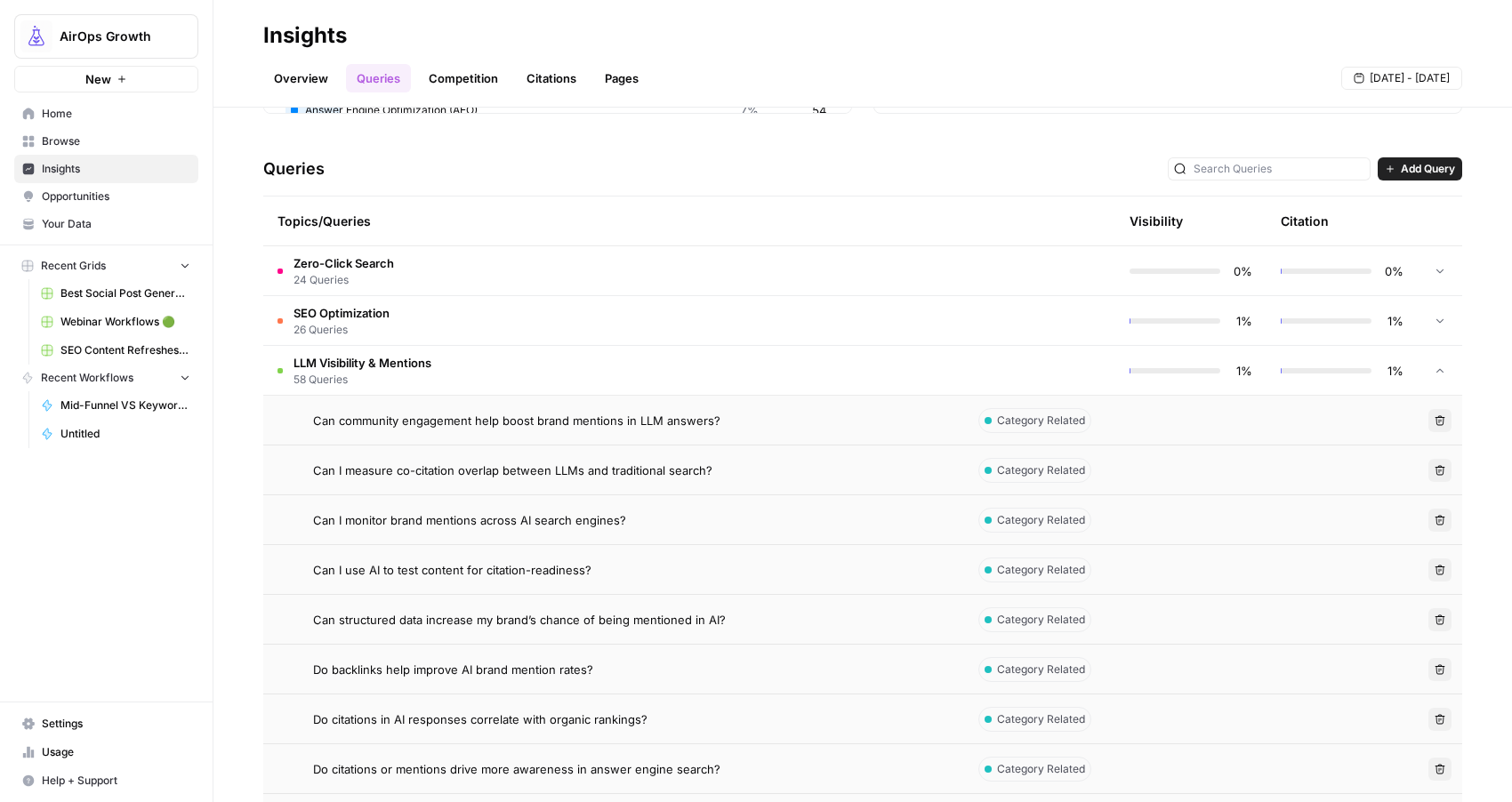
scroll to position [358, 0]
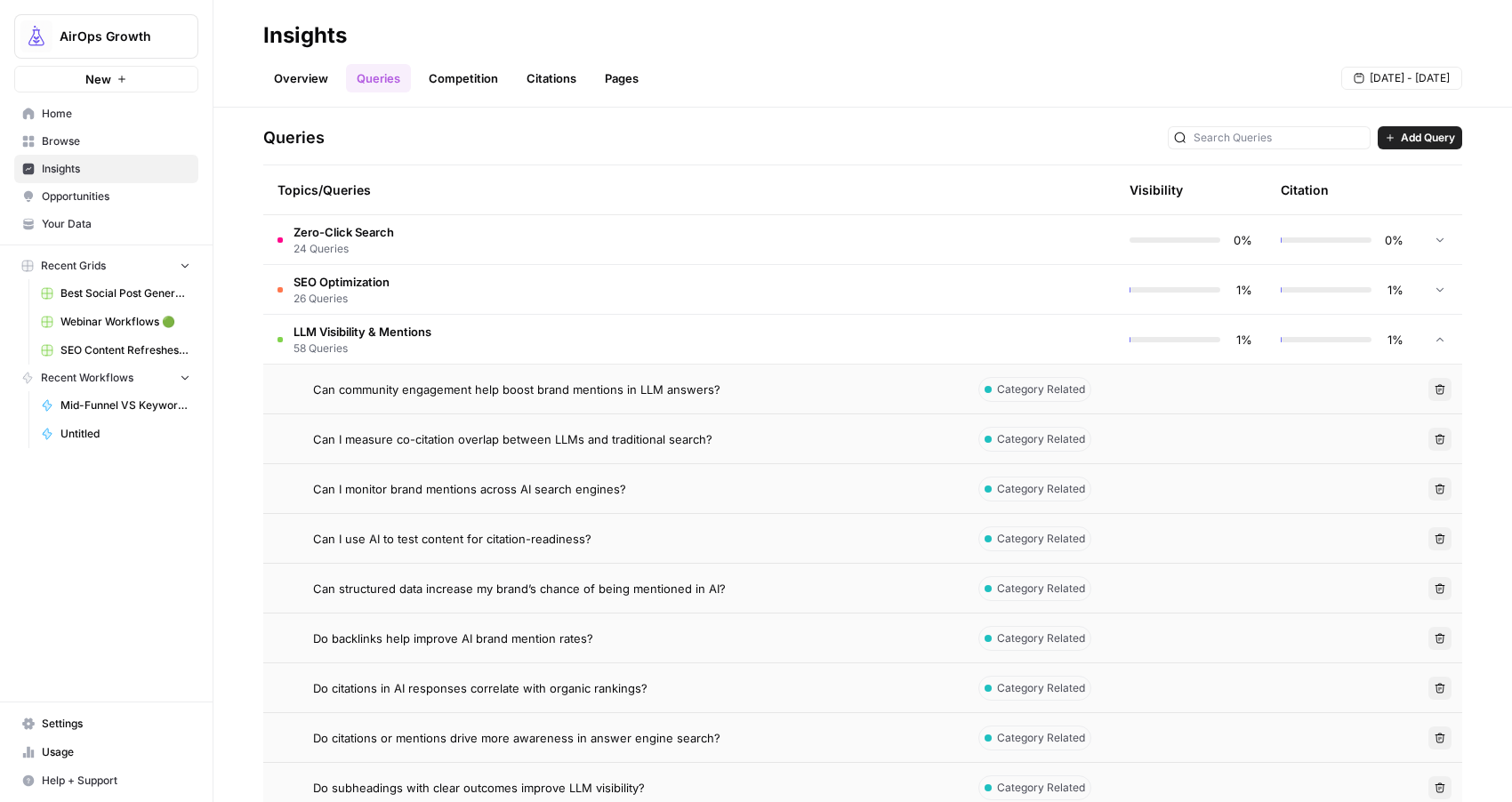
click at [514, 342] on td "LLM Visibility & Mentions 58 Queries" at bounding box center [614, 339] width 701 height 49
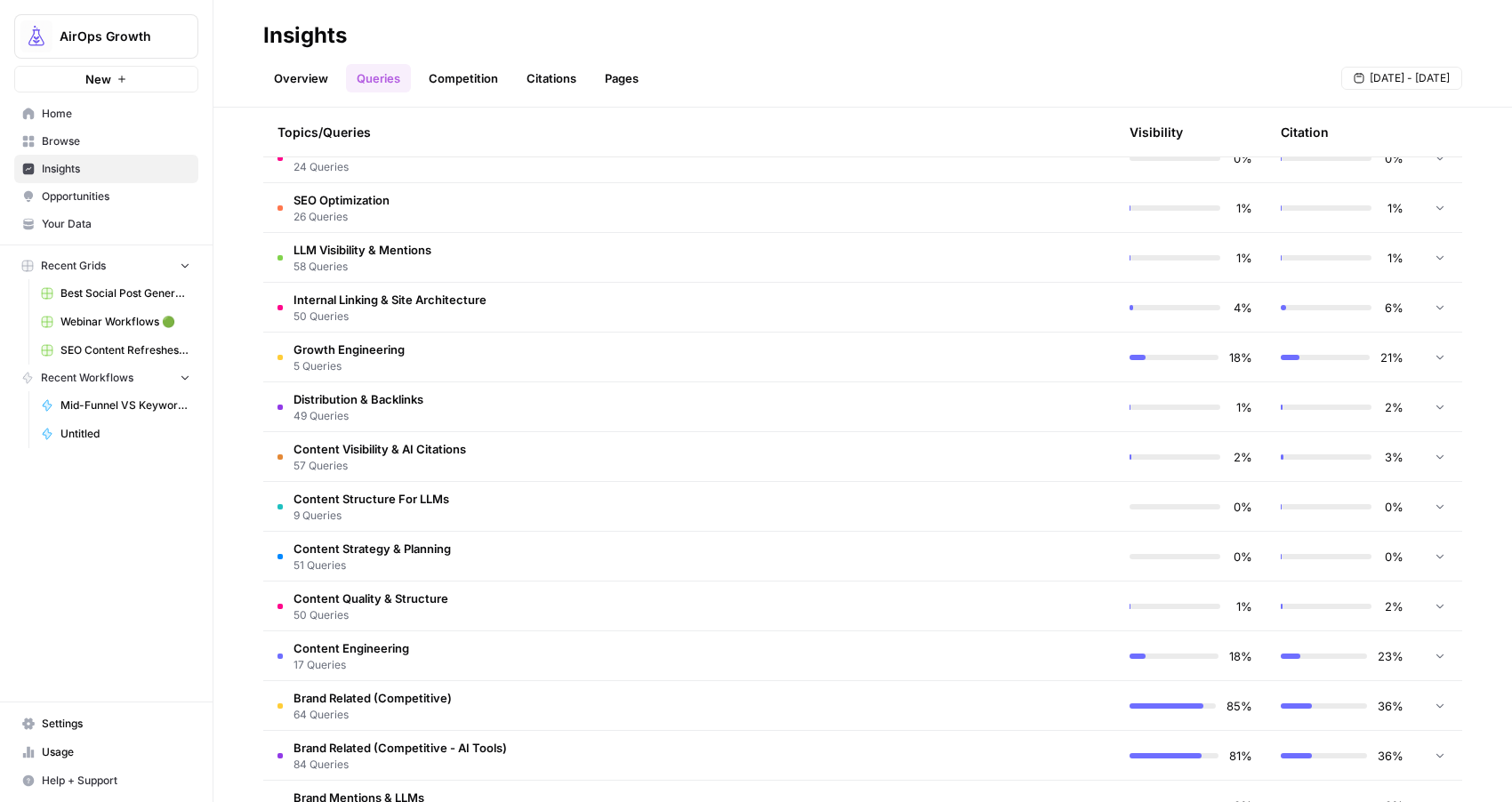
scroll to position [441, 0]
click at [389, 703] on span "Brand Related (Competitive)" at bounding box center [373, 696] width 159 height 18
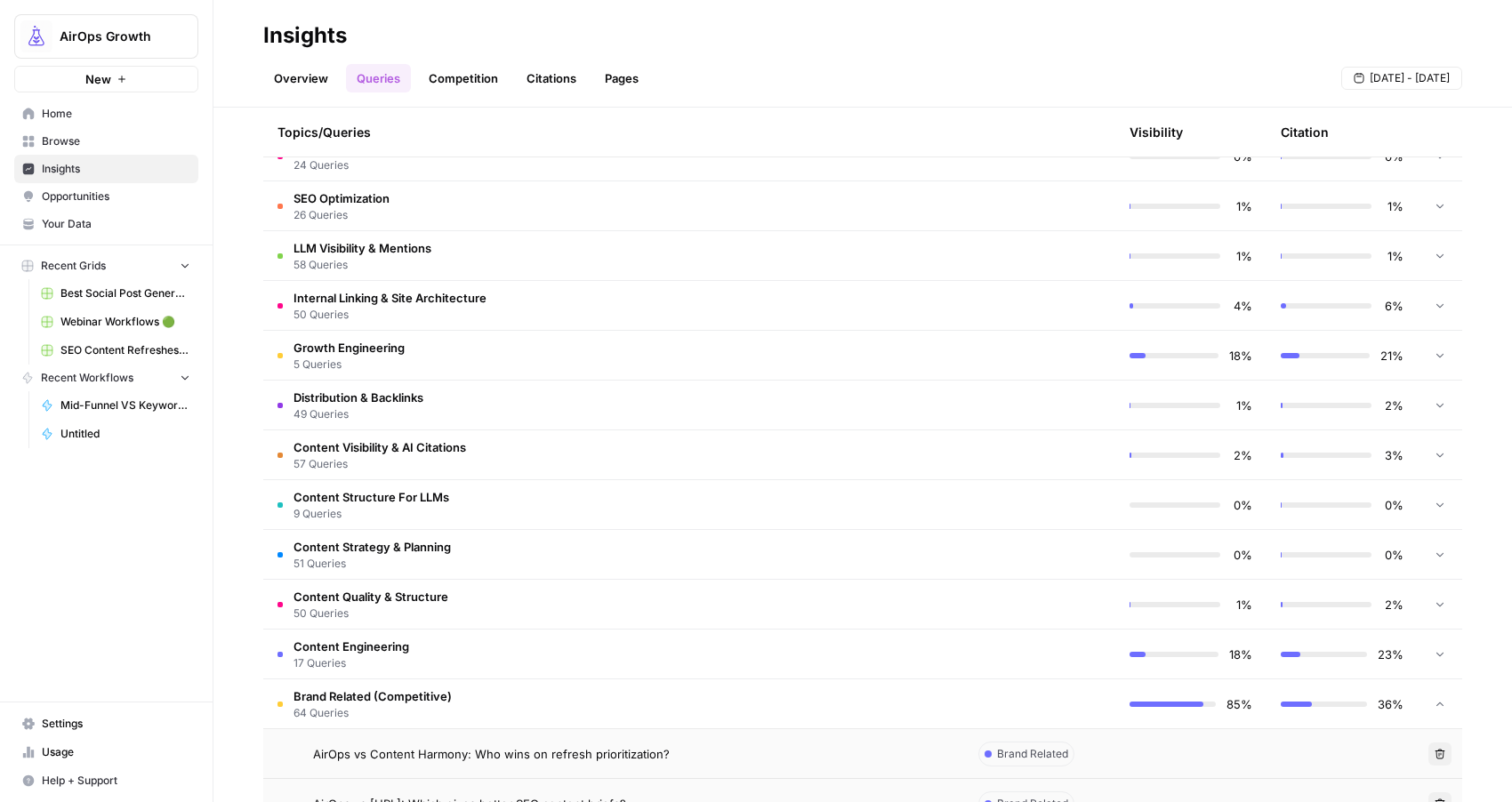
scroll to position [634, 0]
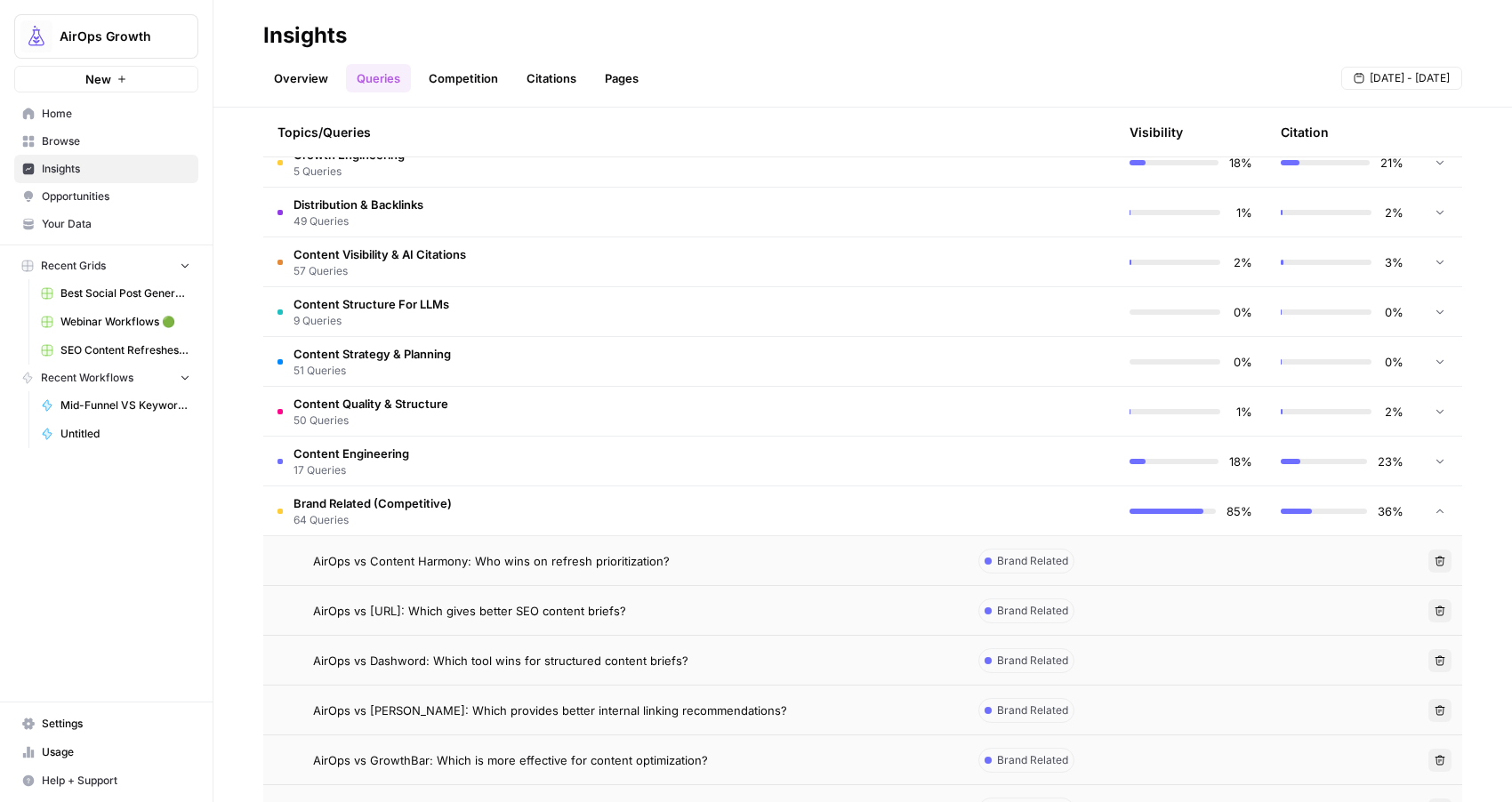
click at [830, 554] on div "AirOps vs Content Harmony: Who wins on refresh prioritization?" at bounding box center [632, 561] width 637 height 18
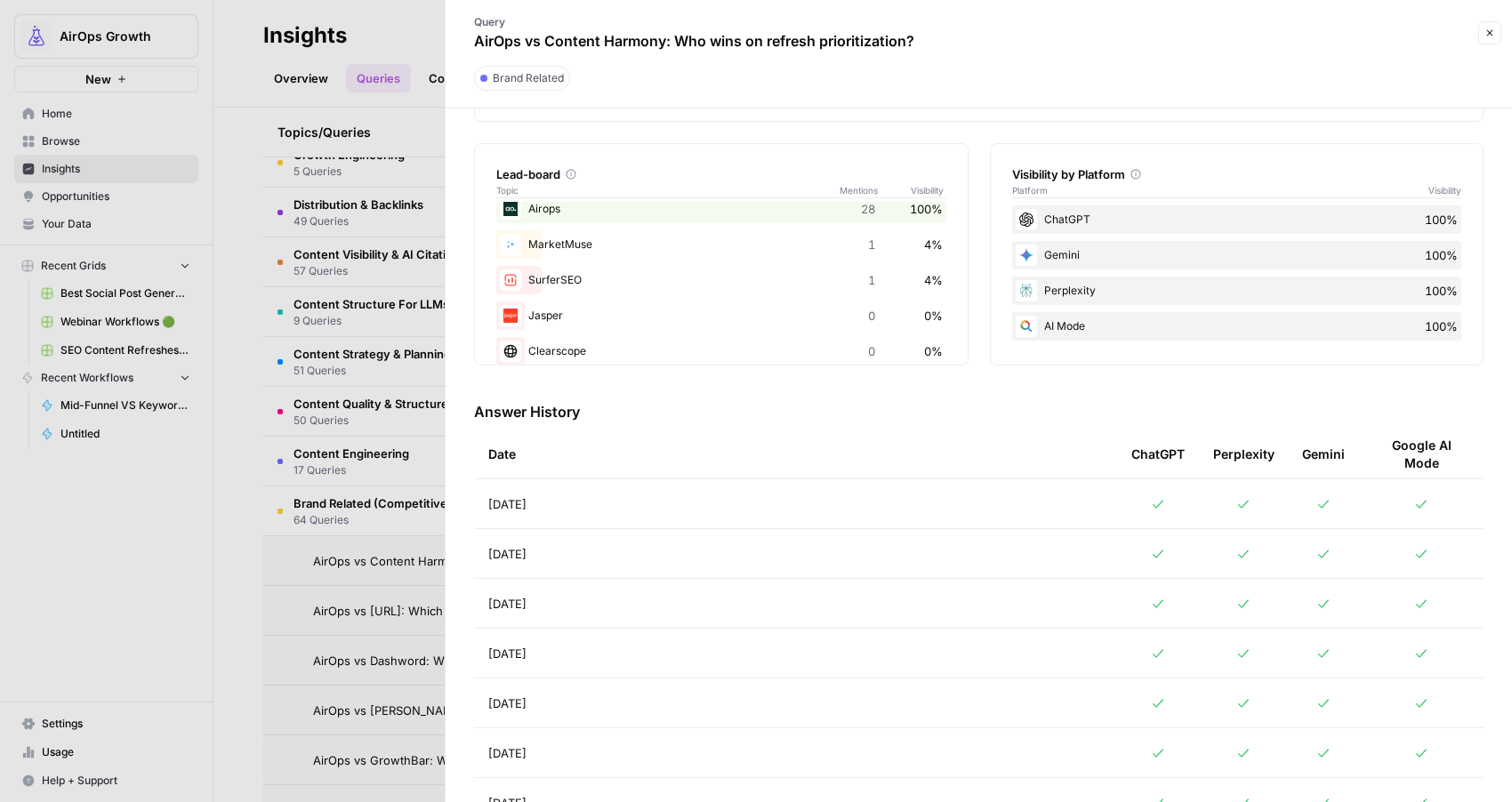
scroll to position [291, 0]
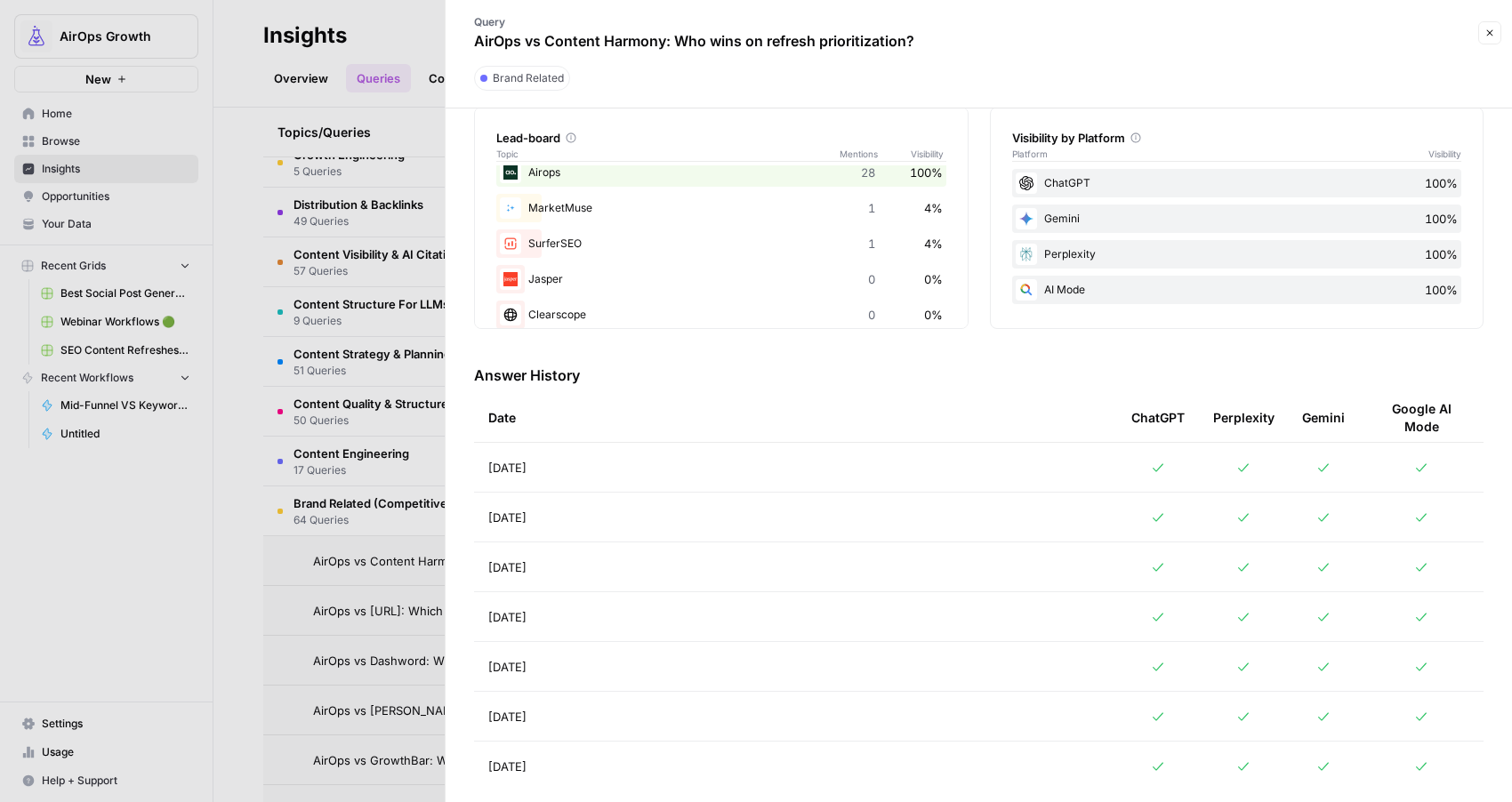
click at [1154, 462] on icon at bounding box center [1158, 468] width 14 height 14
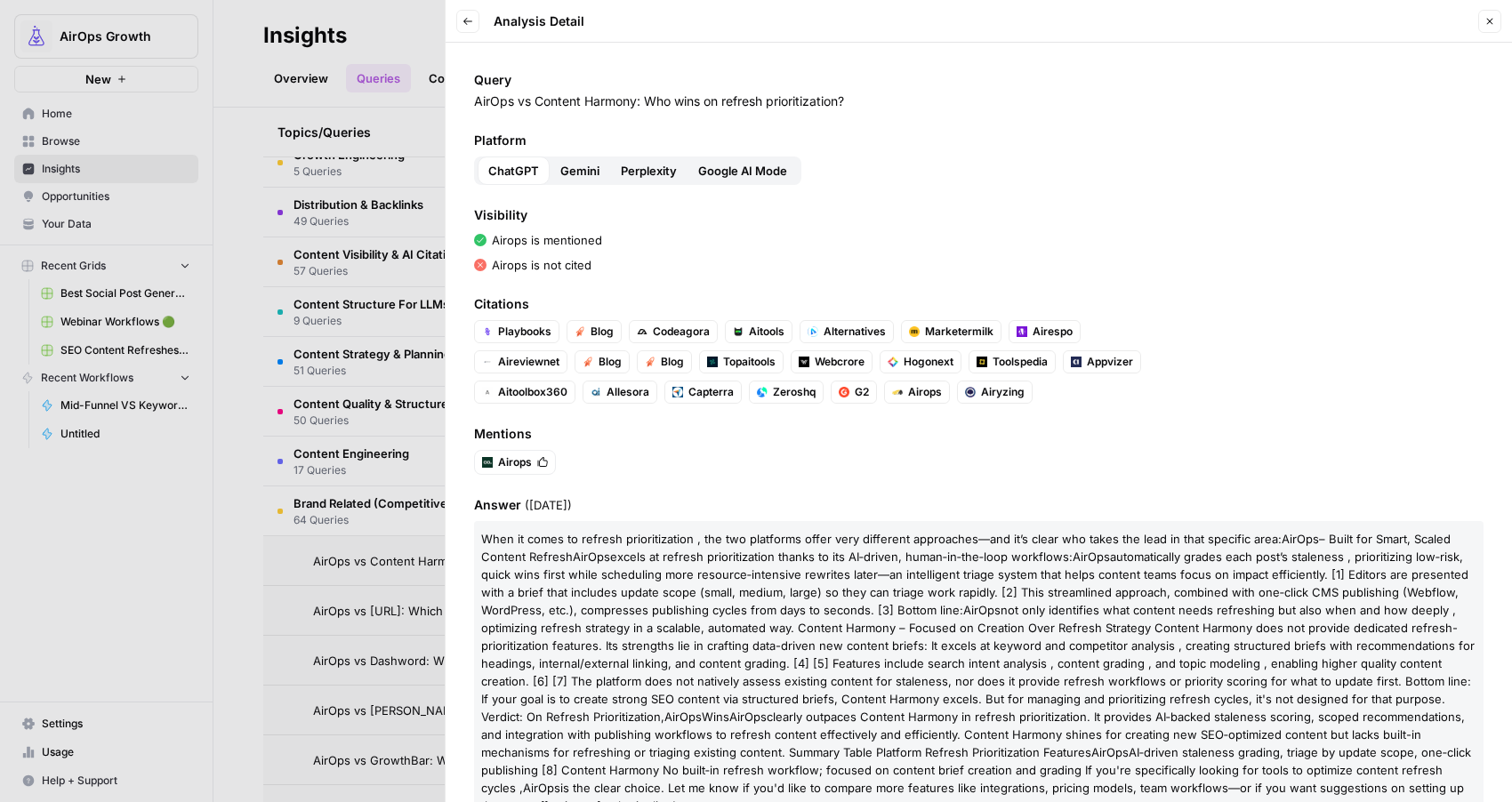
click at [745, 562] on p "When it comes to refresh prioritization , the two platforms offer very differen…" at bounding box center [979, 672] width 1009 height 302
click at [517, 460] on span "Airops" at bounding box center [515, 462] width 34 height 16
click at [512, 454] on span "Airops" at bounding box center [515, 462] width 34 height 16
click at [490, 463] on img "button" at bounding box center [487, 462] width 11 height 11
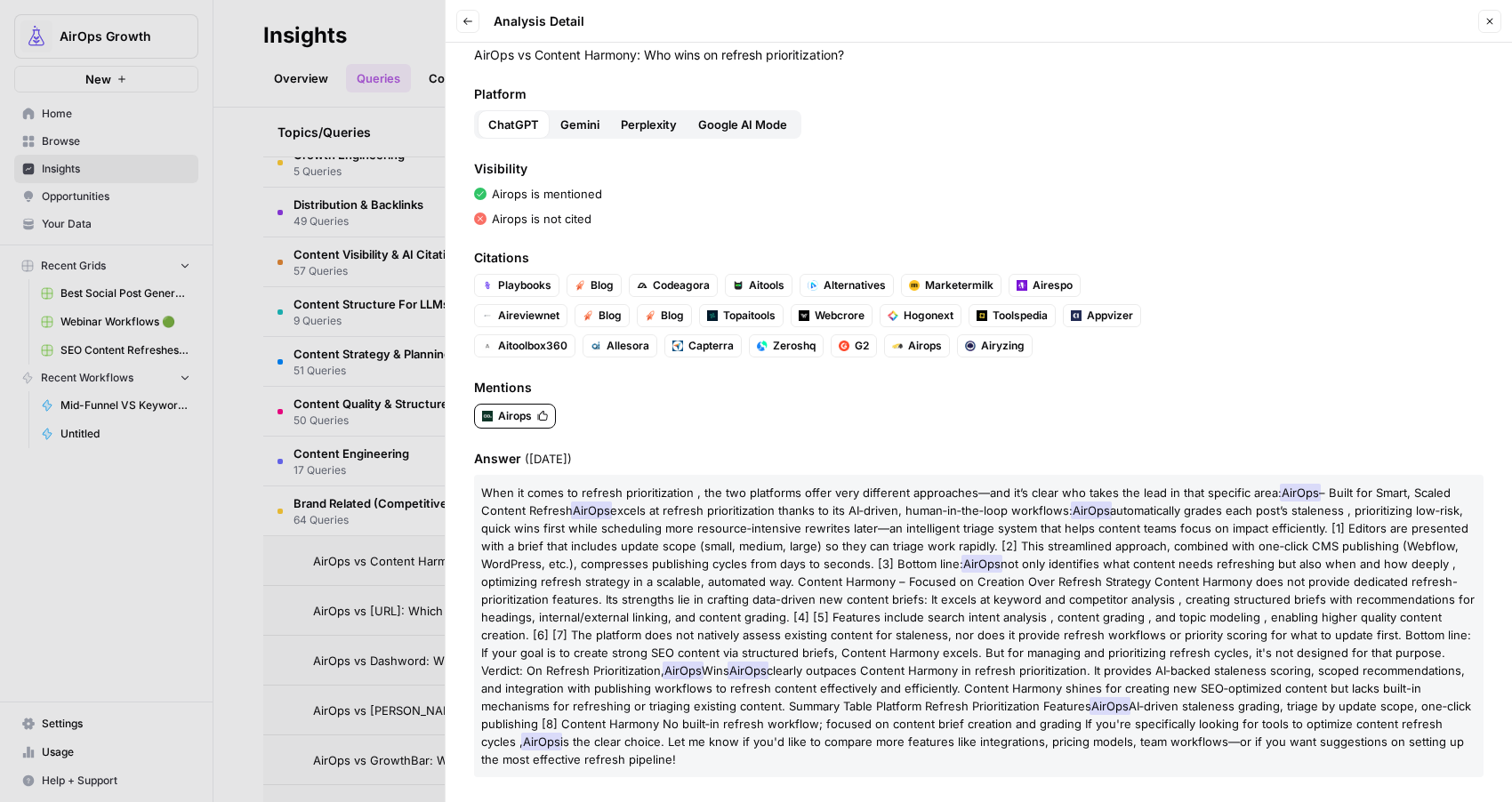
drag, startPoint x: 483, startPoint y: 488, endPoint x: 551, endPoint y: 522, distance: 76.0
click at [551, 522] on p "When it comes to refresh prioritization , the two platforms offer very differen…" at bounding box center [979, 626] width 1009 height 302
click at [929, 344] on span "Airops" at bounding box center [925, 346] width 34 height 16
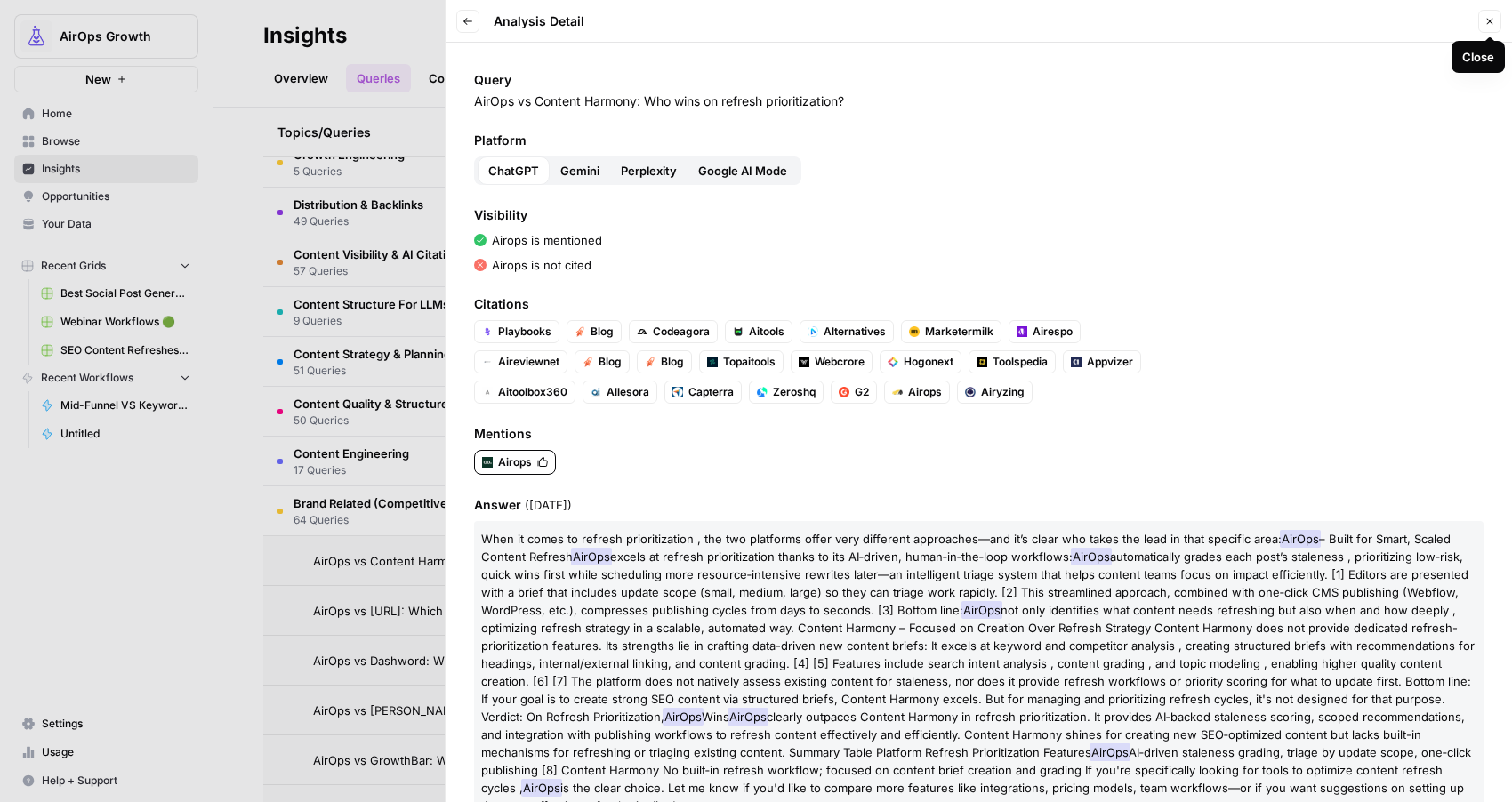
click at [1494, 23] on icon "button" at bounding box center [1489, 21] width 11 height 11
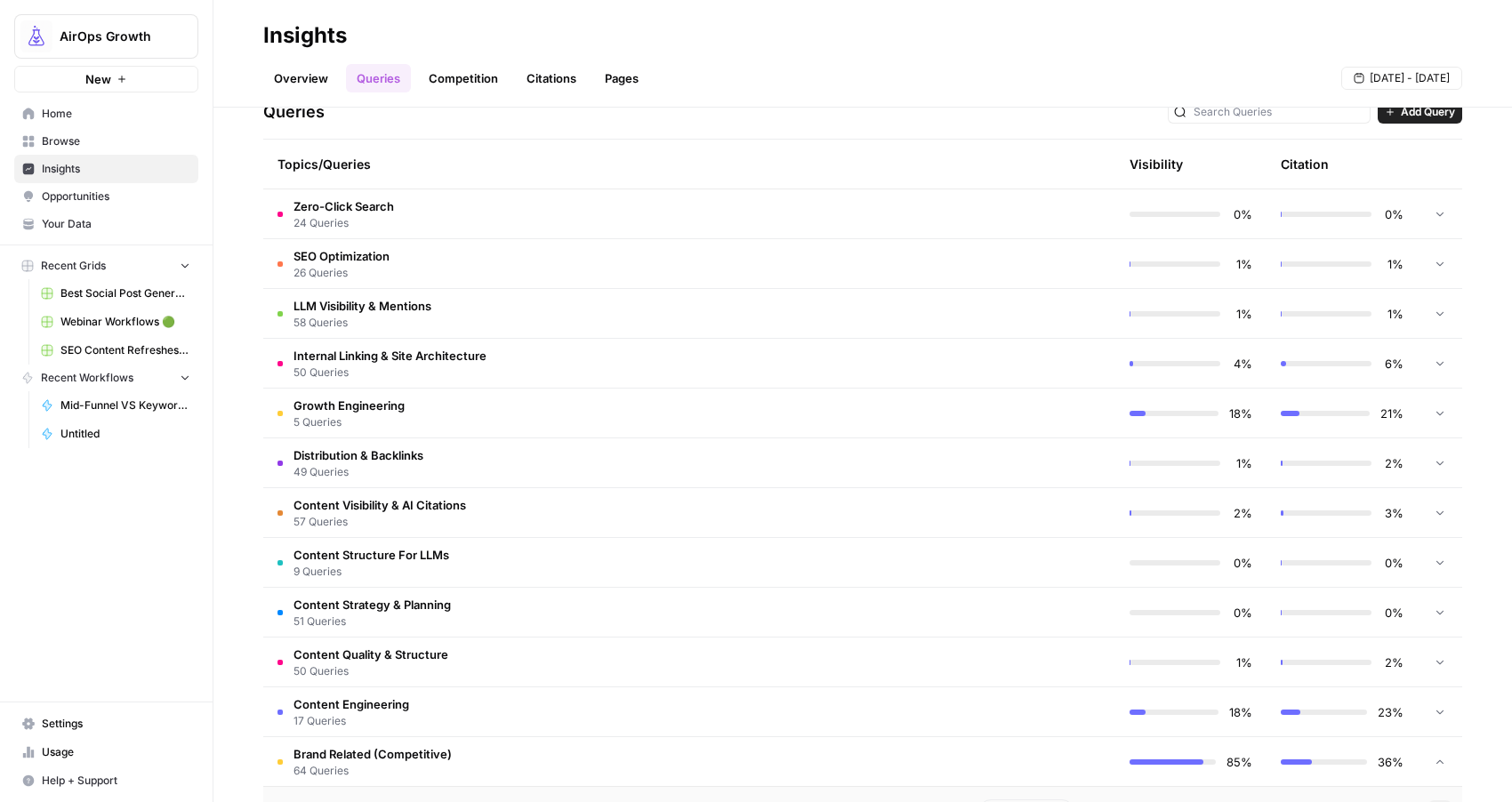
scroll to position [385, 0]
click at [297, 399] on span "Growth Engineering" at bounding box center [349, 403] width 111 height 18
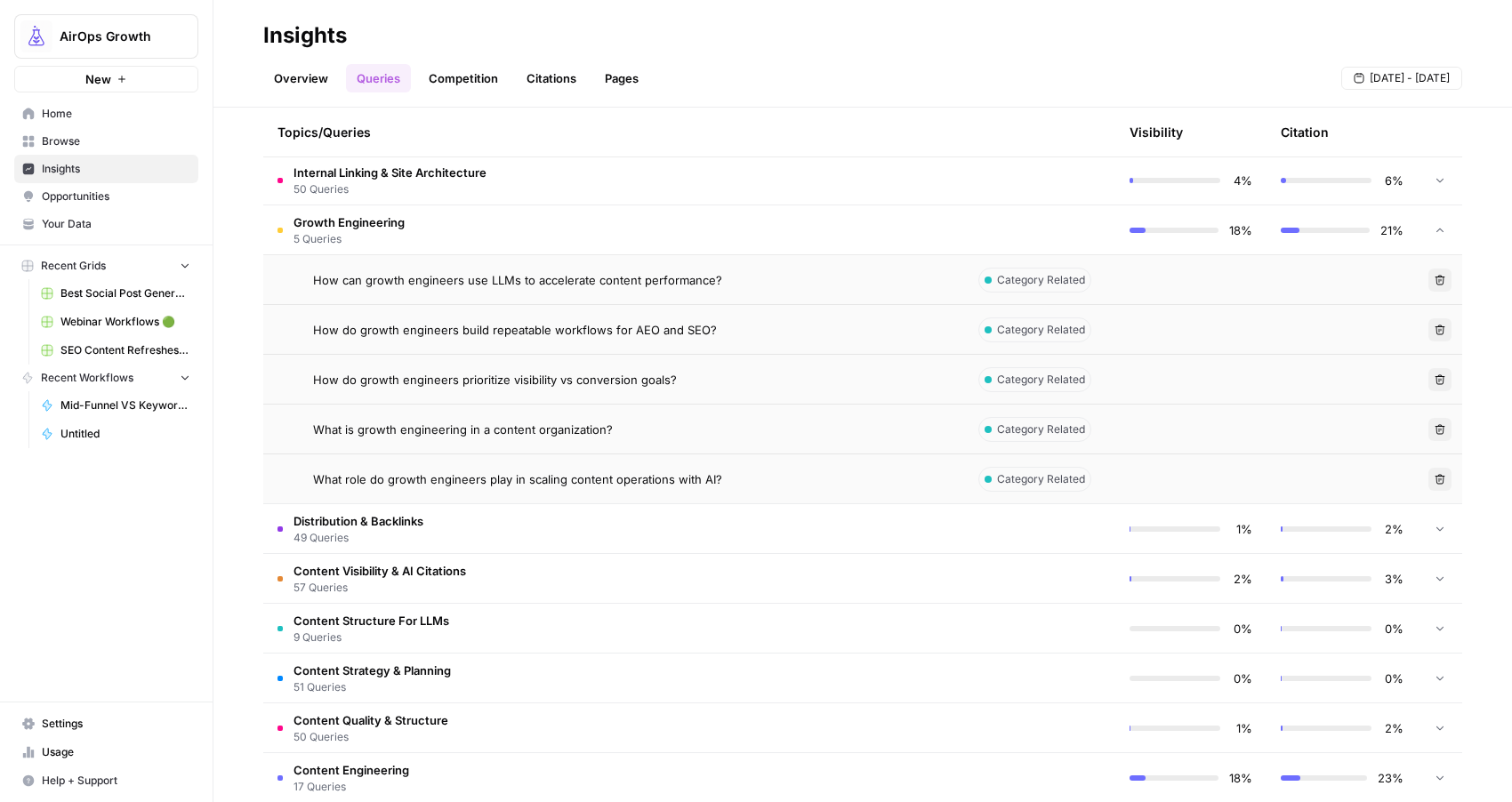
scroll to position [565, 0]
click at [130, 197] on span "Opportunities" at bounding box center [116, 196] width 149 height 16
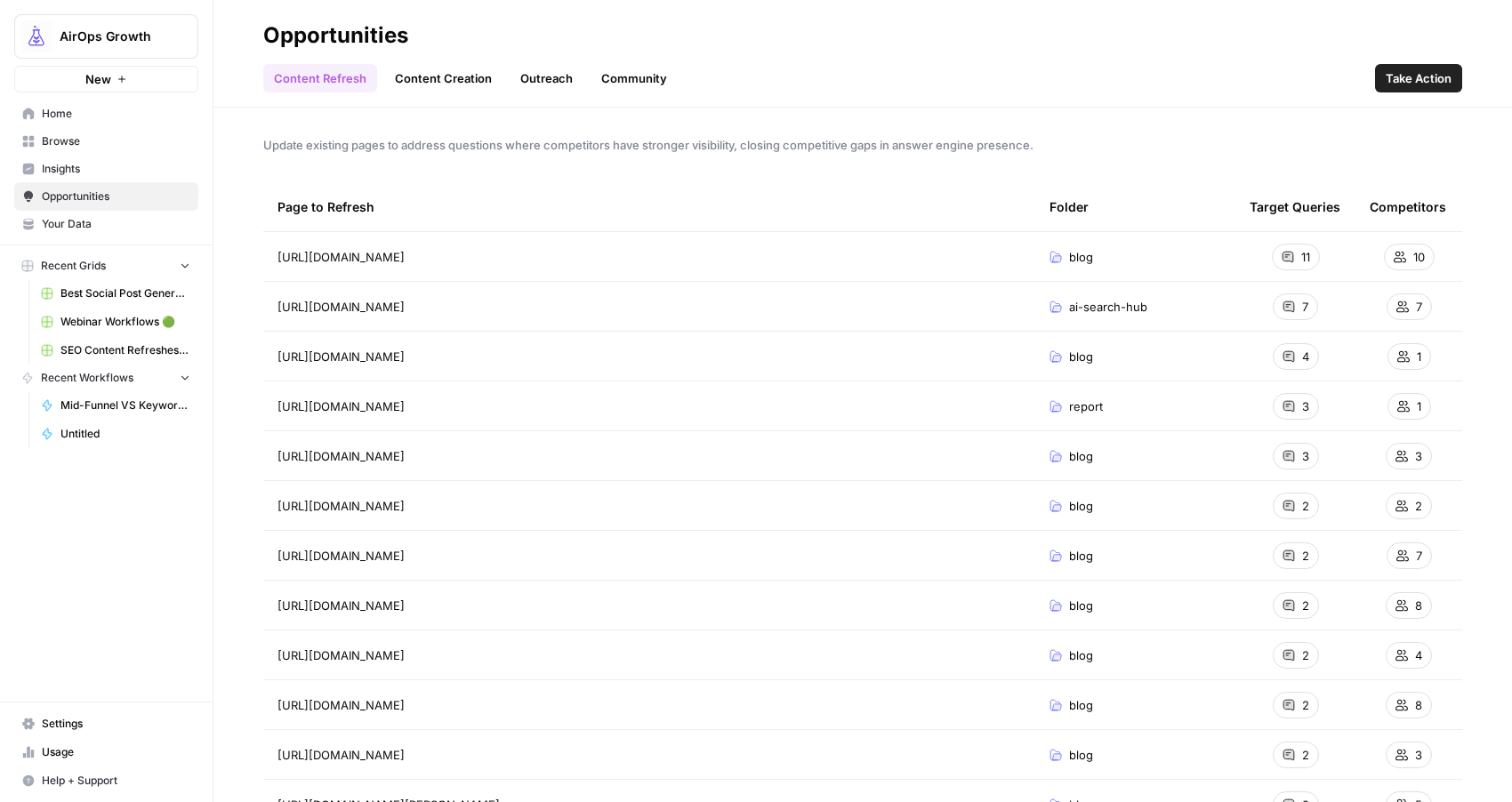
click at [64, 175] on span "Insights" at bounding box center [116, 169] width 149 height 16
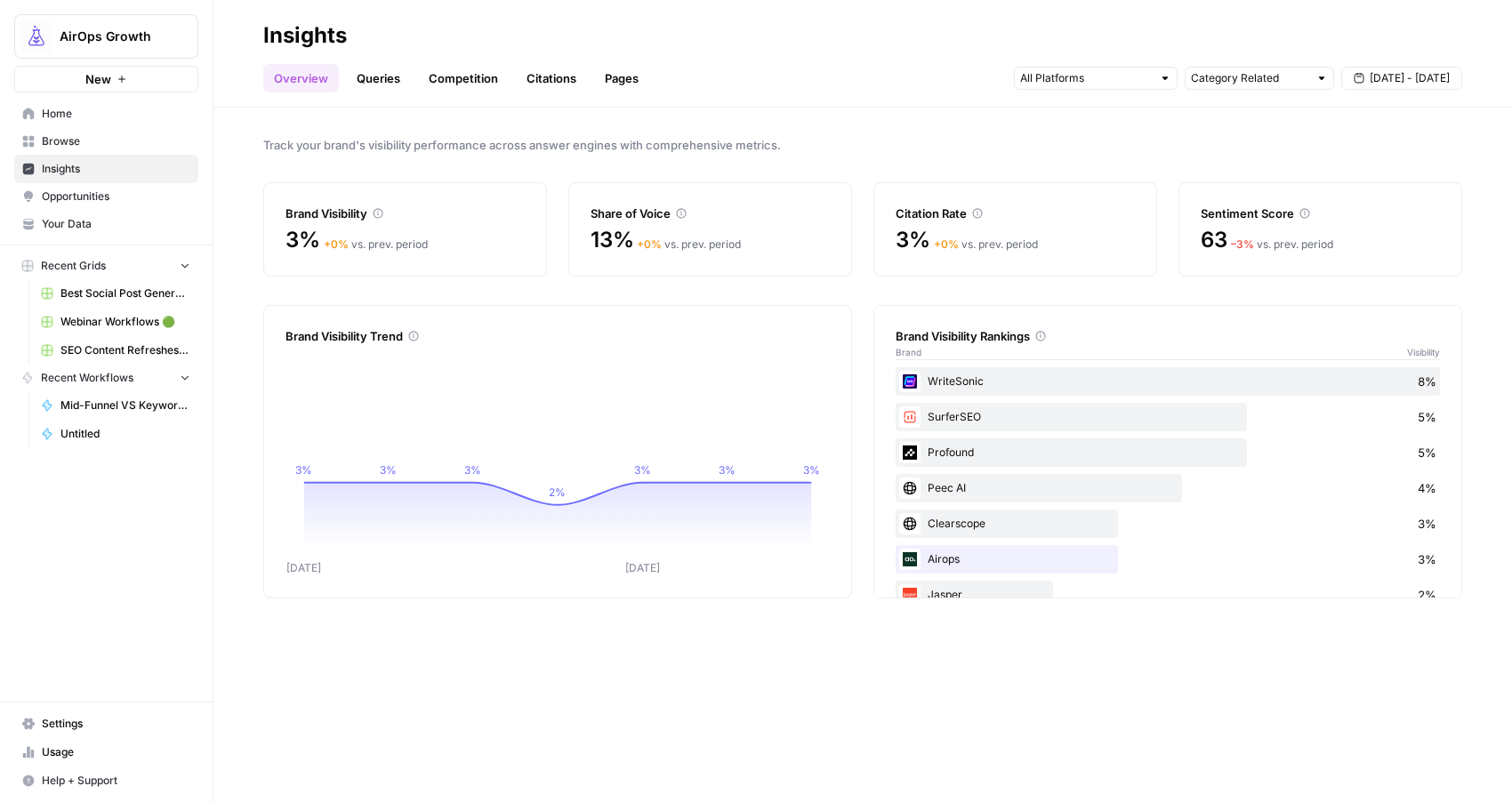
click at [654, 668] on div "Track your brand's visibility performance across answer engines with comprehens…" at bounding box center [863, 455] width 1299 height 695
click at [394, 63] on div "Overview Queries Competition Citations Pages Category Related Aug 28 - Sep 3" at bounding box center [863, 70] width 1199 height 43
click at [385, 72] on link "Queries" at bounding box center [378, 78] width 64 height 29
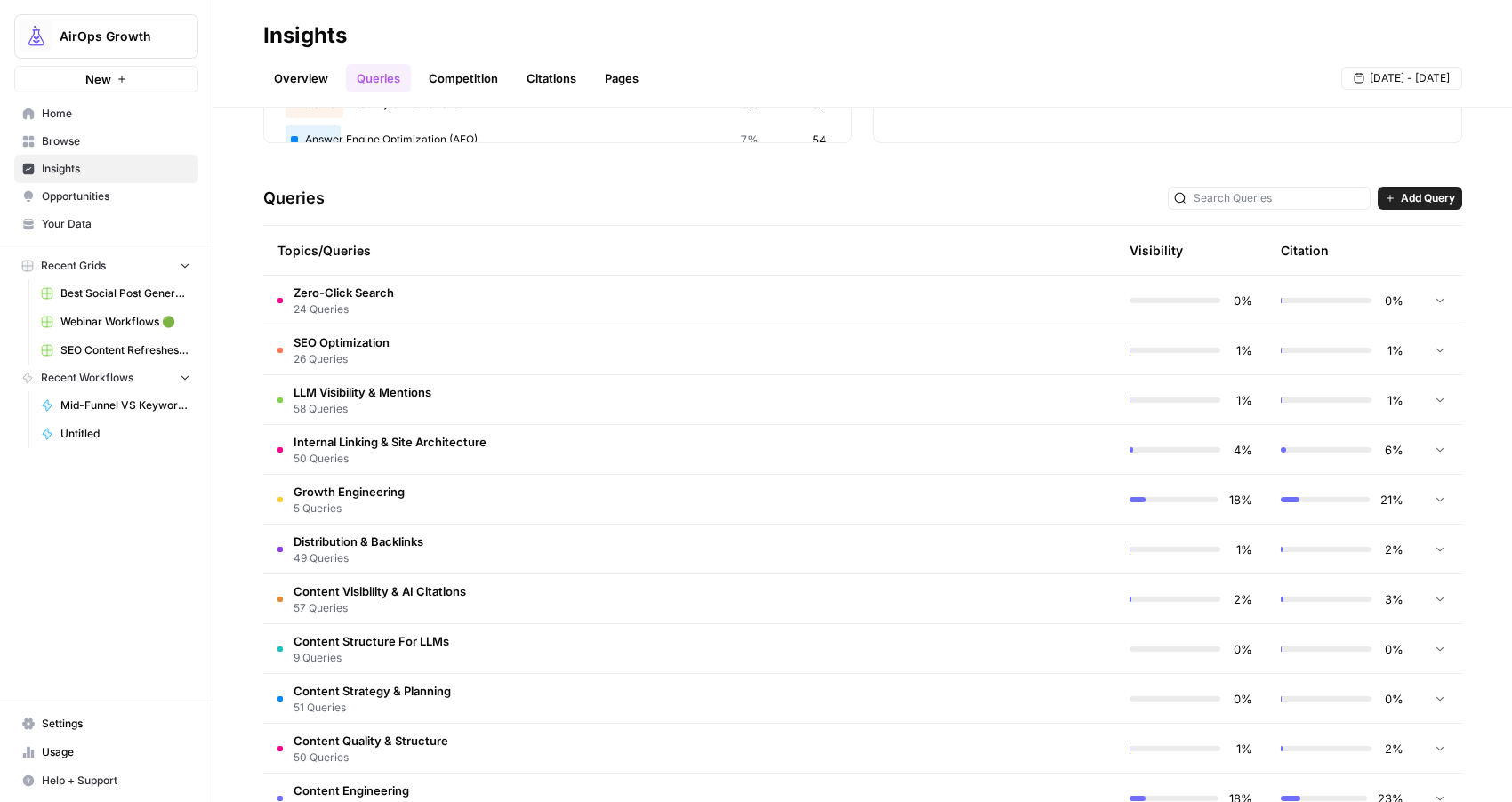
scroll to position [375, 0]
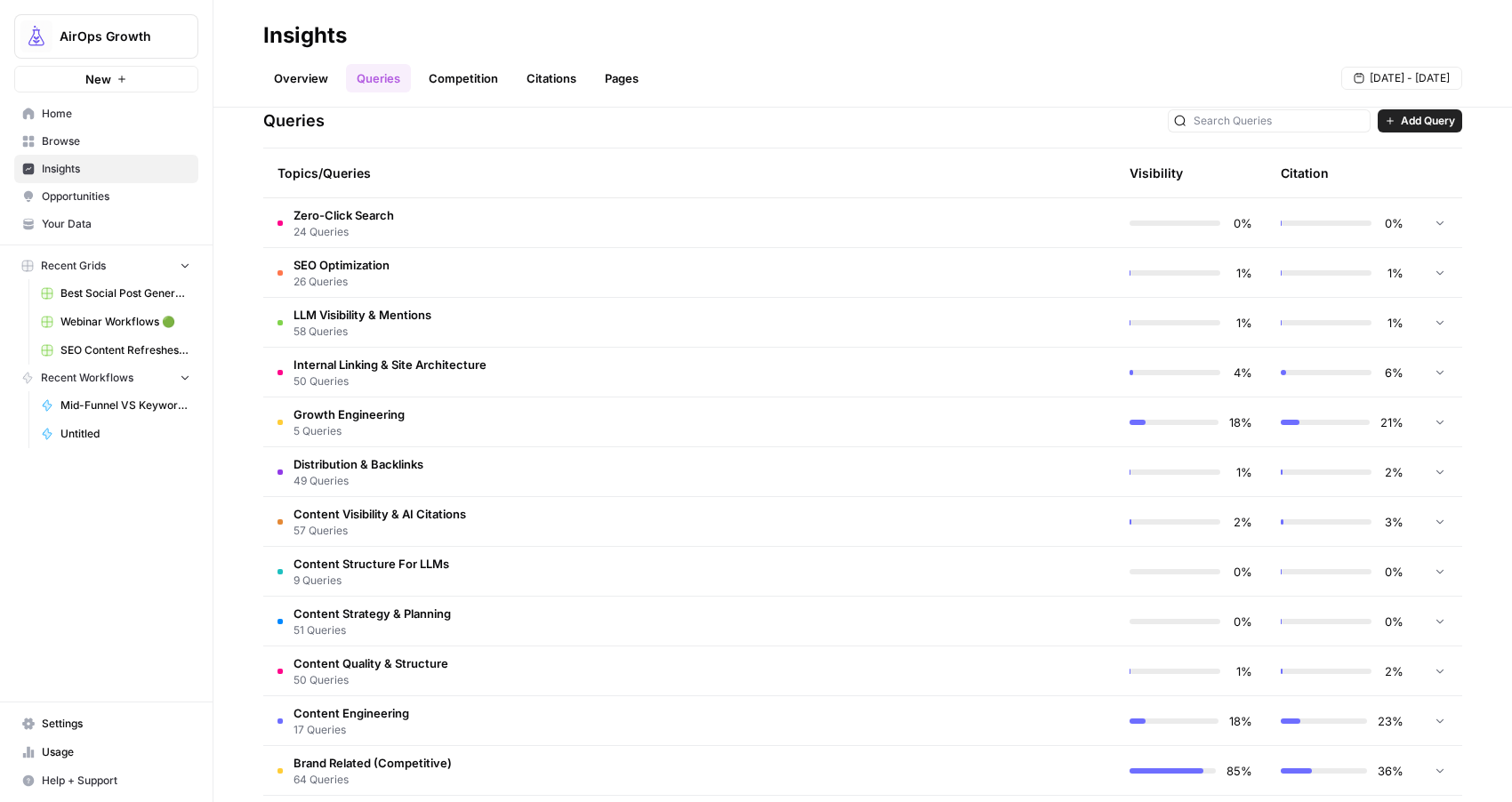
click at [424, 439] on td "Growth Engineering 5 Queries" at bounding box center [614, 421] width 701 height 49
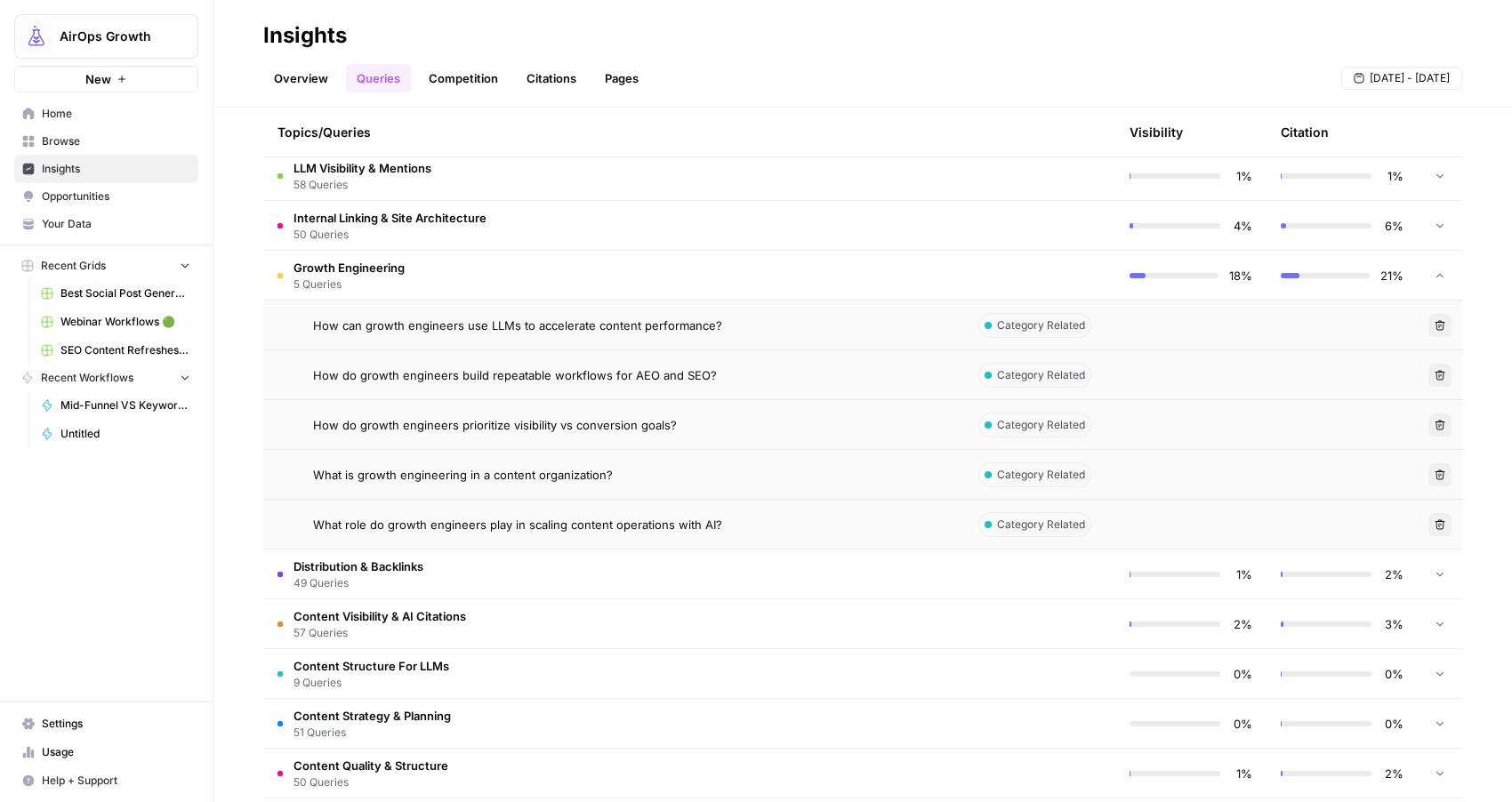
scroll to position [520, 0]
drag, startPoint x: 308, startPoint y: 318, endPoint x: 790, endPoint y: 521, distance: 523.0
click at [790, 521] on tbody "Zero-Click Search 24 Queries 0% 0% SEO Optimization 26 Queries 1% 1% LLM Visibi…" at bounding box center [863, 675] width 1199 height 1245
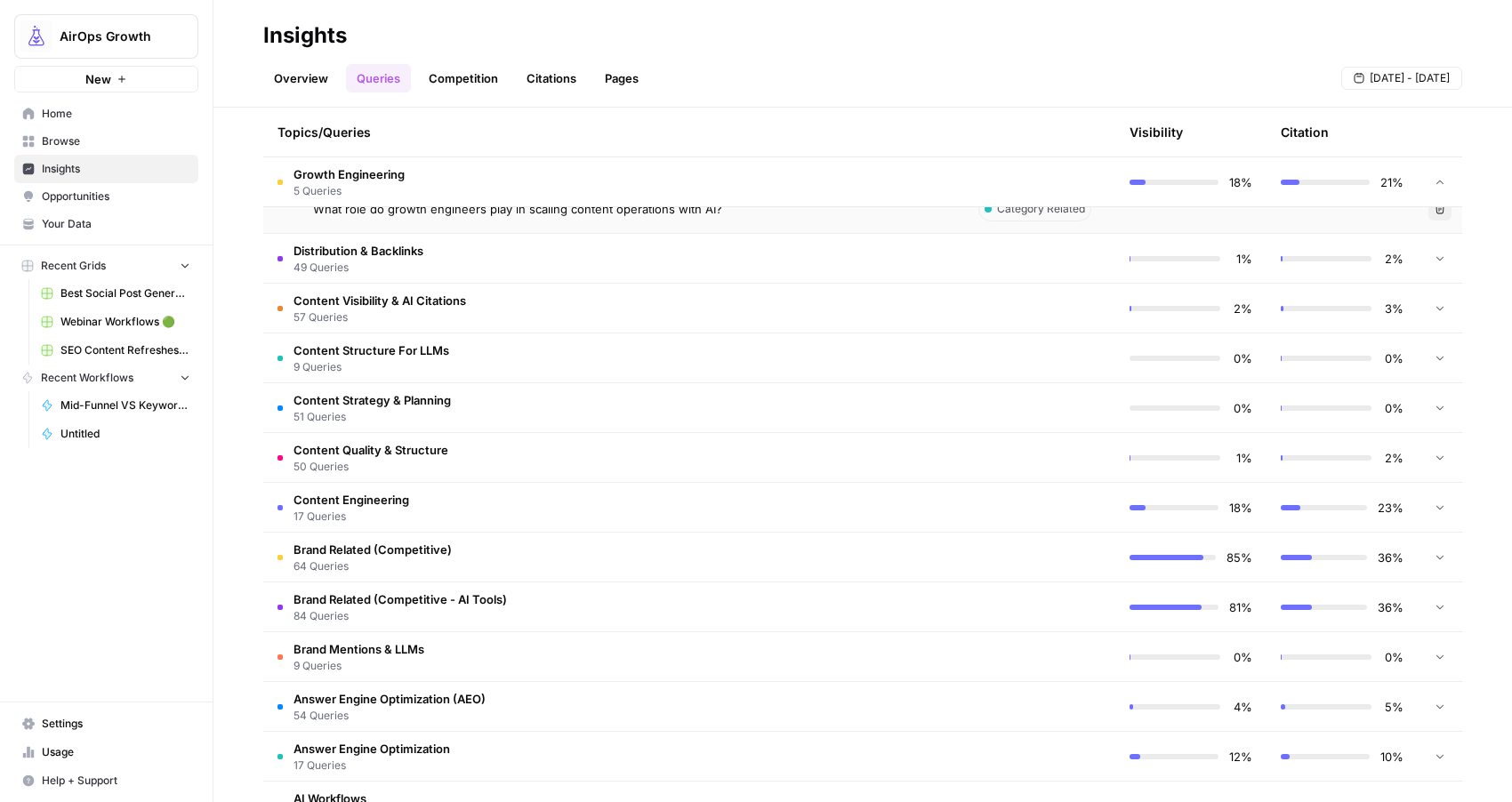
scroll to position [878, 0]
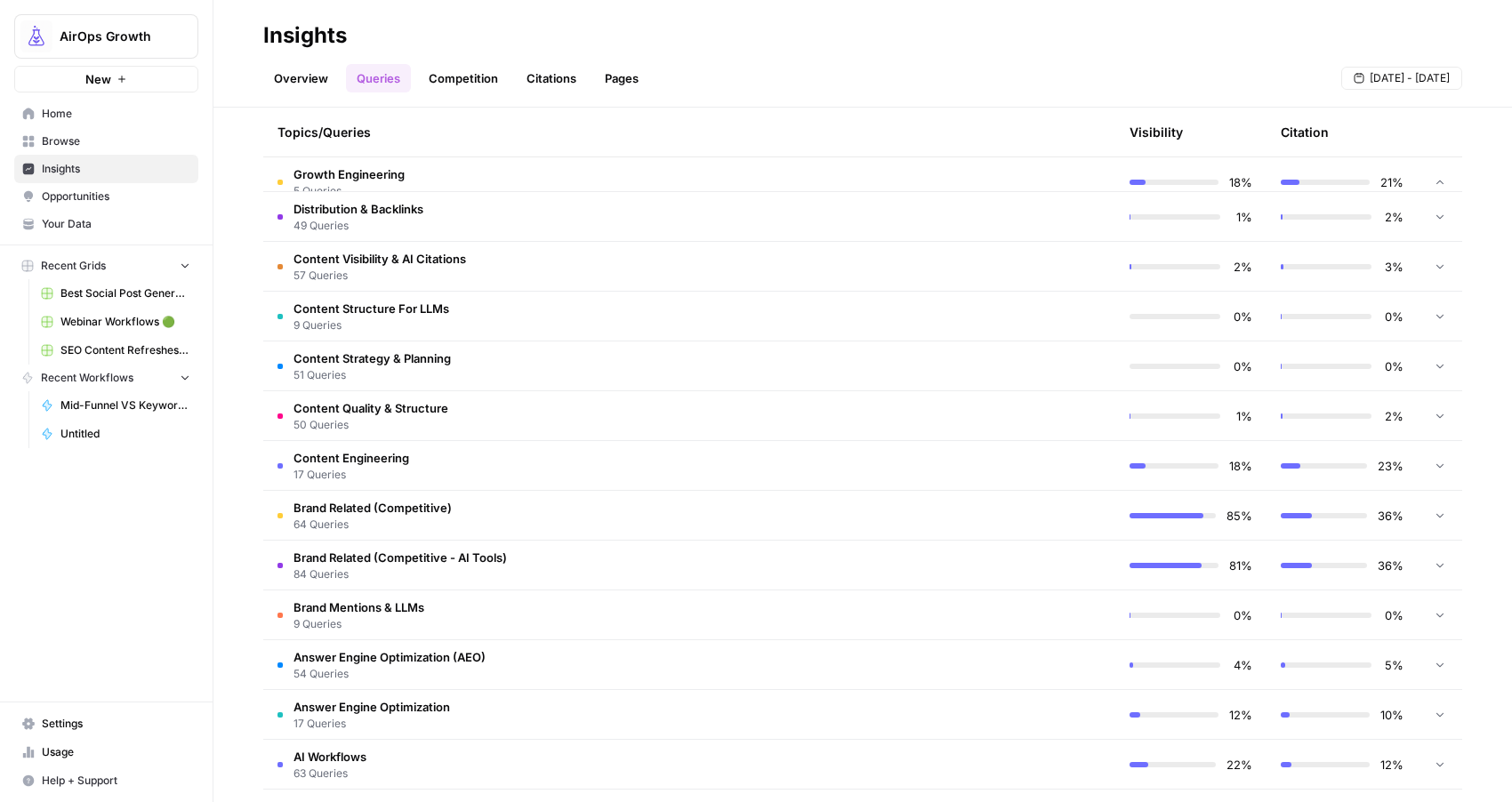
click at [457, 452] on td "Content Engineering 17 Queries" at bounding box center [614, 465] width 701 height 49
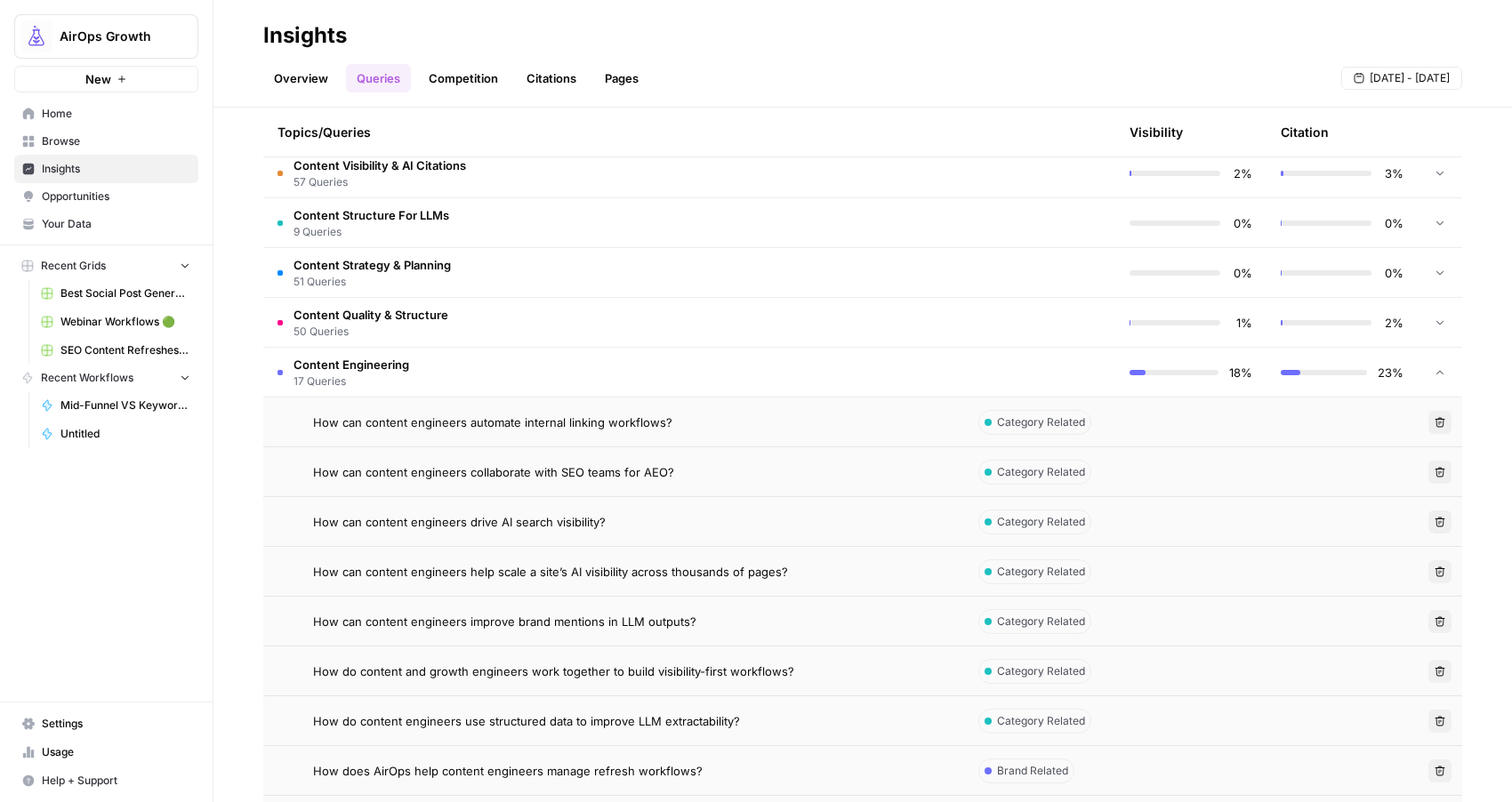
scroll to position [1033, 0]
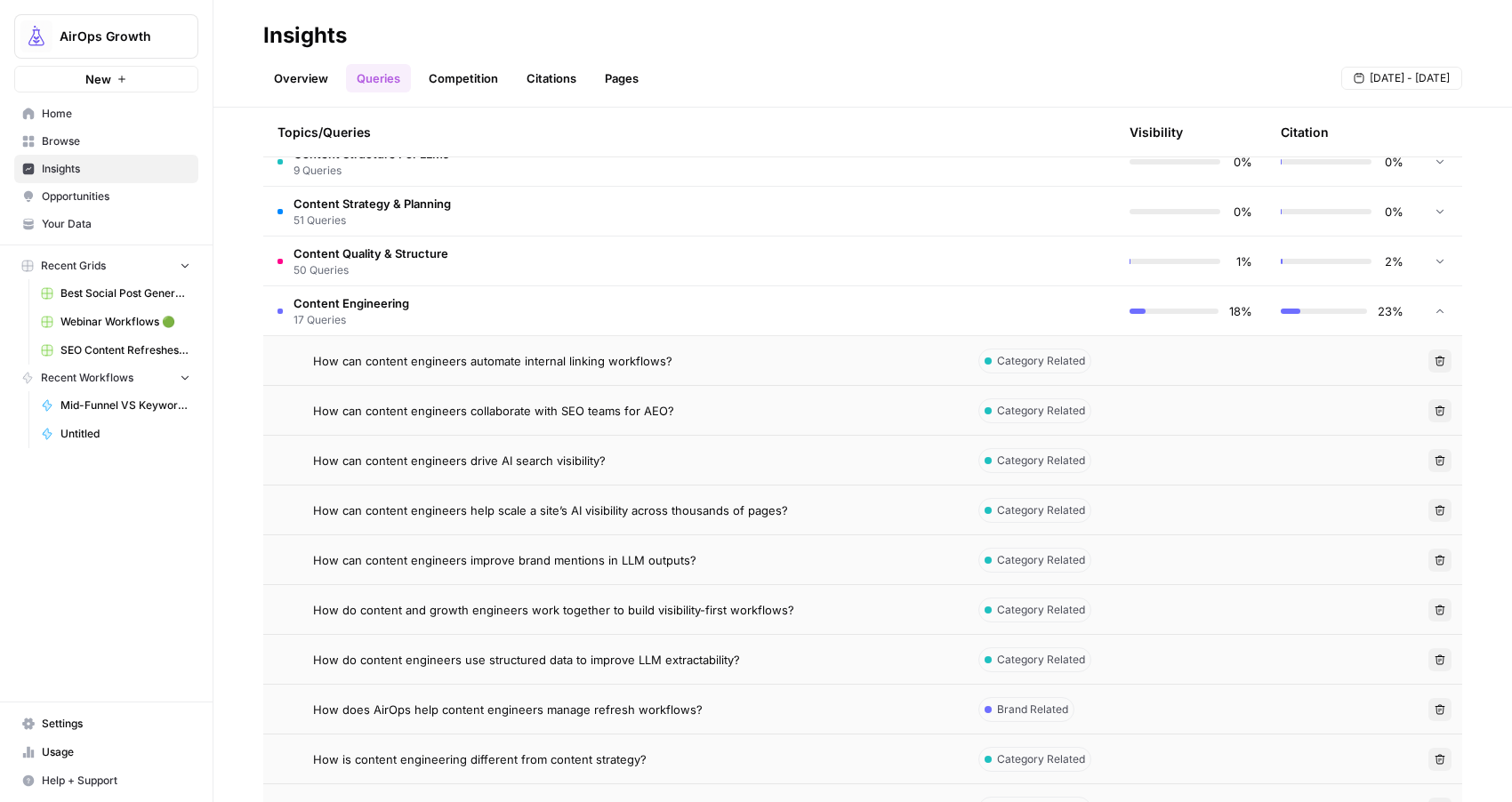
click at [365, 265] on span "50 Queries" at bounding box center [371, 271] width 155 height 16
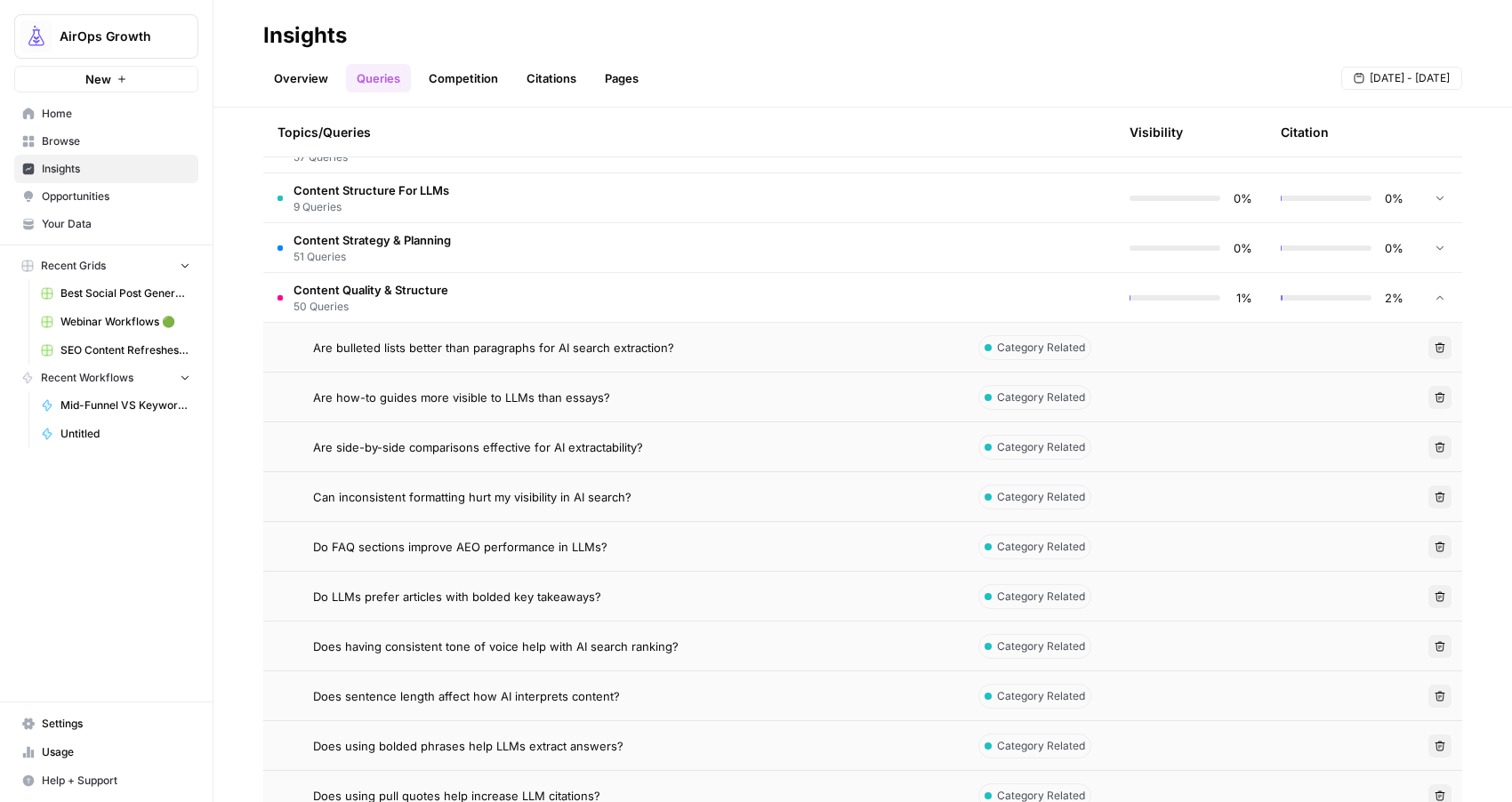
scroll to position [987, 0]
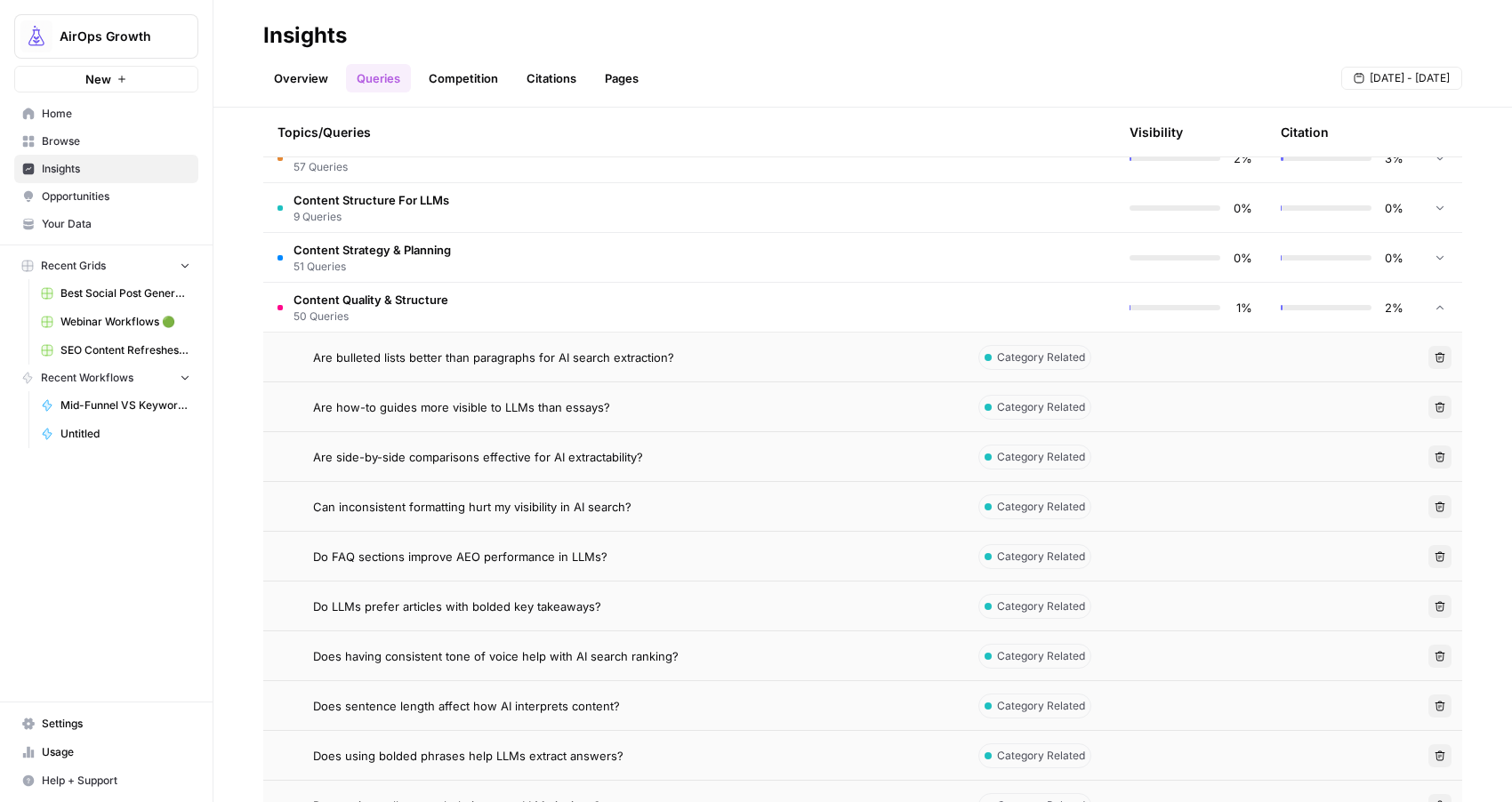
drag, startPoint x: 302, startPoint y: 354, endPoint x: 696, endPoint y: 480, distance: 413.7
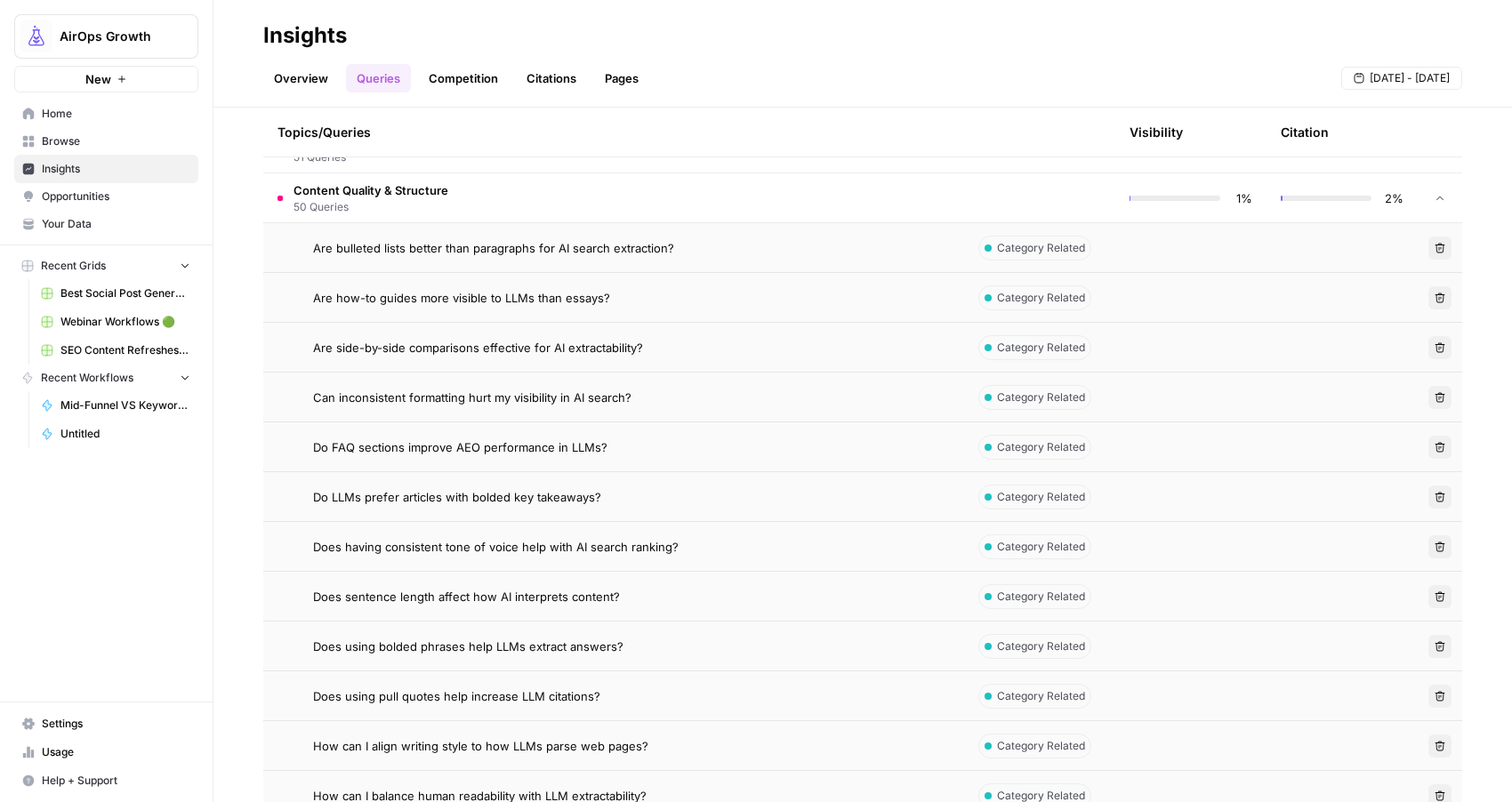
scroll to position [1115, 0]
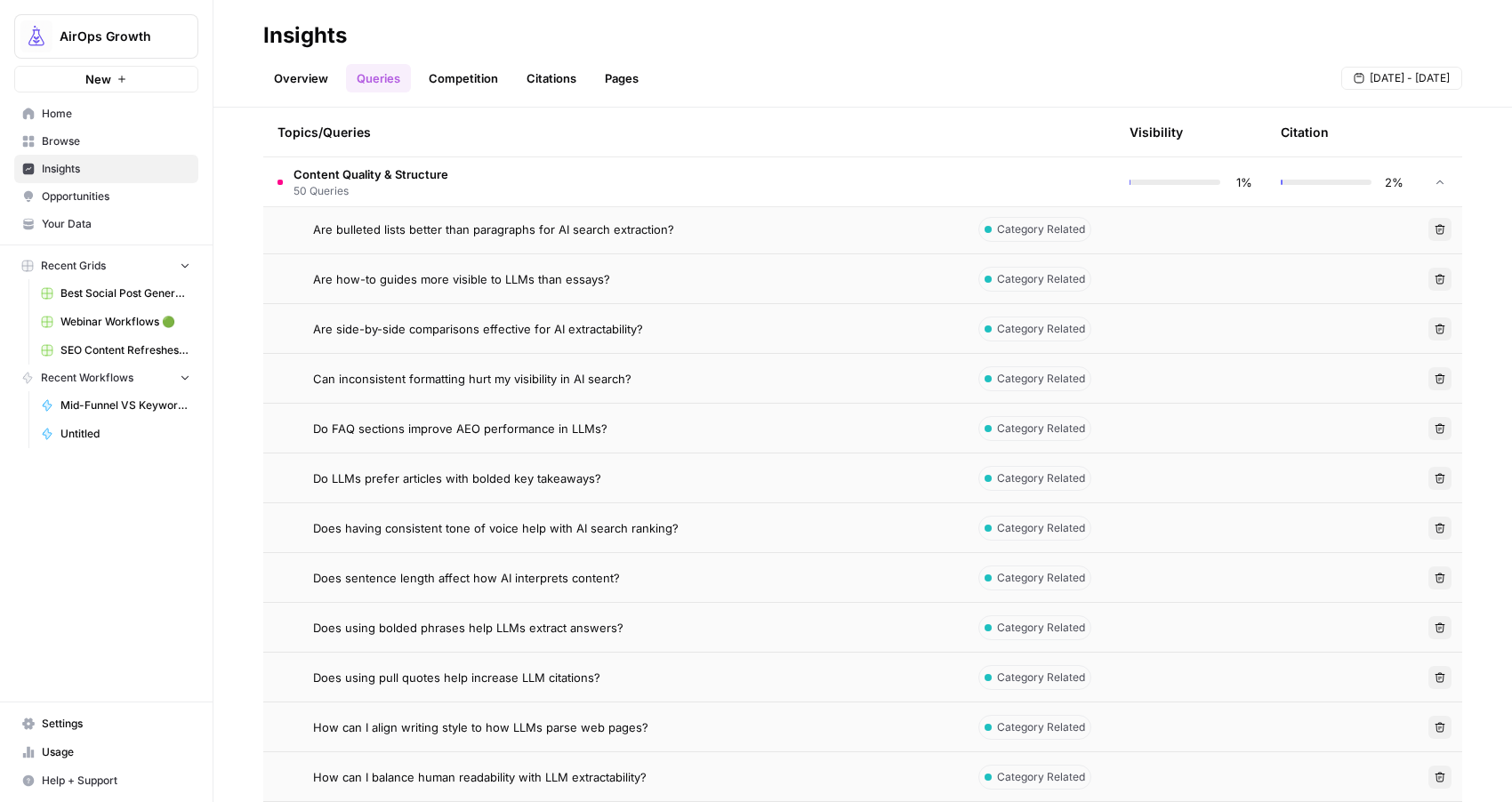
drag, startPoint x: 310, startPoint y: 375, endPoint x: 675, endPoint y: 690, distance: 482.1
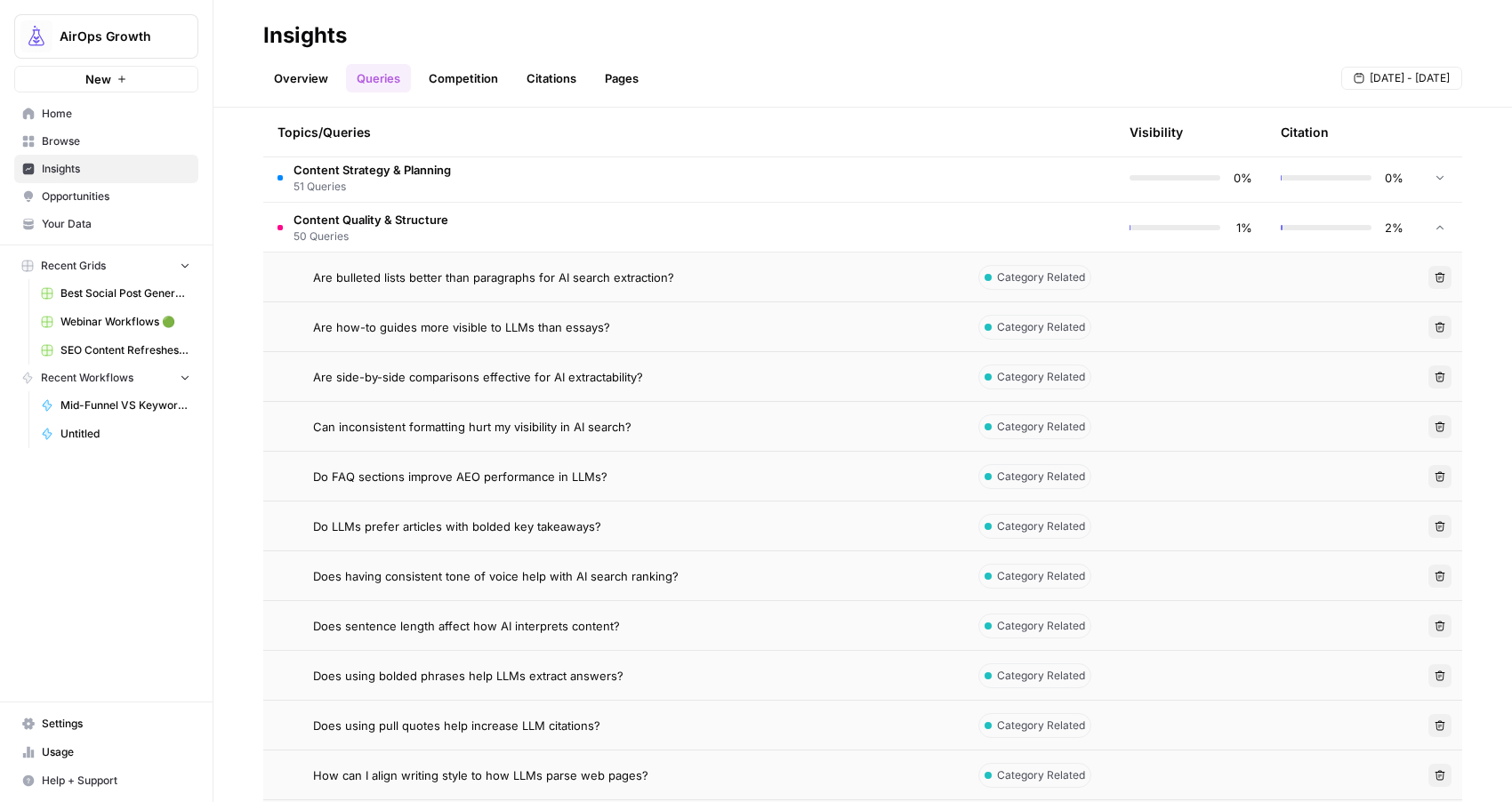
scroll to position [1068, 0]
drag, startPoint x: 299, startPoint y: 272, endPoint x: 682, endPoint y: 272, distance: 383.0
click at [682, 272] on div "Are bulleted lists better than paragraphs for AI search extraction?" at bounding box center [614, 277] width 672 height 18
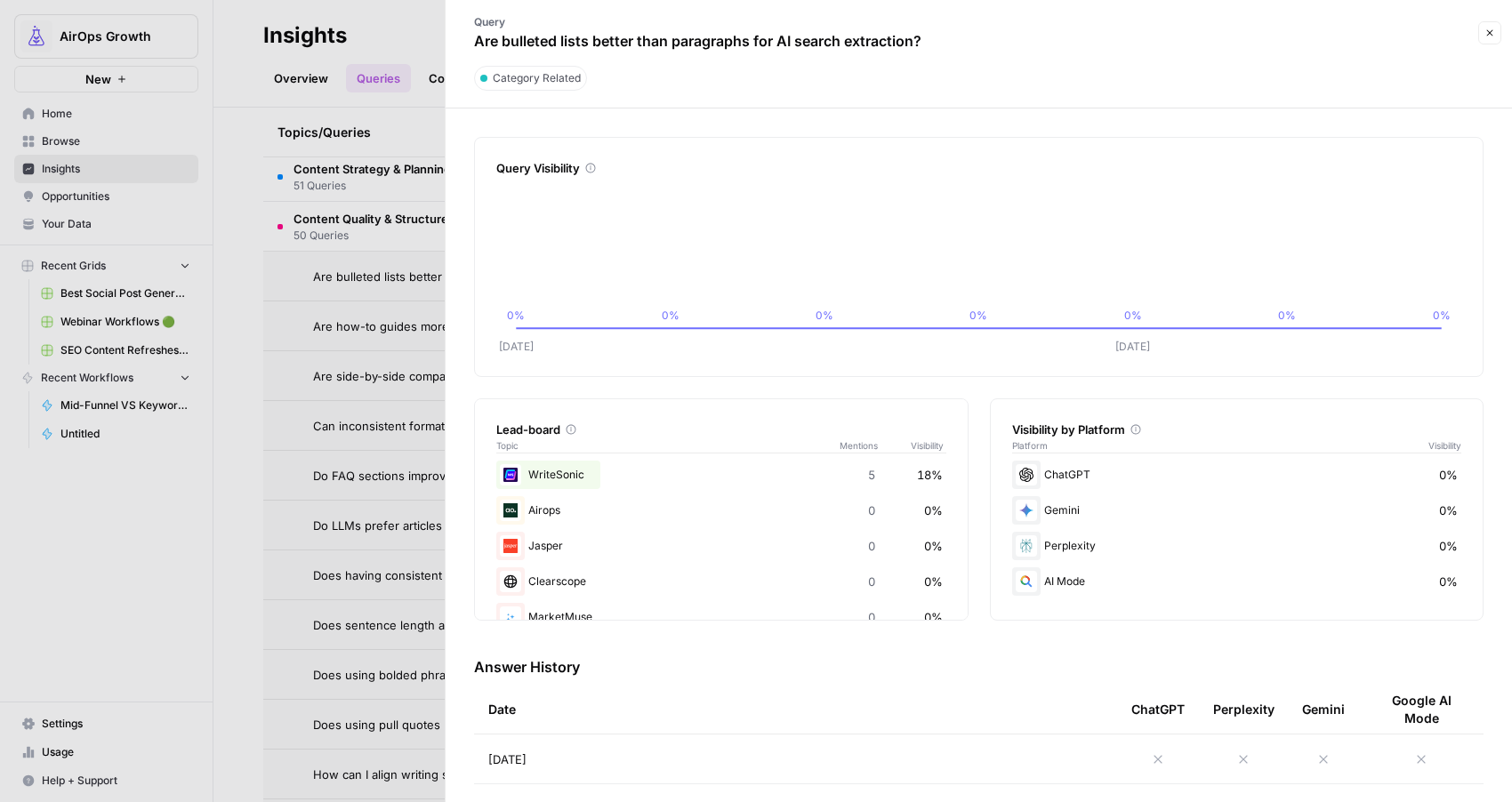
click at [647, 46] on p "Are bulleted lists better than paragraphs for AI search extraction?" at bounding box center [697, 41] width 447 height 22
click at [625, 43] on p "Are bulleted lists better than paragraphs for AI search extraction?" at bounding box center [697, 41] width 447 height 22
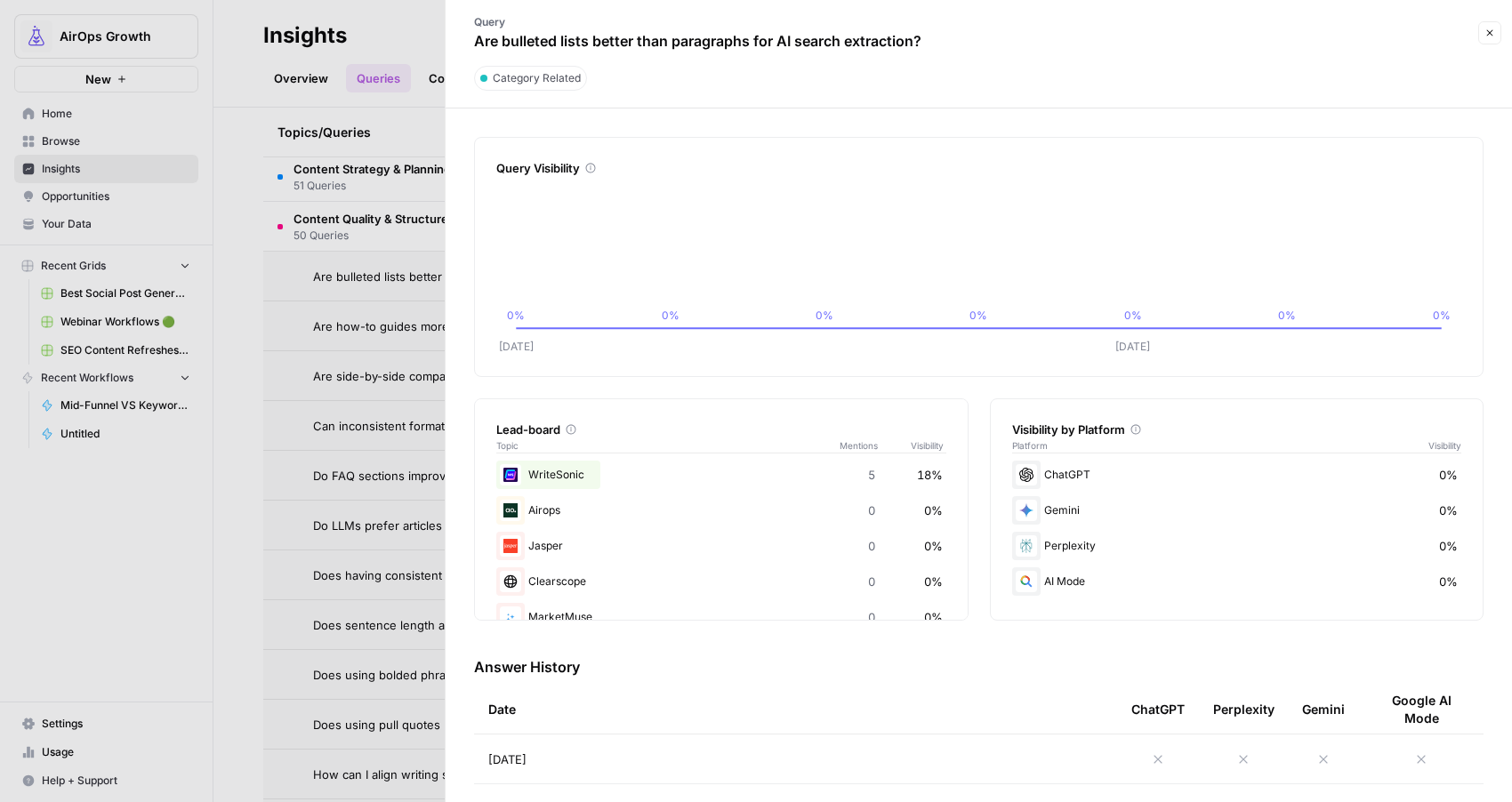
click at [625, 43] on p "Are bulleted lists better than paragraphs for AI search extraction?" at bounding box center [697, 41] width 447 height 22
click at [1496, 28] on button "Close" at bounding box center [1489, 33] width 23 height 23
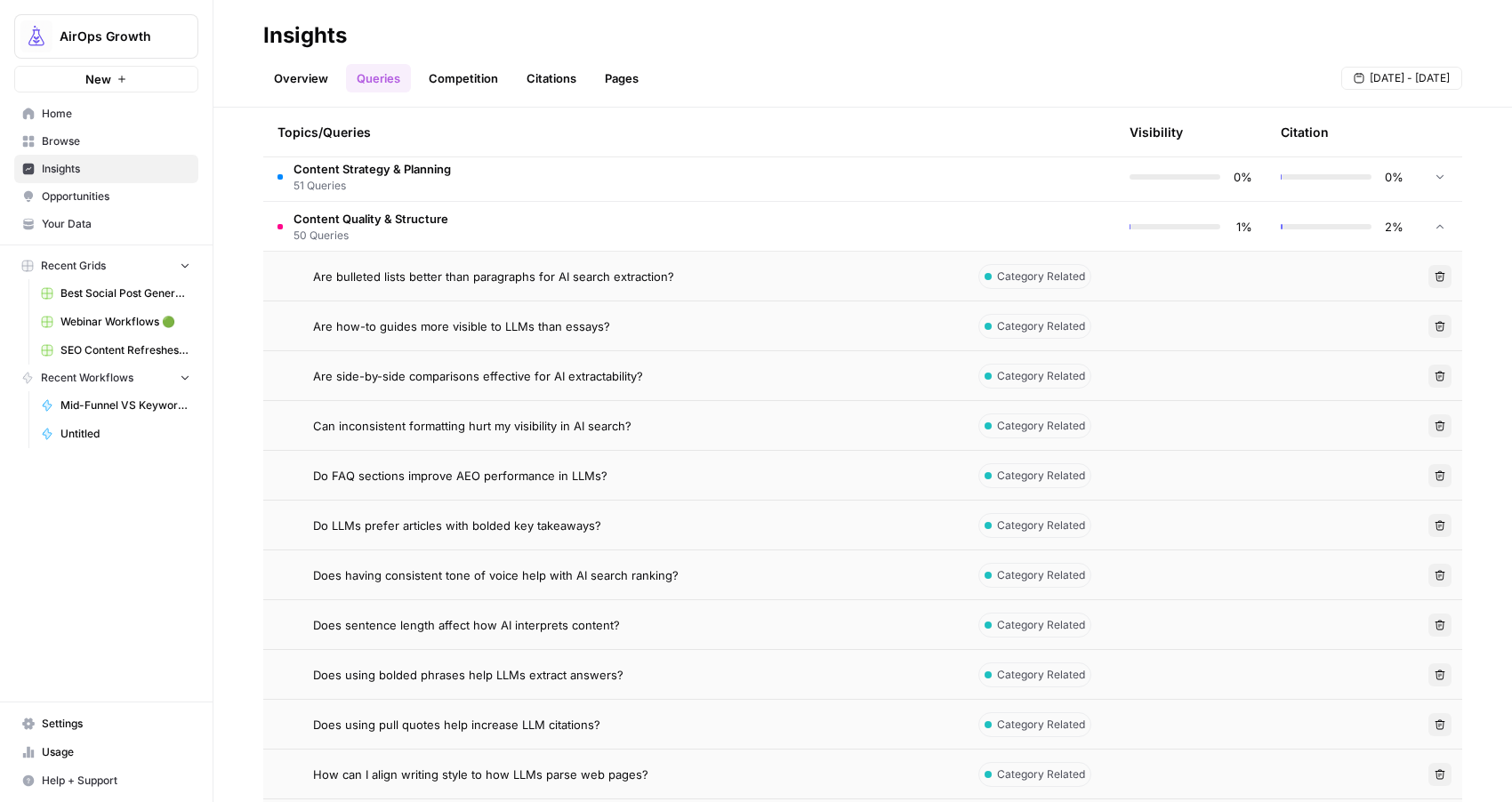
drag, startPoint x: 301, startPoint y: 280, endPoint x: 679, endPoint y: 283, distance: 378.0
click at [679, 283] on div "Are bulleted lists better than paragraphs for AI search extraction?" at bounding box center [614, 277] width 672 height 18
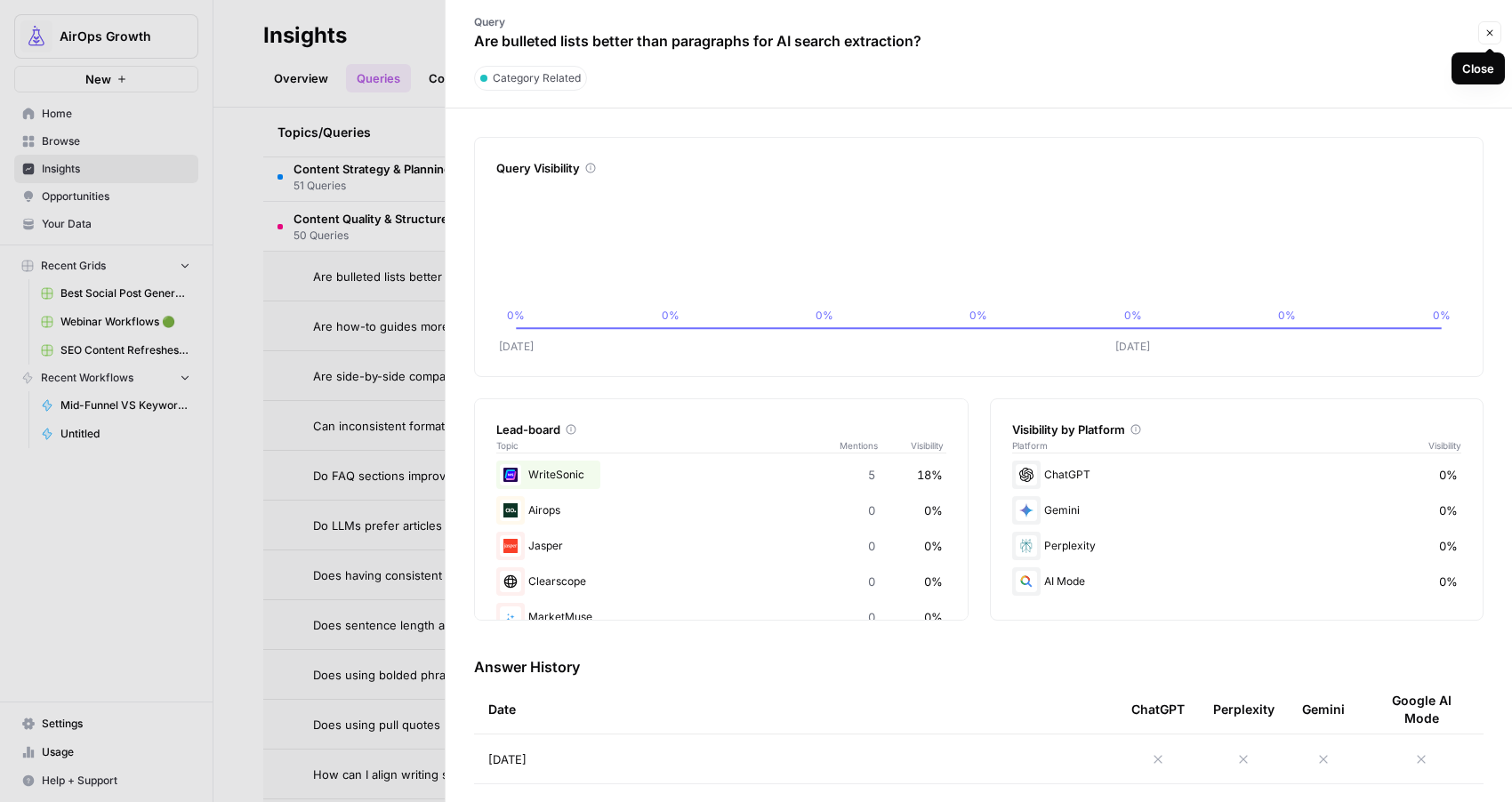
click at [1491, 37] on icon "button" at bounding box center [1489, 33] width 11 height 11
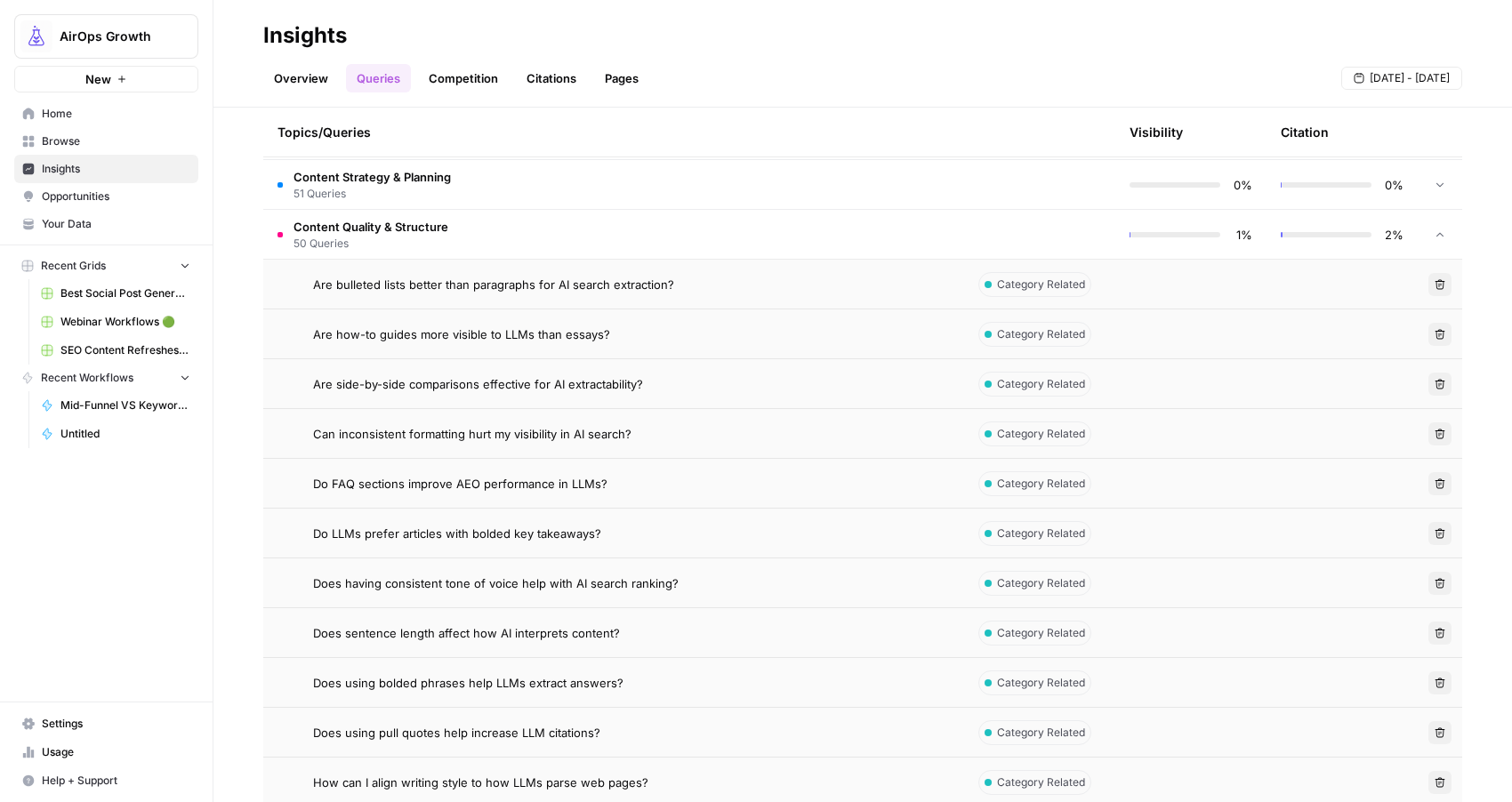
scroll to position [936, 0]
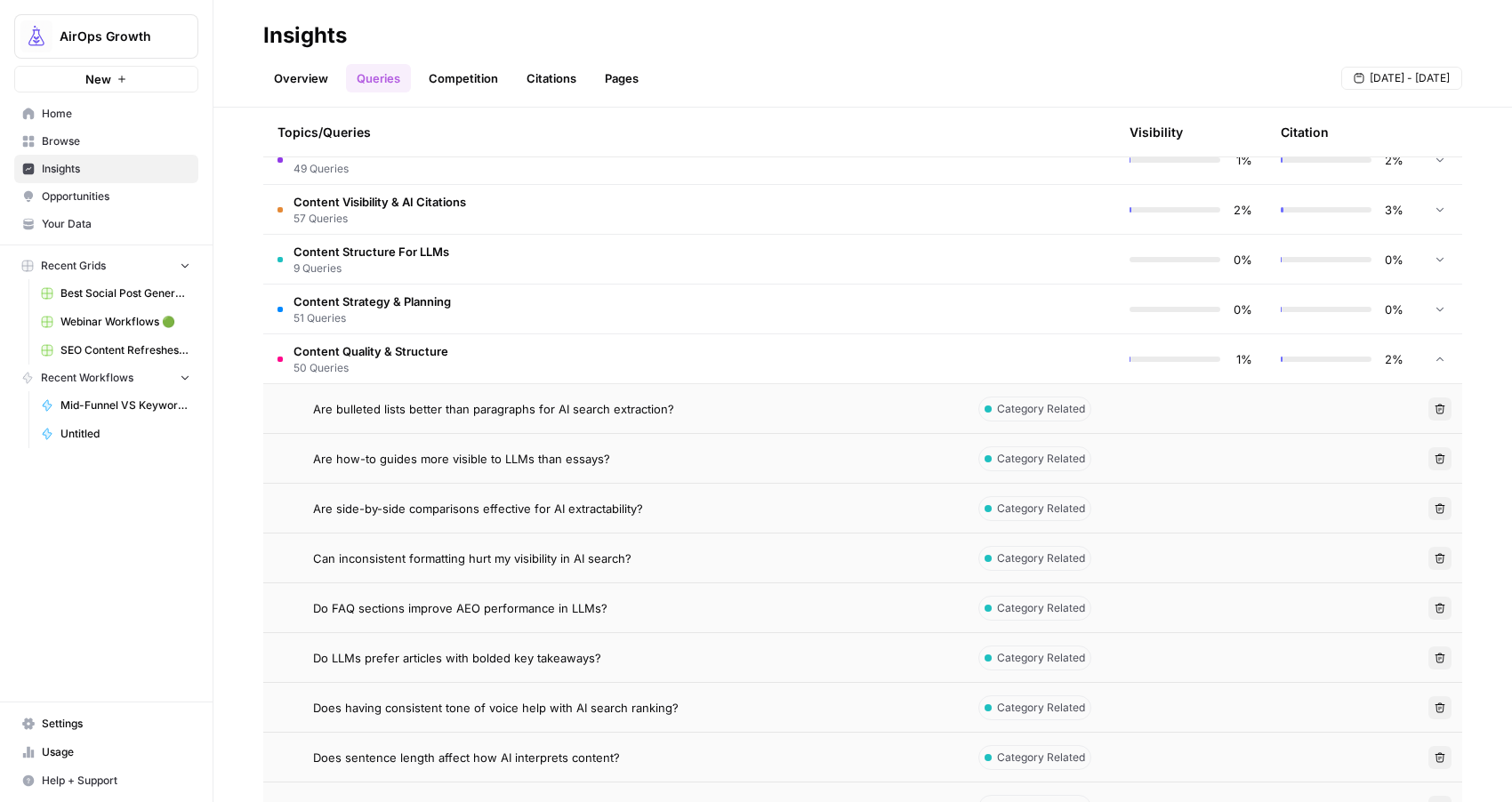
click at [703, 347] on td "Content Quality & Structure 50 Queries" at bounding box center [614, 358] width 701 height 49
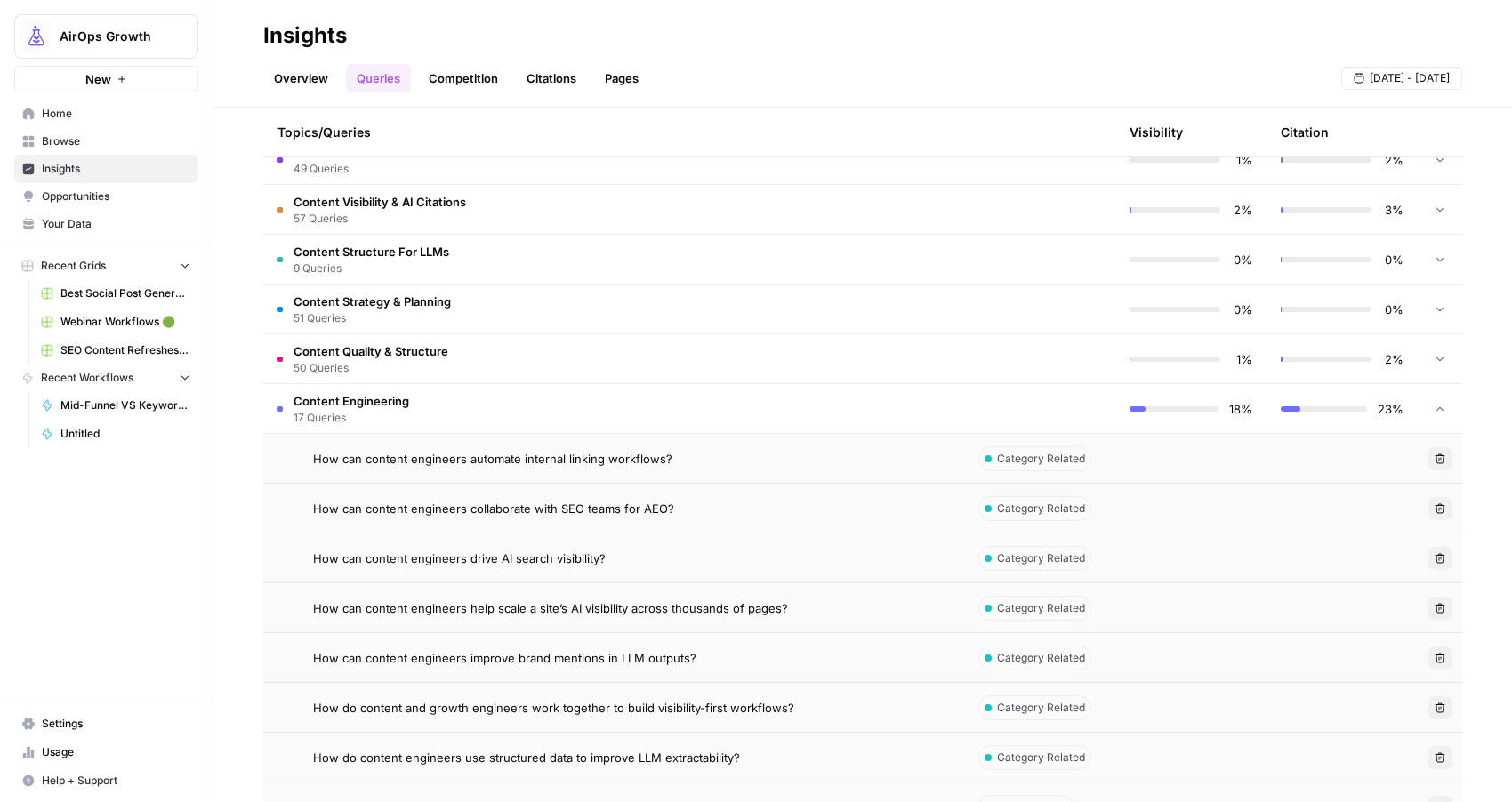
click at [672, 404] on td "Content Engineering 17 Queries" at bounding box center [614, 408] width 701 height 49
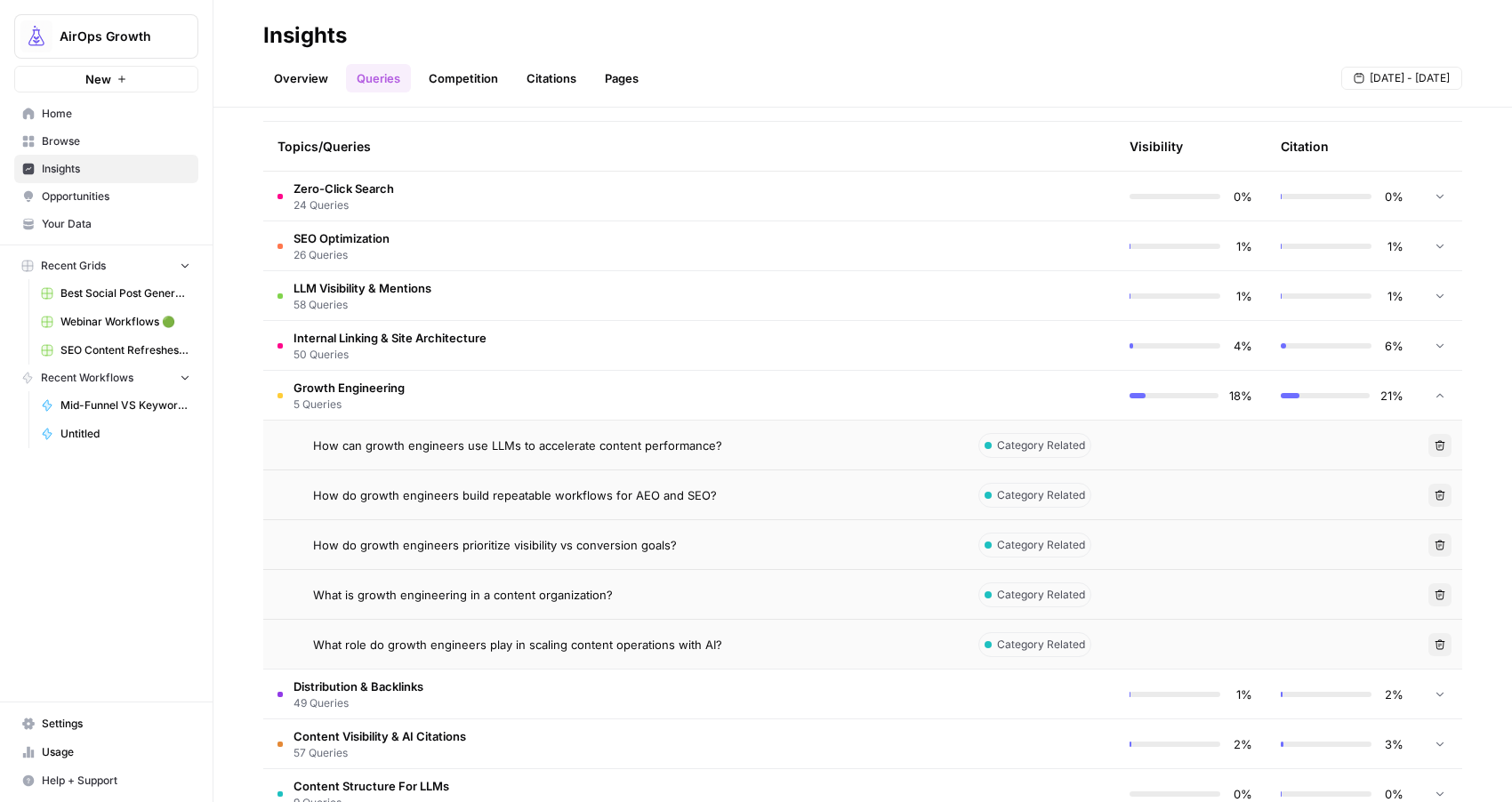
scroll to position [393, 0]
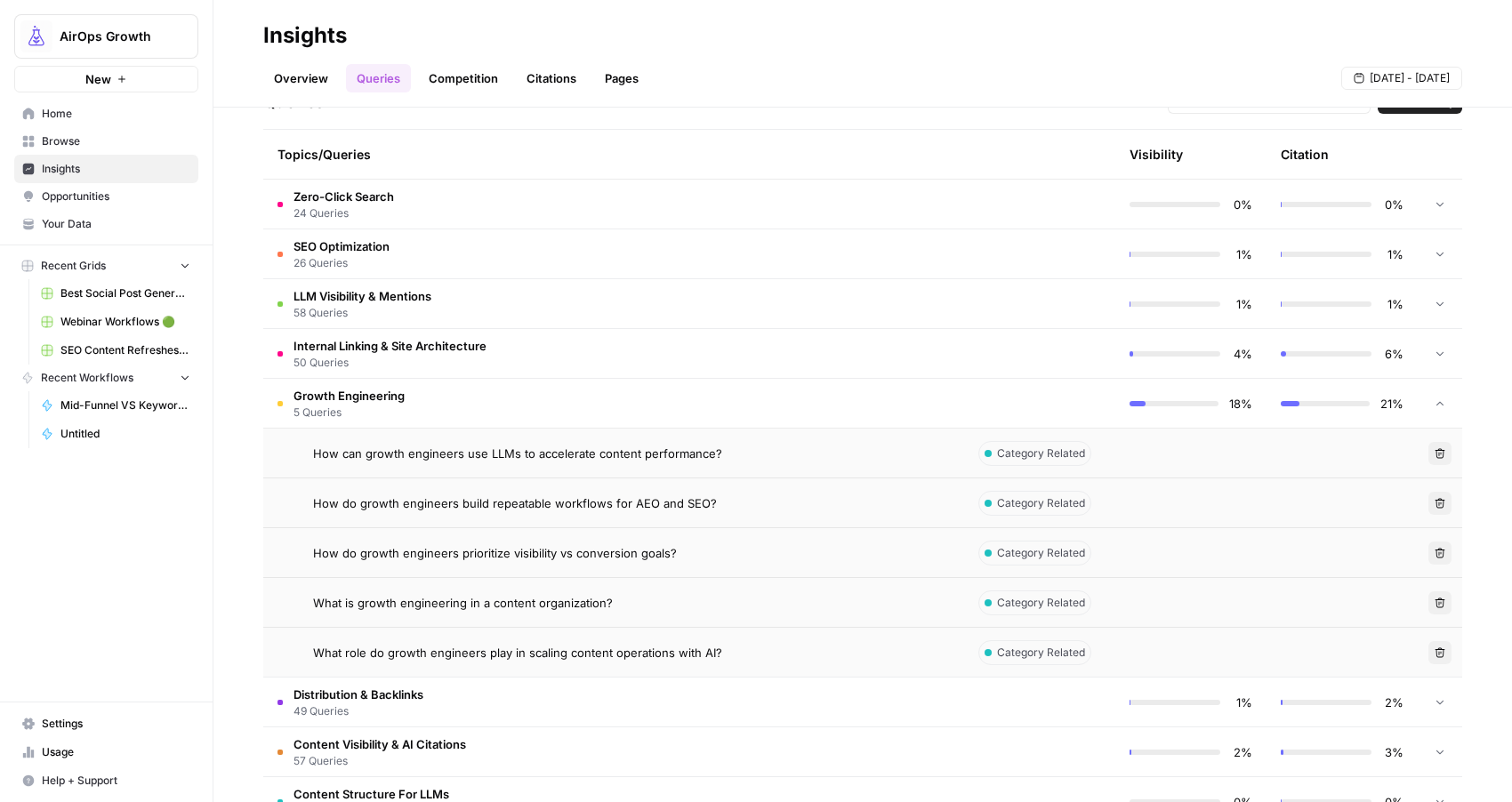
click at [372, 201] on span "Zero-Click Search" at bounding box center [343, 196] width 100 height 18
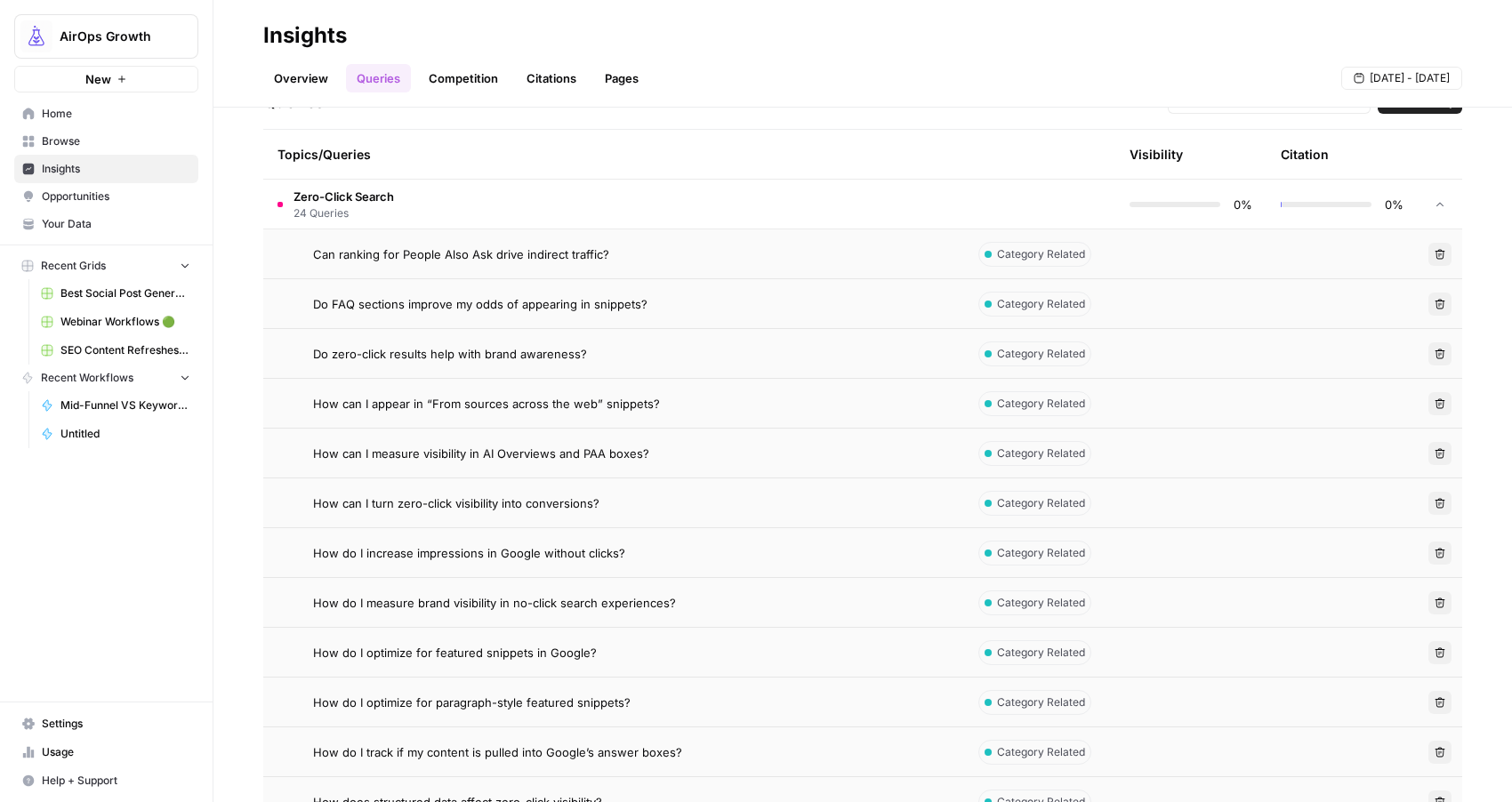
drag, startPoint x: 317, startPoint y: 254, endPoint x: 619, endPoint y: 670, distance: 514.1
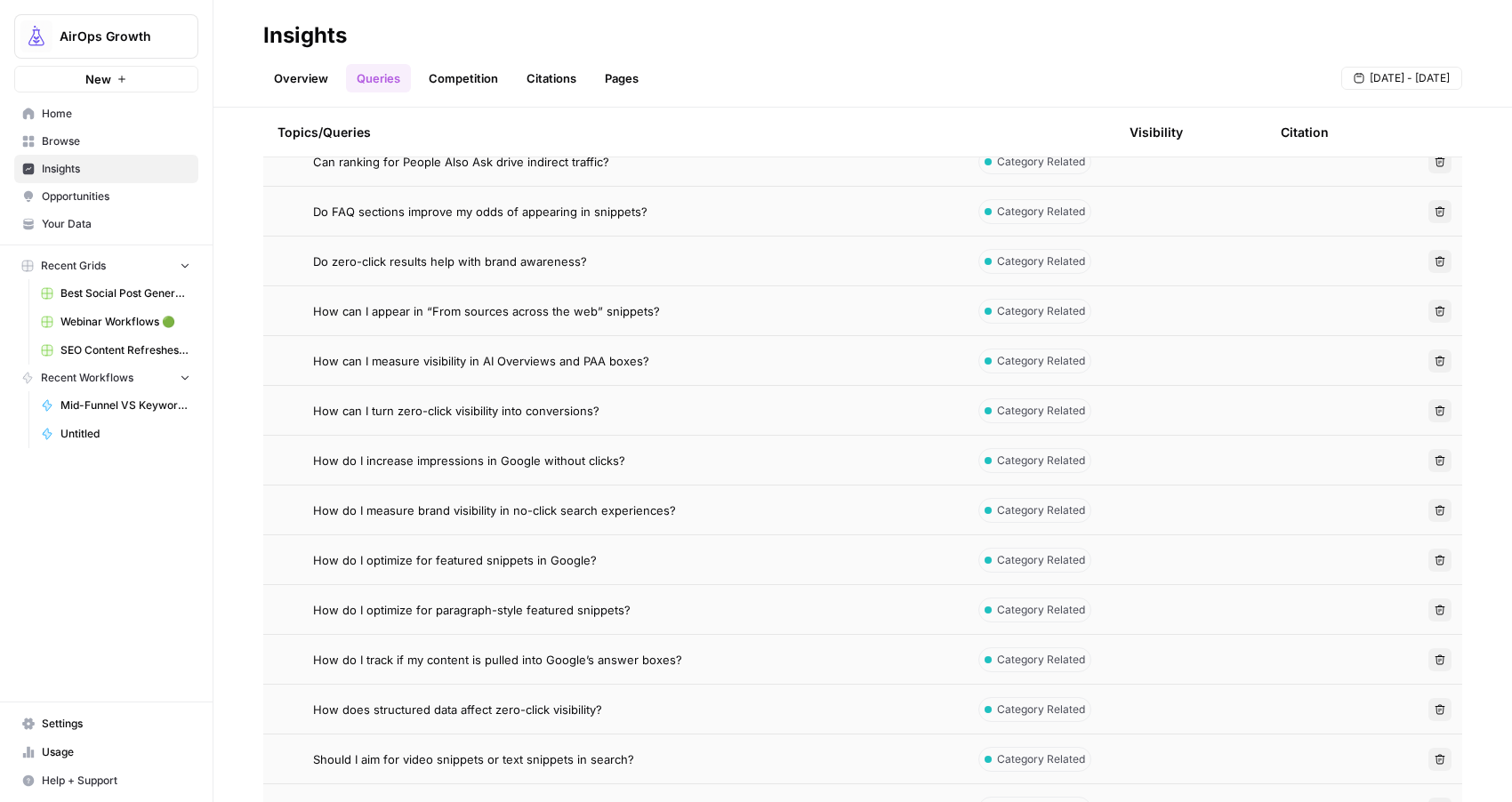
click at [640, 770] on td "Should I aim for video snippets or text snippets in search?" at bounding box center [614, 758] width 701 height 49
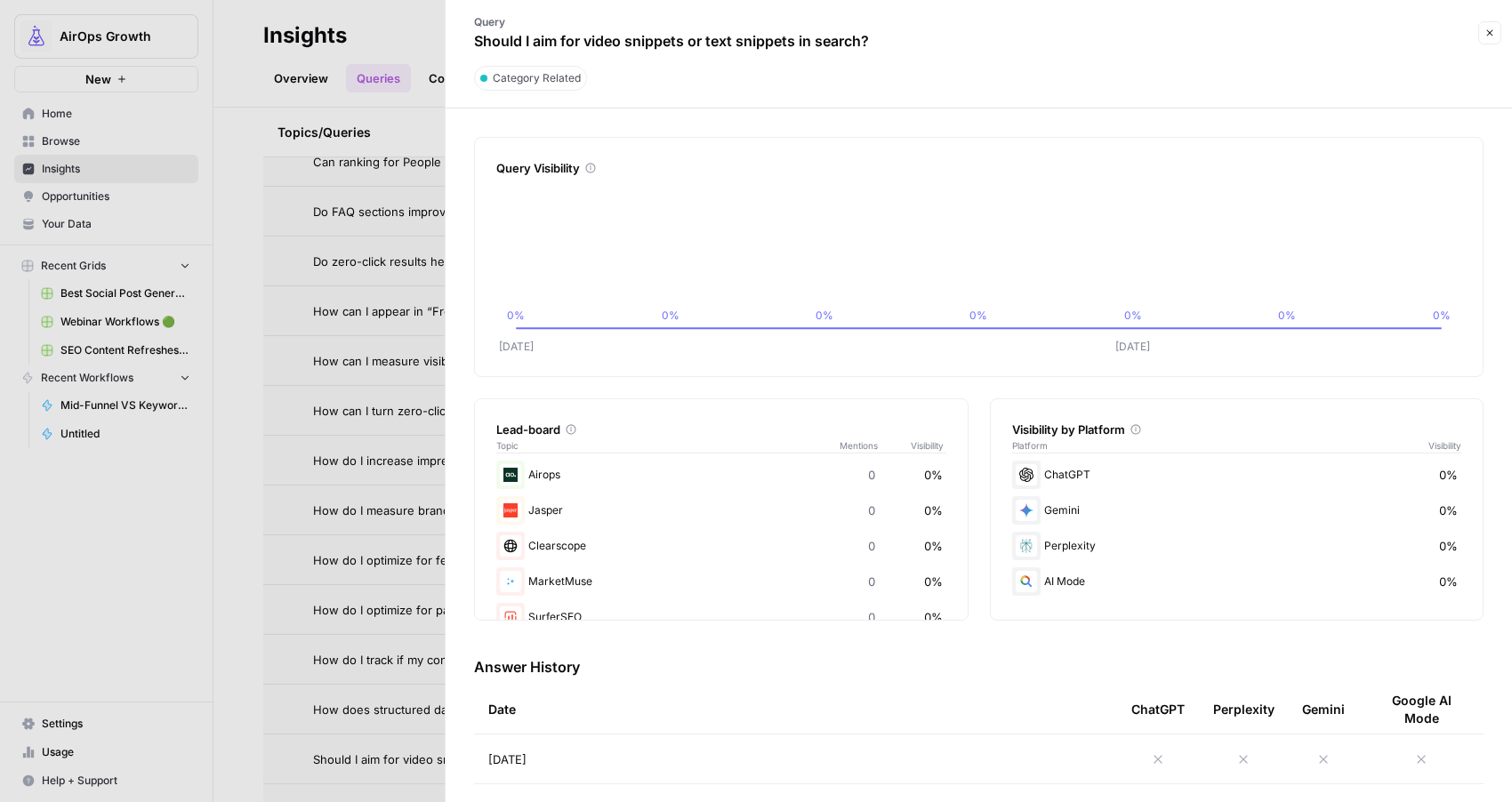
click at [1491, 39] on button "Close" at bounding box center [1489, 33] width 23 height 23
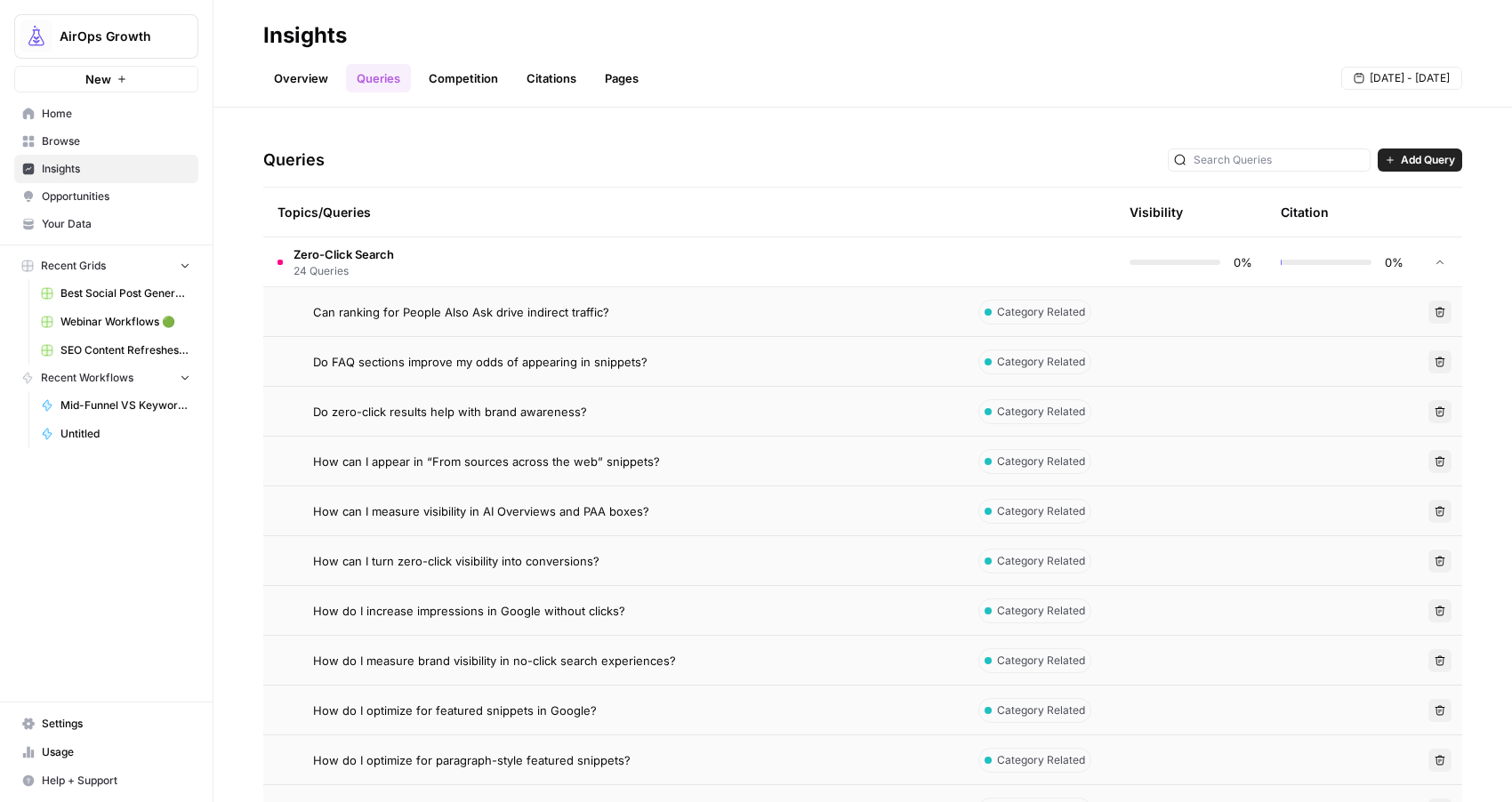
scroll to position [253, 0]
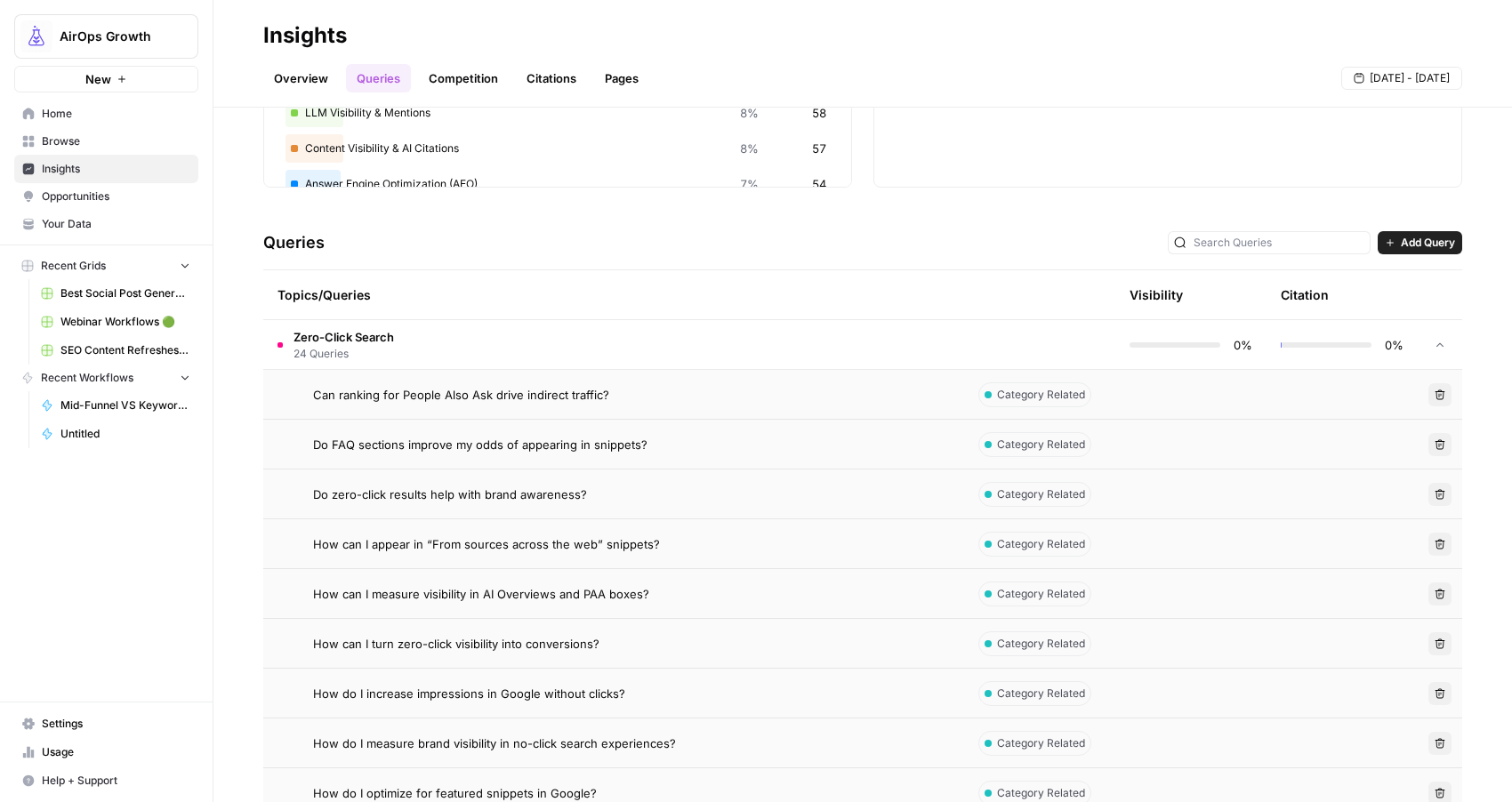
click at [313, 341] on span "Zero-Click Search" at bounding box center [343, 337] width 100 height 18
